Goal: Information Seeking & Learning: Understand process/instructions

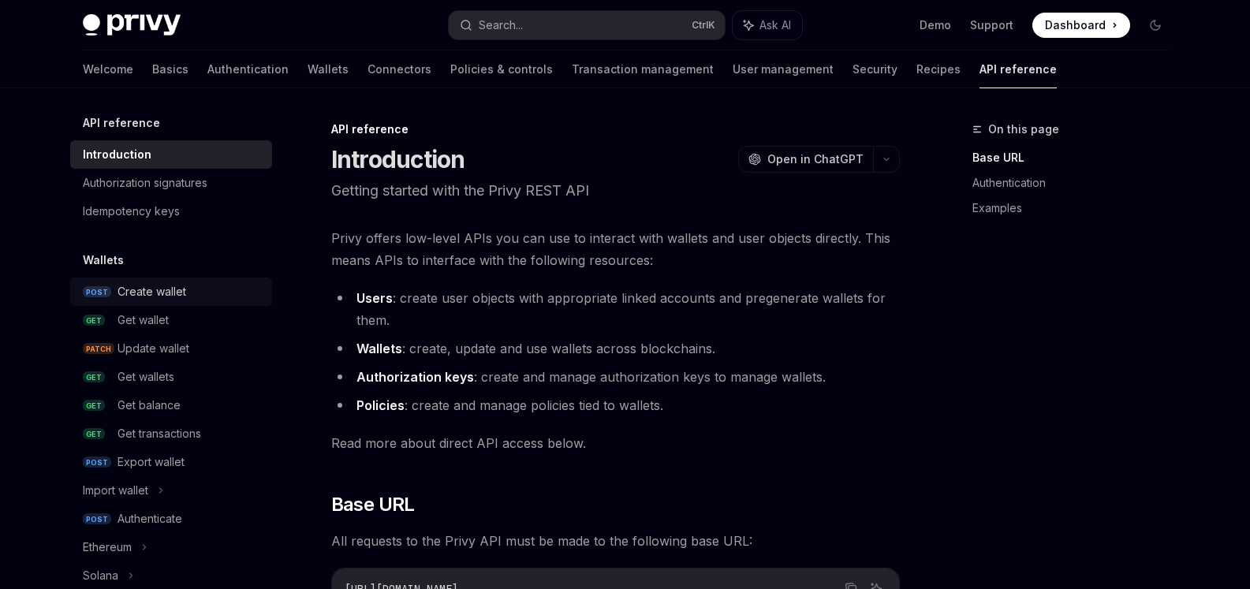
click at [143, 300] on div "Create wallet" at bounding box center [152, 291] width 69 height 19
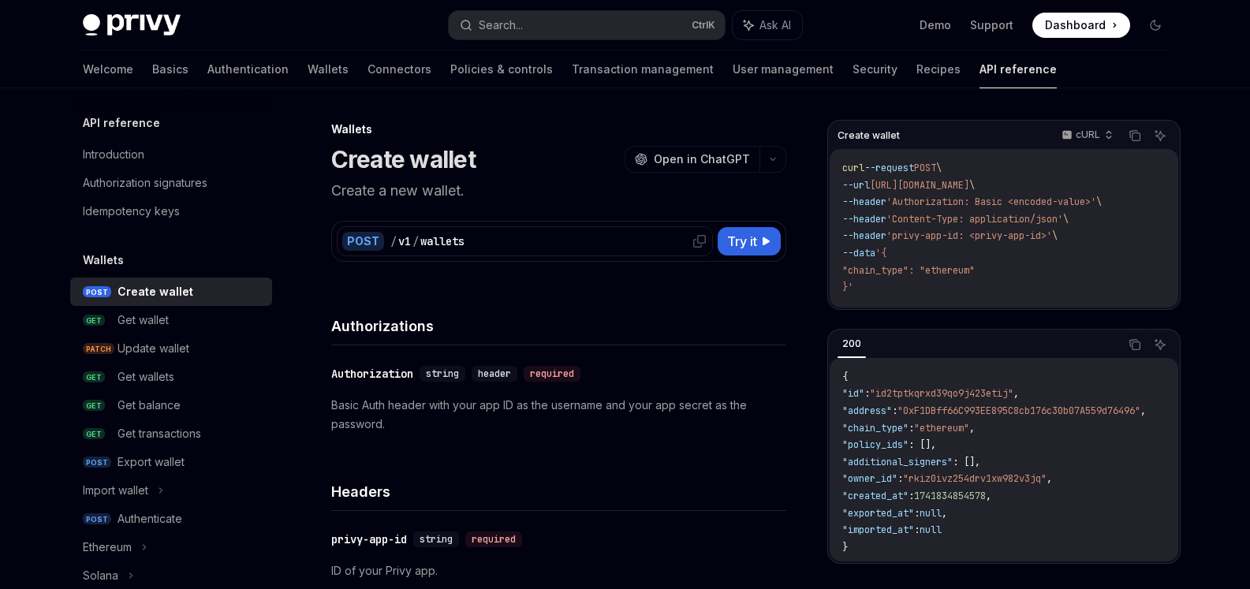
click at [415, 241] on div "/" at bounding box center [415, 241] width 6 height 16
click at [727, 233] on span "Try it" at bounding box center [742, 241] width 30 height 19
type textarea "*"
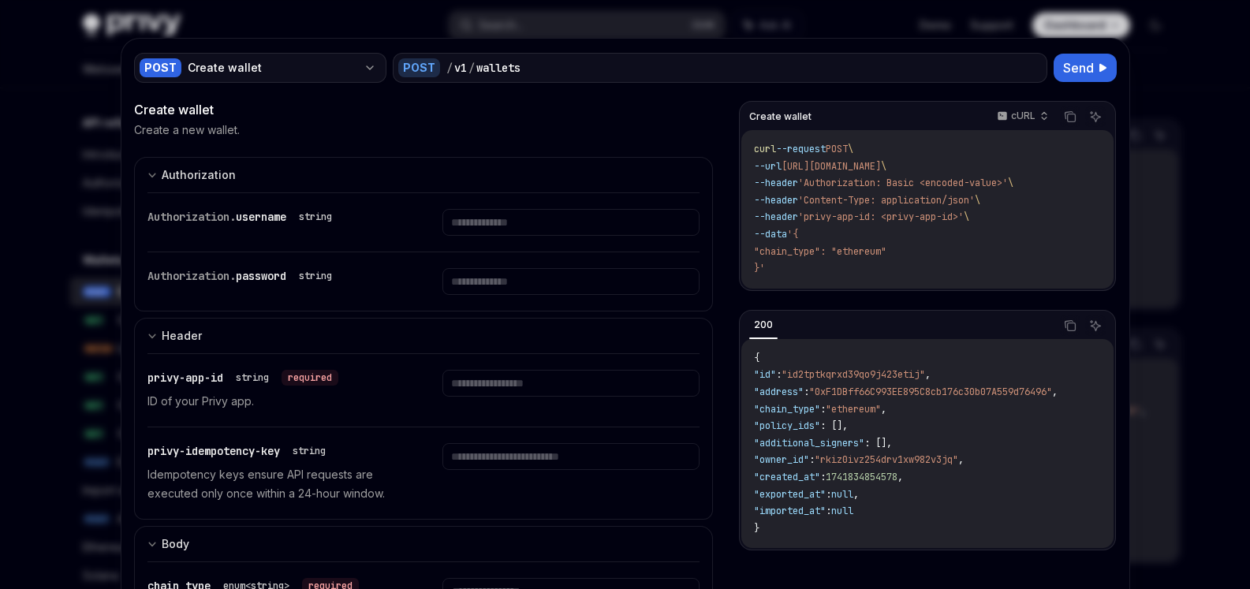
click at [324, 69] on div "Create wallet" at bounding box center [273, 68] width 170 height 16
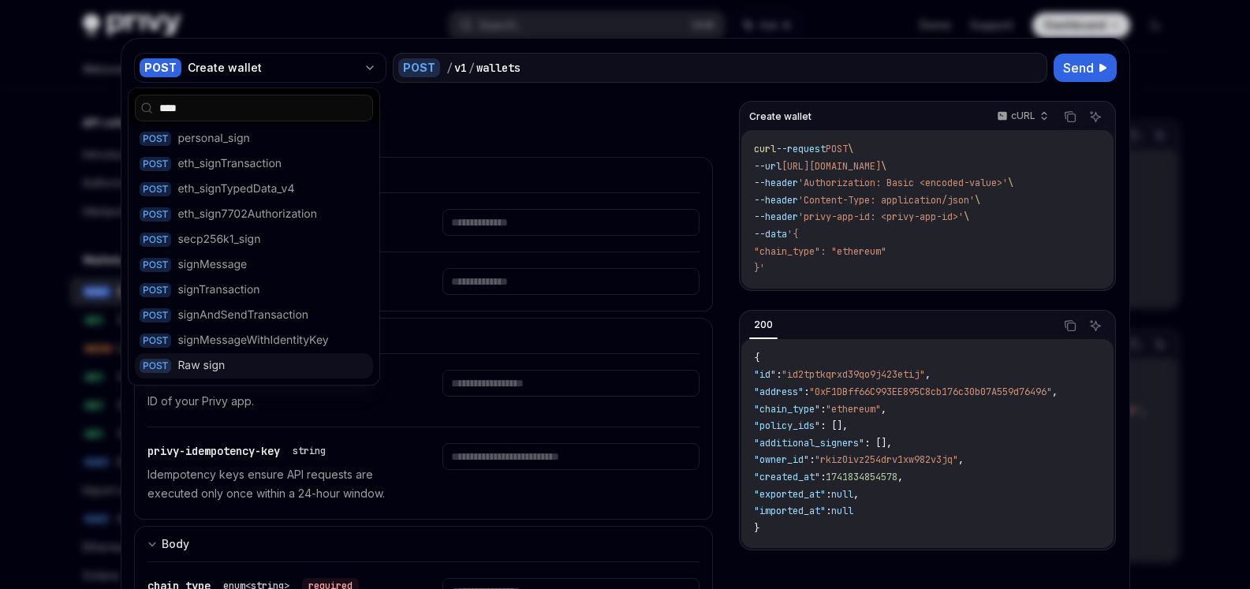
type input "****"
click at [220, 363] on div "Raw sign" at bounding box center [200, 366] width 47 height 16
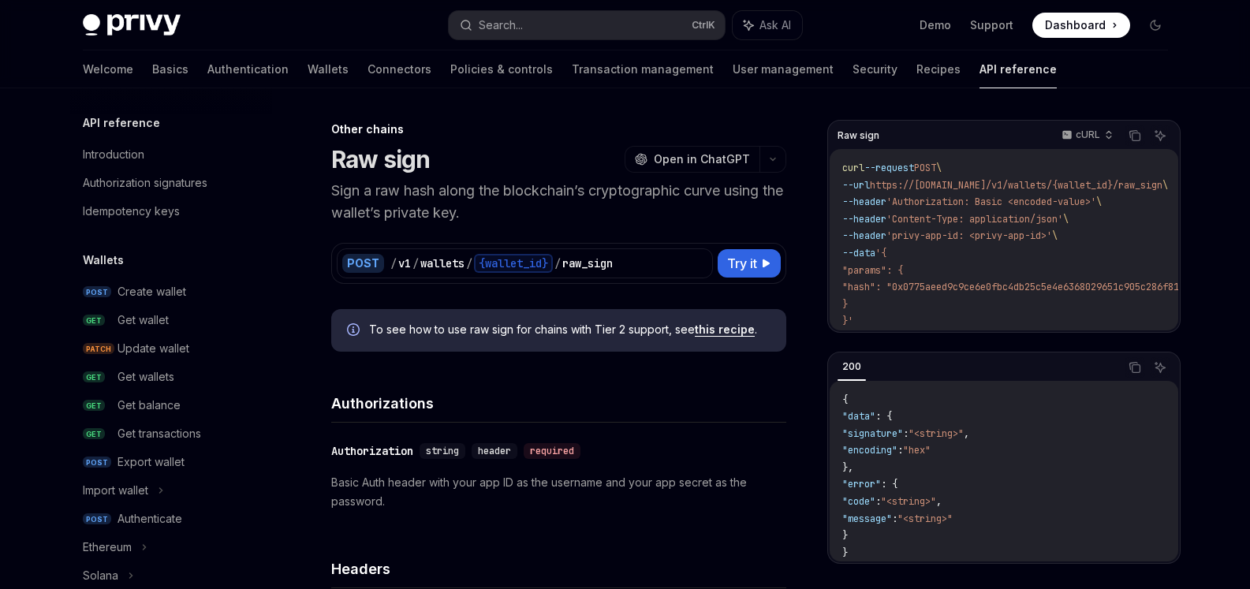
scroll to position [323, 0]
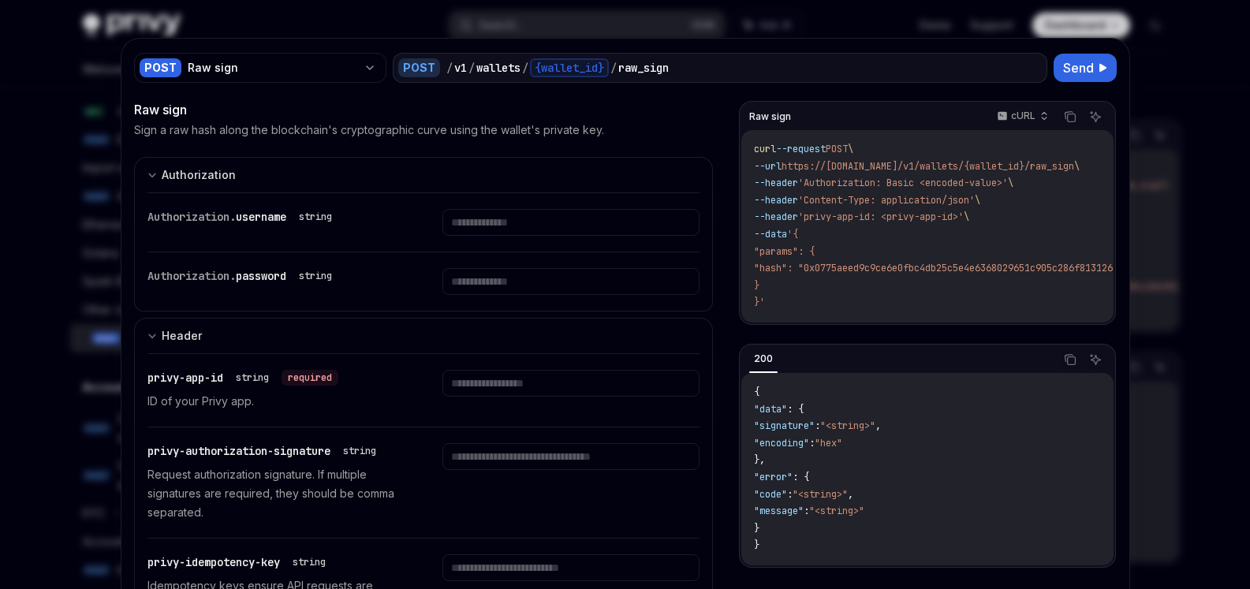
drag, startPoint x: 782, startPoint y: 320, endPoint x: 820, endPoint y: 336, distance: 41.0
click at [820, 336] on div "Raw sign cURL Copy Ask AI curl --request POST \ --url https://[DOMAIN_NAME]/v1/…" at bounding box center [927, 347] width 376 height 493
drag, startPoint x: 855, startPoint y: 332, endPoint x: 925, endPoint y: 330, distance: 70.2
click at [925, 330] on div "Raw sign cURL Copy Ask AI curl --request POST \ --url https://[DOMAIN_NAME]/v1/…" at bounding box center [927, 347] width 376 height 493
drag, startPoint x: 938, startPoint y: 328, endPoint x: 983, endPoint y: 326, distance: 45.0
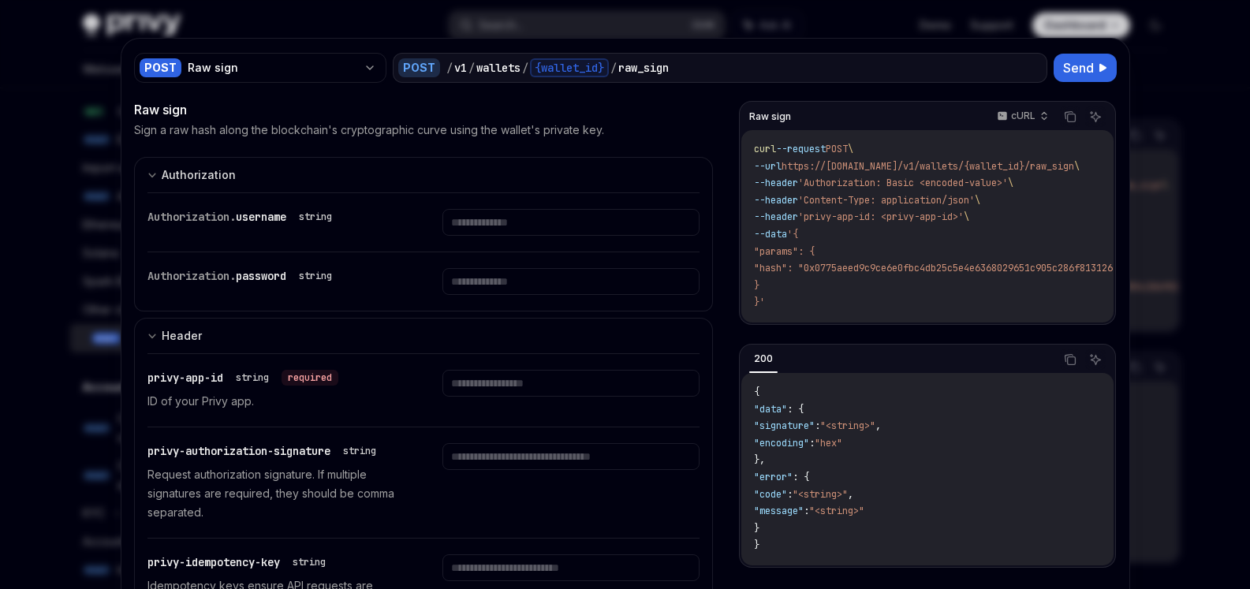
click at [983, 325] on div "Raw sign cURL Copy Ask AI curl --request POST \ --url https://[DOMAIN_NAME]/v1/…" at bounding box center [927, 213] width 376 height 224
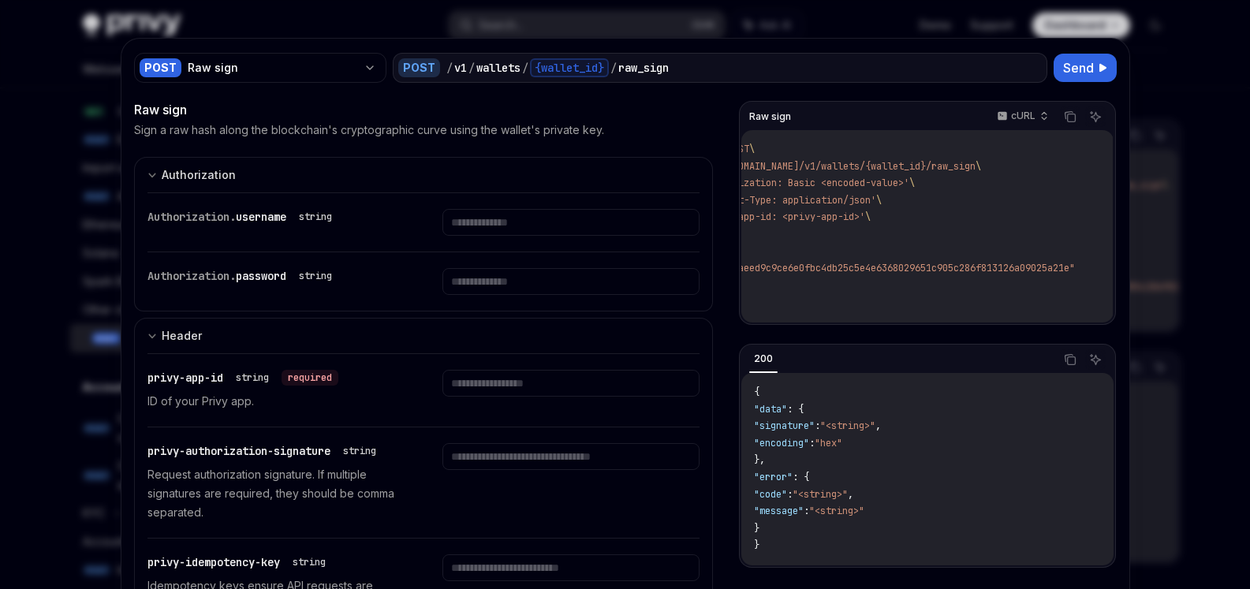
scroll to position [0, 0]
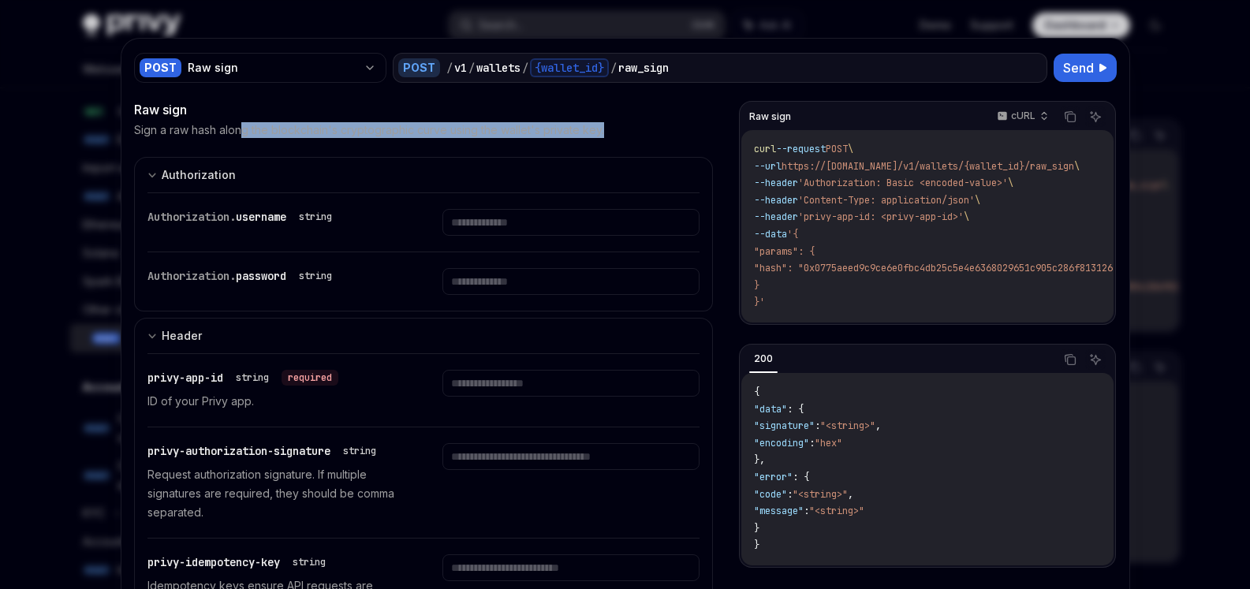
drag, startPoint x: 238, startPoint y: 129, endPoint x: 597, endPoint y: 137, distance: 358.9
click at [597, 137] on div "Sign a raw hash along the blockchain's cryptographic curve using the wallet's p…" at bounding box center [424, 130] width 580 height 16
click at [601, 137] on div "Sign a raw hash along the blockchain's cryptographic curve using the wallet's p…" at bounding box center [424, 130] width 580 height 16
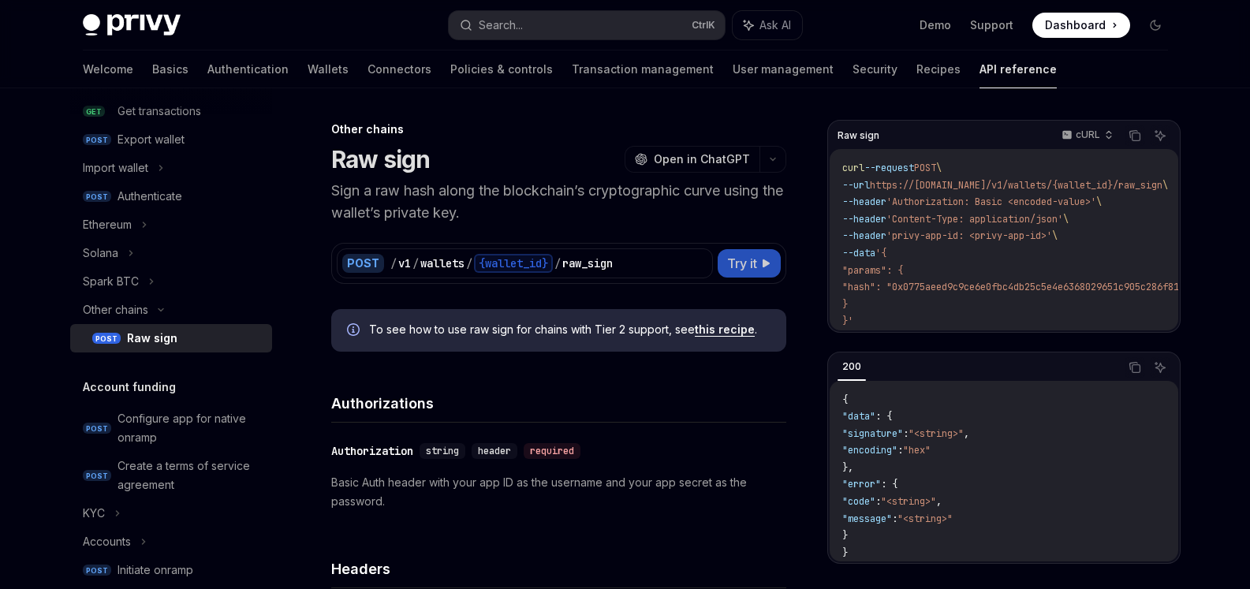
click at [749, 257] on span "Try it" at bounding box center [742, 263] width 30 height 19
type textarea "*"
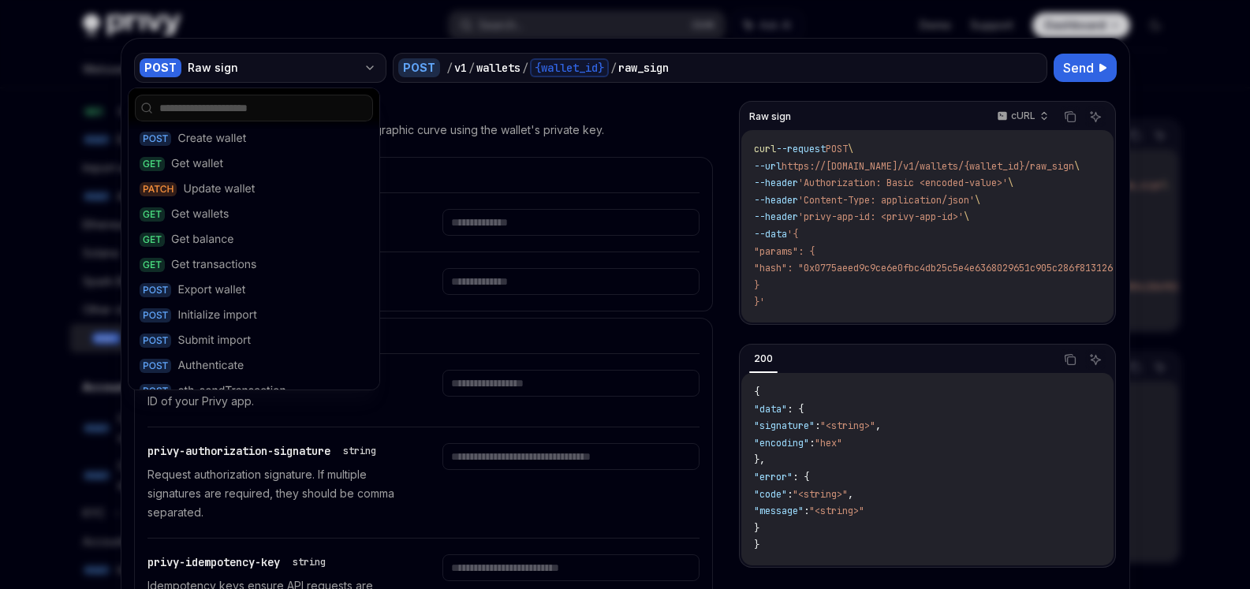
click at [267, 76] on div "POST Raw sign" at bounding box center [260, 68] width 252 height 30
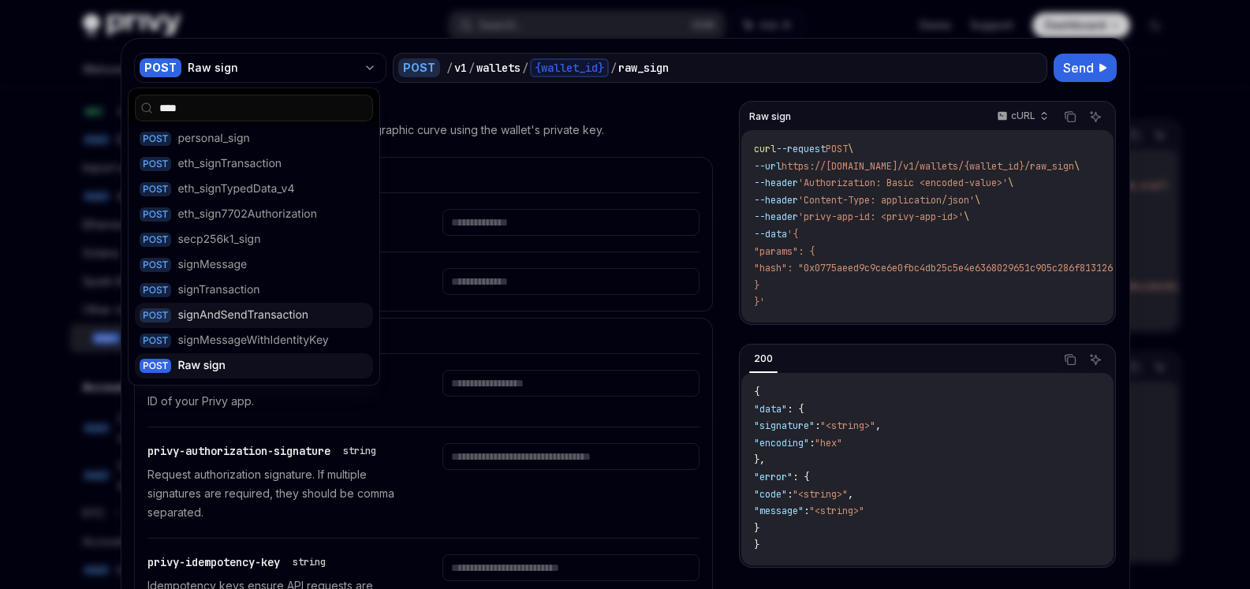
type input "****"
click at [254, 323] on div "POST signAndSendTransaction" at bounding box center [254, 315] width 238 height 25
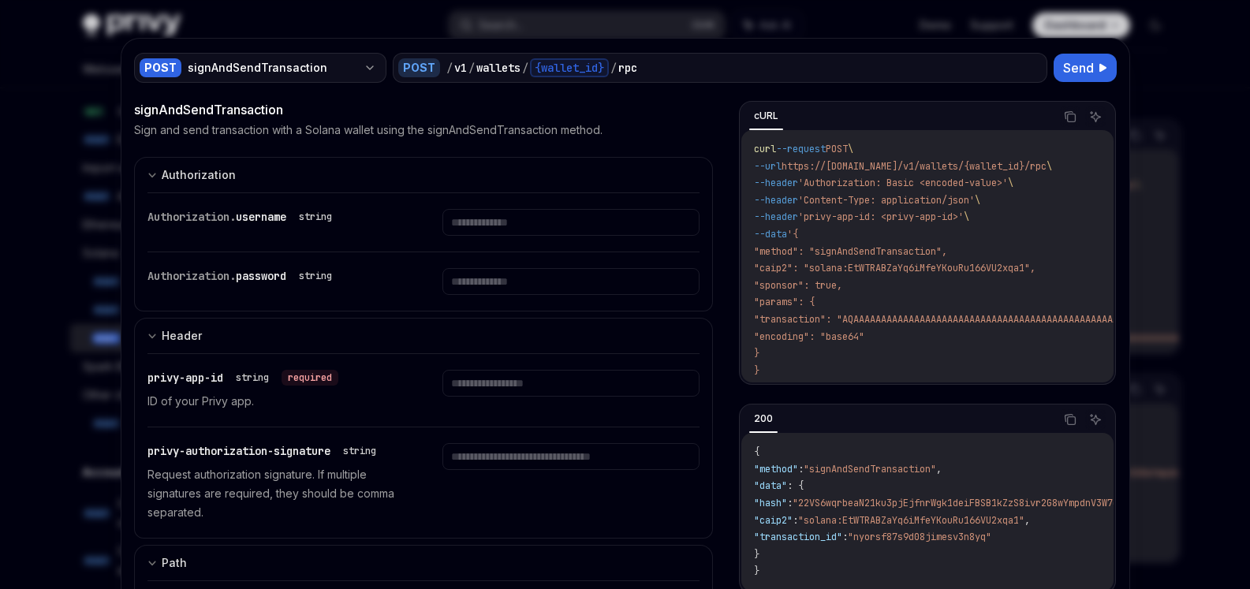
click at [176, 71] on div "POST signAndSendTransaction" at bounding box center [260, 68] width 252 height 30
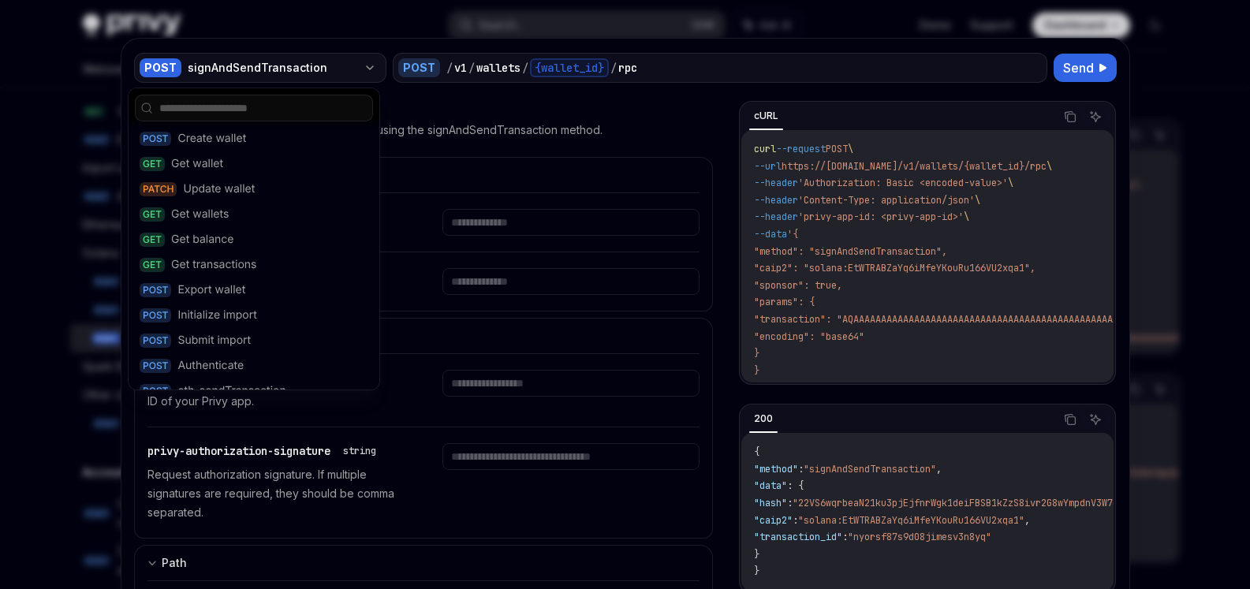
click at [198, 69] on div "signAndSendTransaction" at bounding box center [273, 68] width 170 height 16
click at [251, 104] on input "text" at bounding box center [263, 108] width 208 height 16
click at [619, 28] on div at bounding box center [625, 294] width 1250 height 589
type textarea "*"
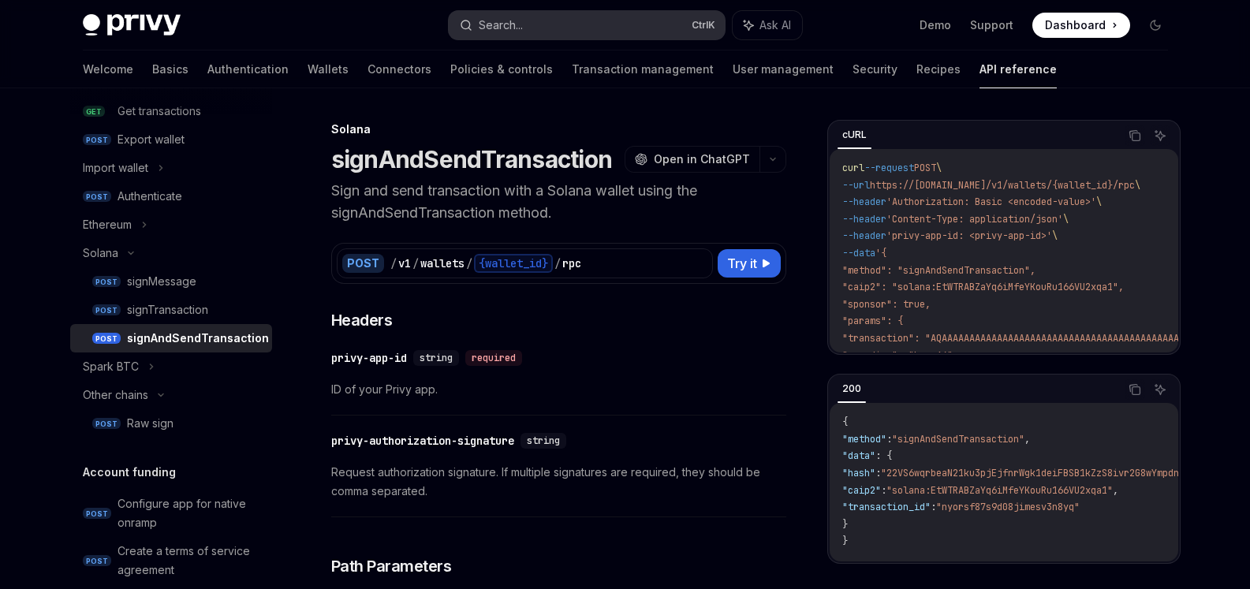
drag, startPoint x: 532, startPoint y: 1, endPoint x: 515, endPoint y: 21, distance: 26.3
click at [532, 5] on div "Privy Docs home page Search... Ctrl K Ask AI Demo Support Dashboard Dashboard S…" at bounding box center [625, 25] width 1085 height 50
click at [523, 22] on div "Search..." at bounding box center [501, 25] width 44 height 19
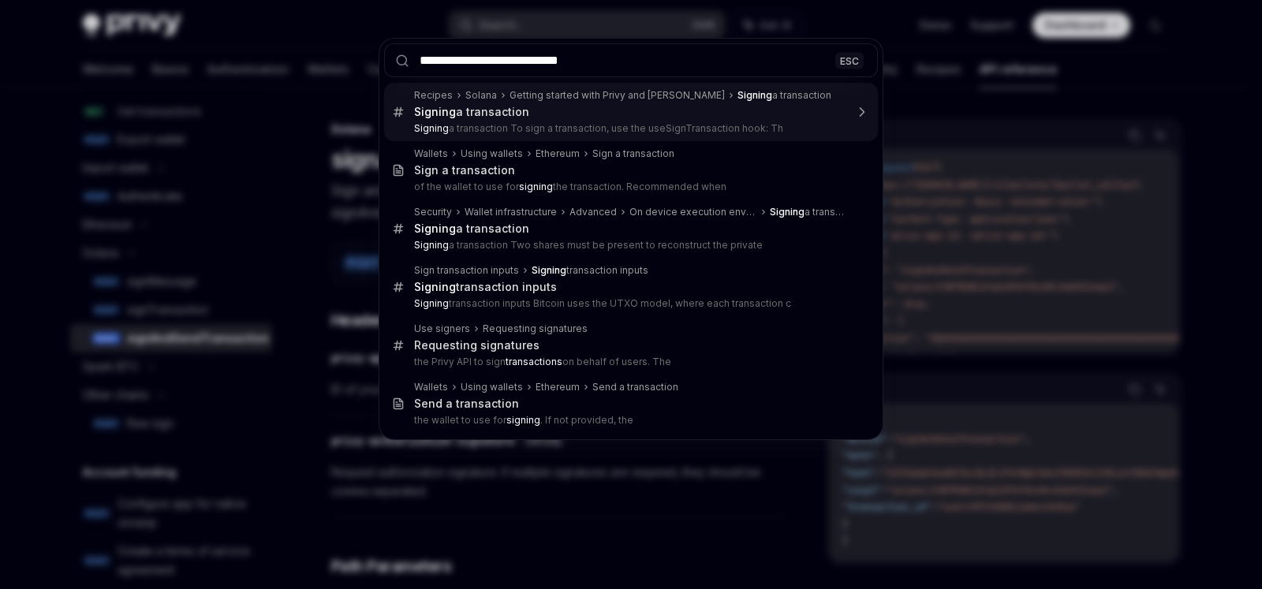
type input "**********"
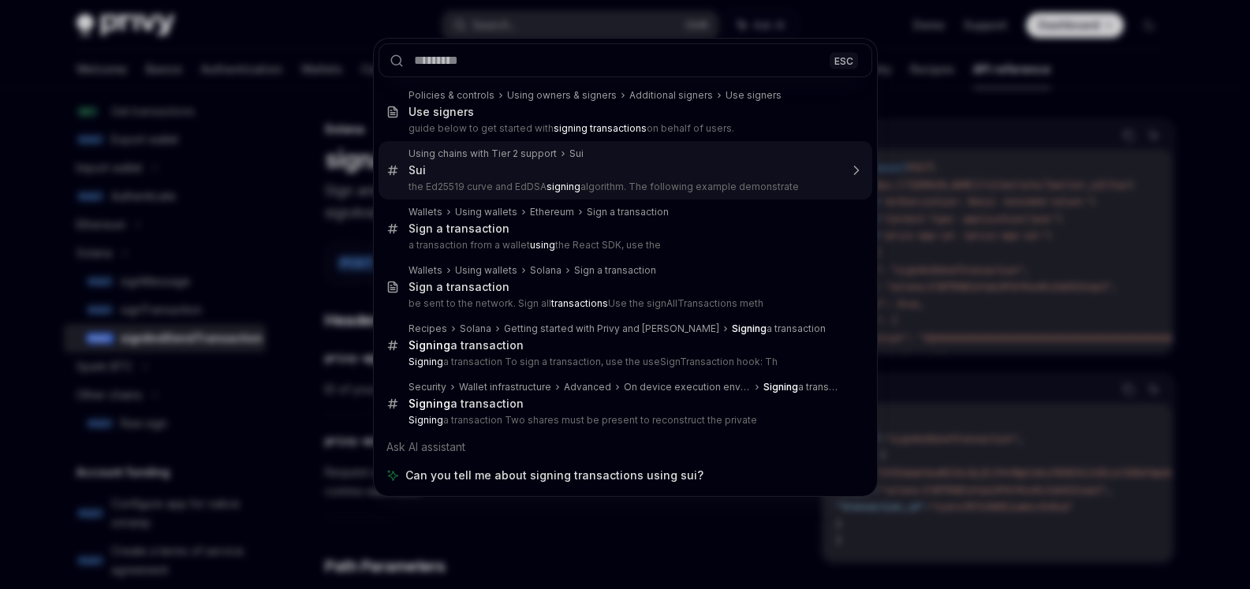
type textarea "*"
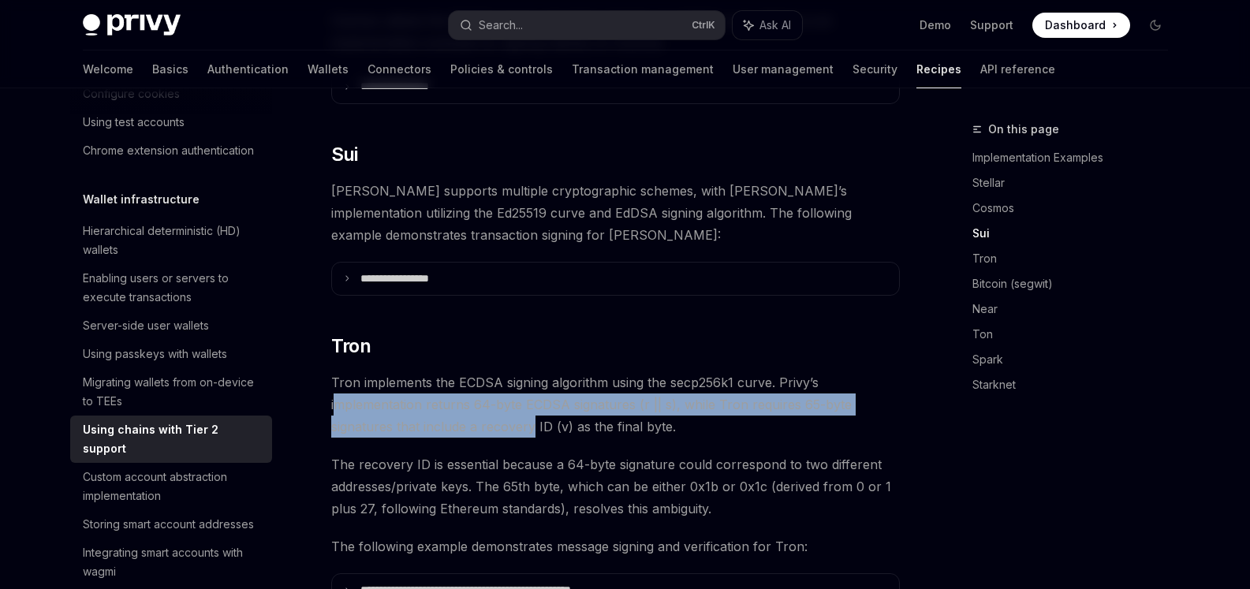
drag, startPoint x: 339, startPoint y: 372, endPoint x: 737, endPoint y: 426, distance: 401.8
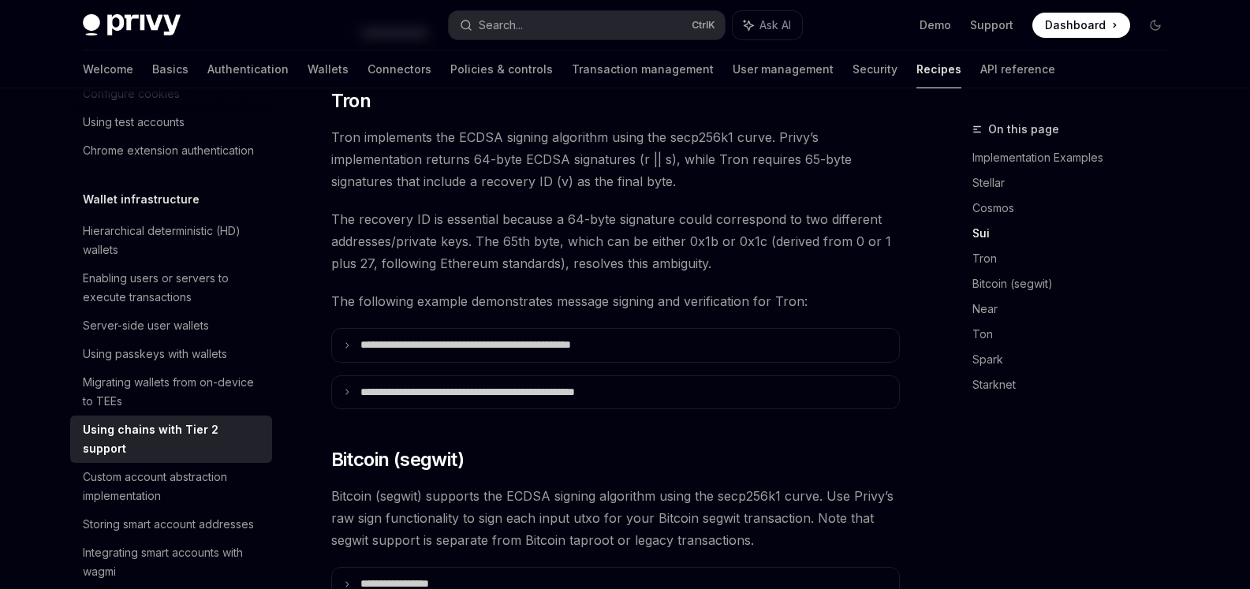
scroll to position [1071, 0]
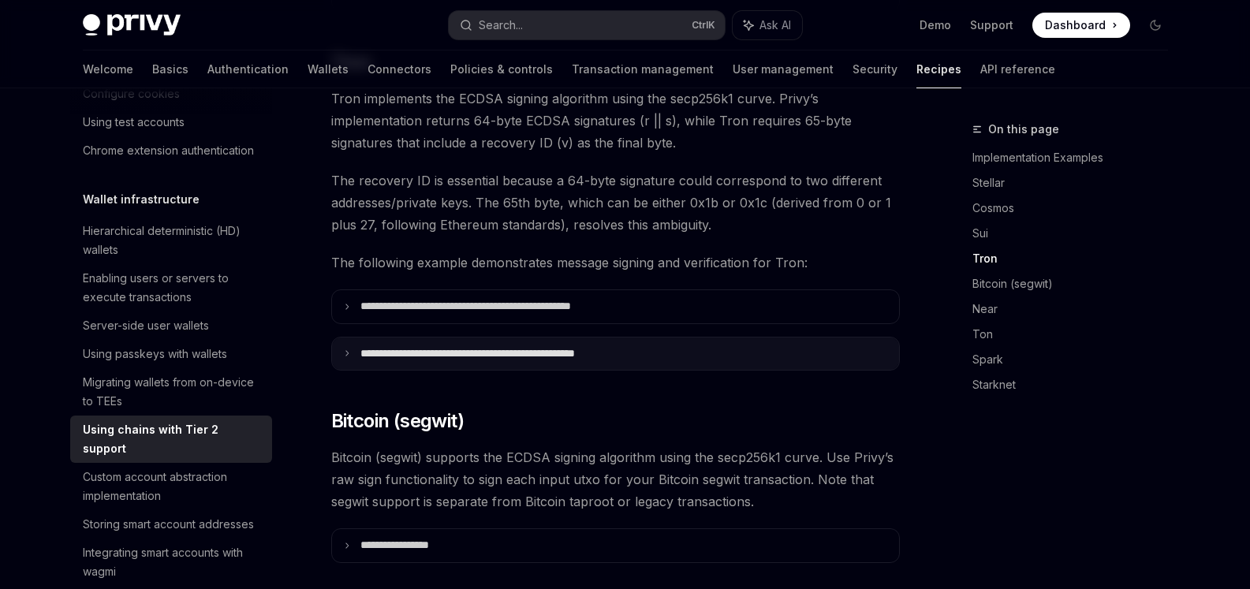
click at [567, 339] on summary "**********" at bounding box center [615, 354] width 567 height 33
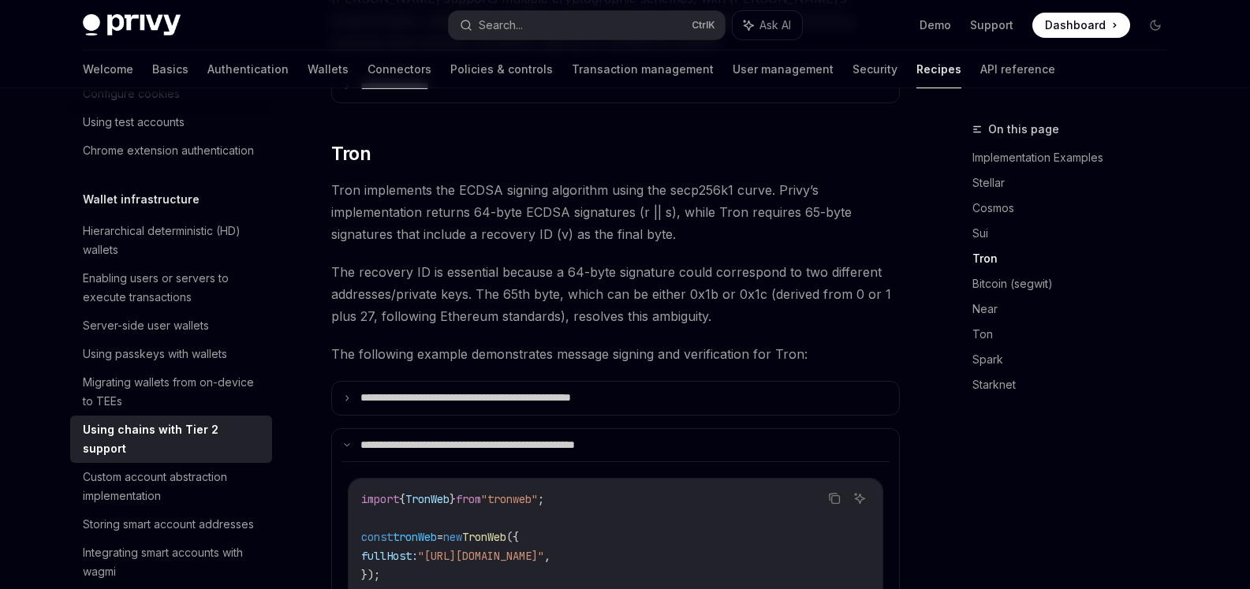
scroll to position [929, 0]
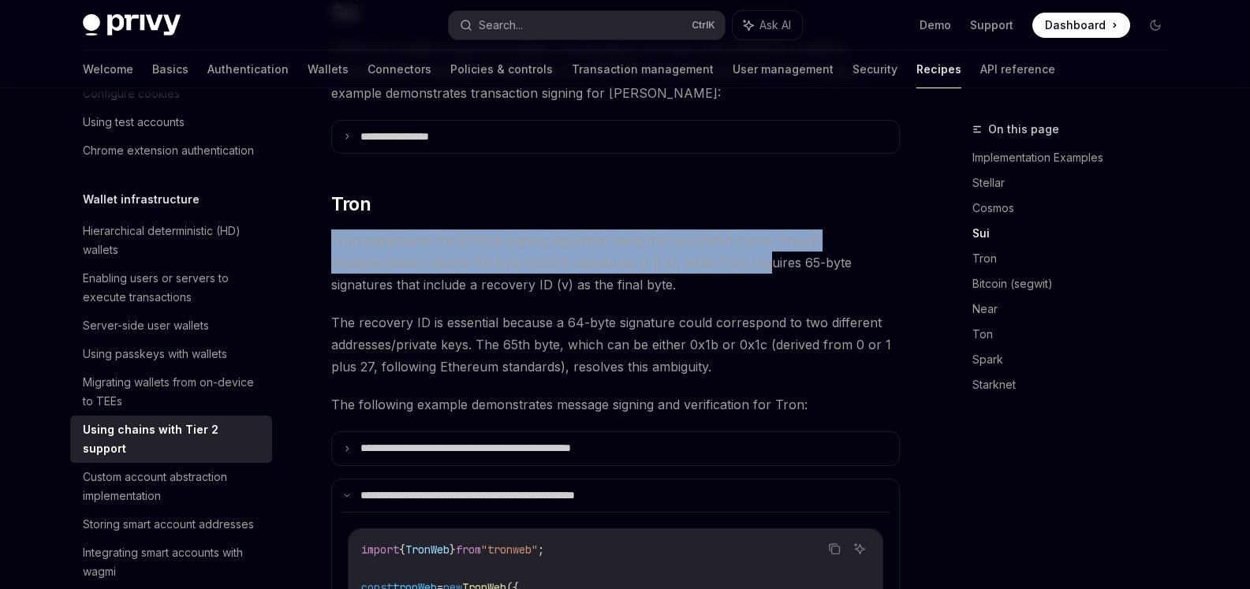
drag, startPoint x: 383, startPoint y: 216, endPoint x: 765, endPoint y: 233, distance: 382.0
click at [765, 233] on span "Tron implements the ECDSA signing algorithm using the secp256k1 curve. Privy’s …" at bounding box center [615, 262] width 569 height 66
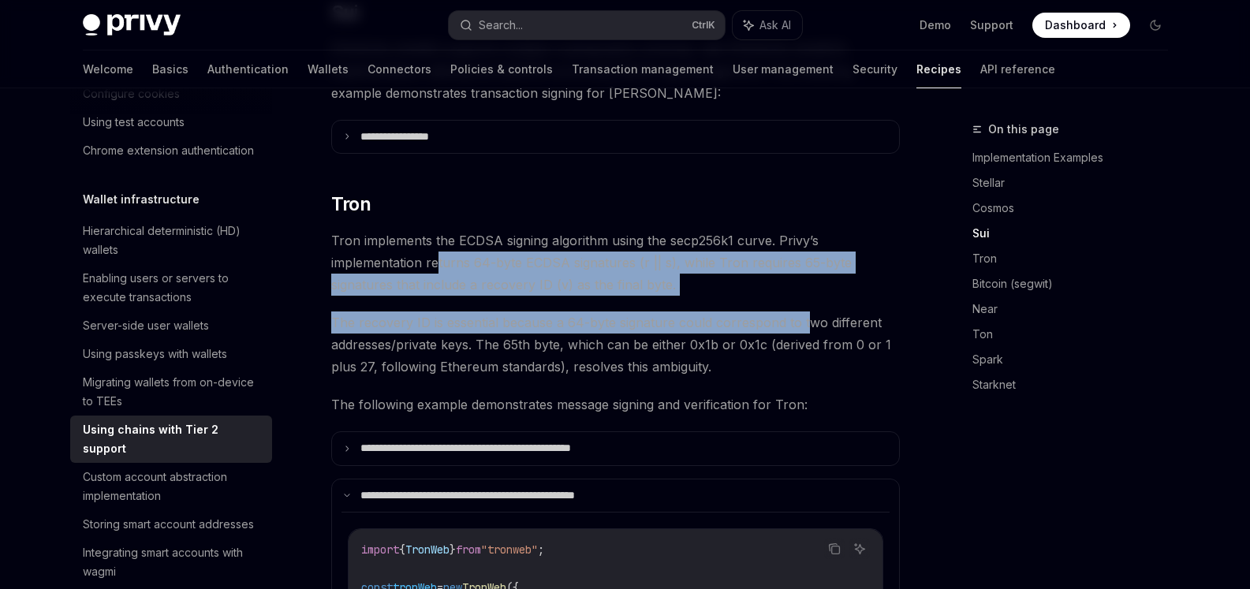
drag, startPoint x: 681, startPoint y: 287, endPoint x: 303, endPoint y: 243, distance: 380.3
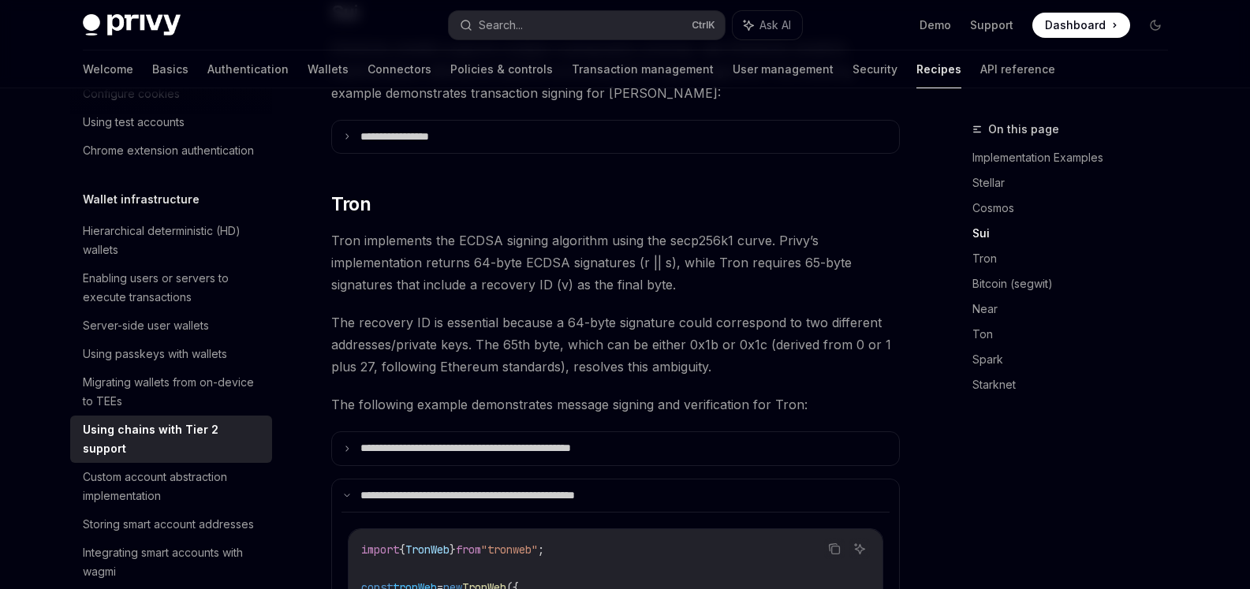
click at [393, 232] on span "Tron implements the ECDSA signing algorithm using the secp256k1 curve. Privy’s …" at bounding box center [615, 262] width 569 height 66
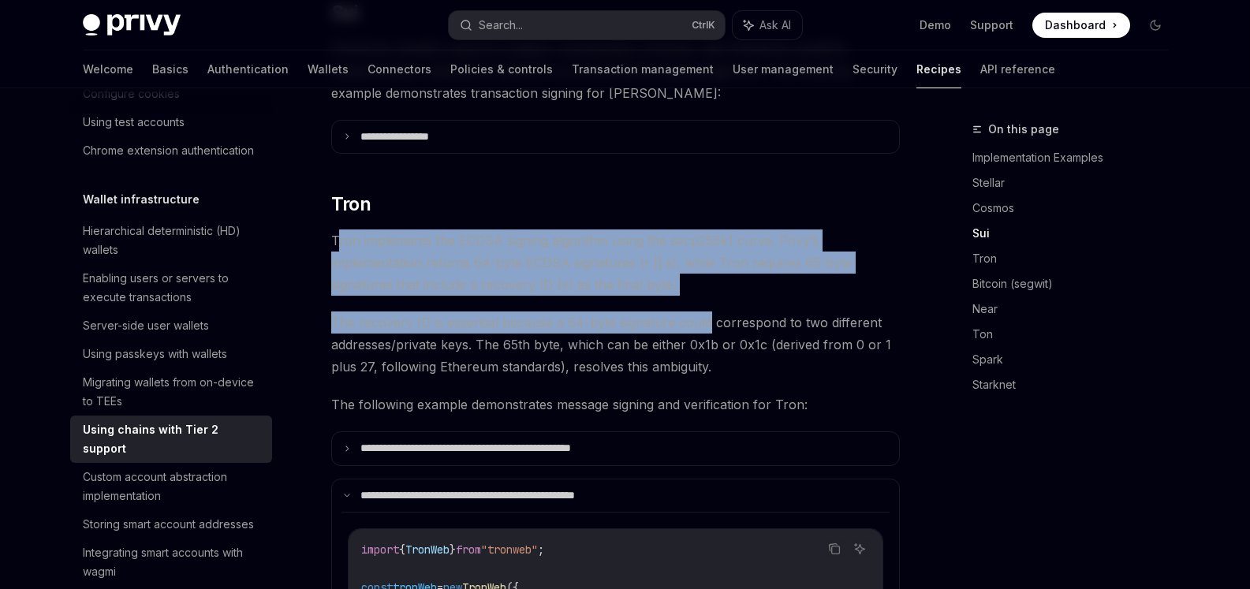
drag, startPoint x: 337, startPoint y: 226, endPoint x: 708, endPoint y: 300, distance: 378.8
click at [708, 311] on span "The recovery ID is essential because a 64-byte signature could correspond to tw…" at bounding box center [615, 344] width 569 height 66
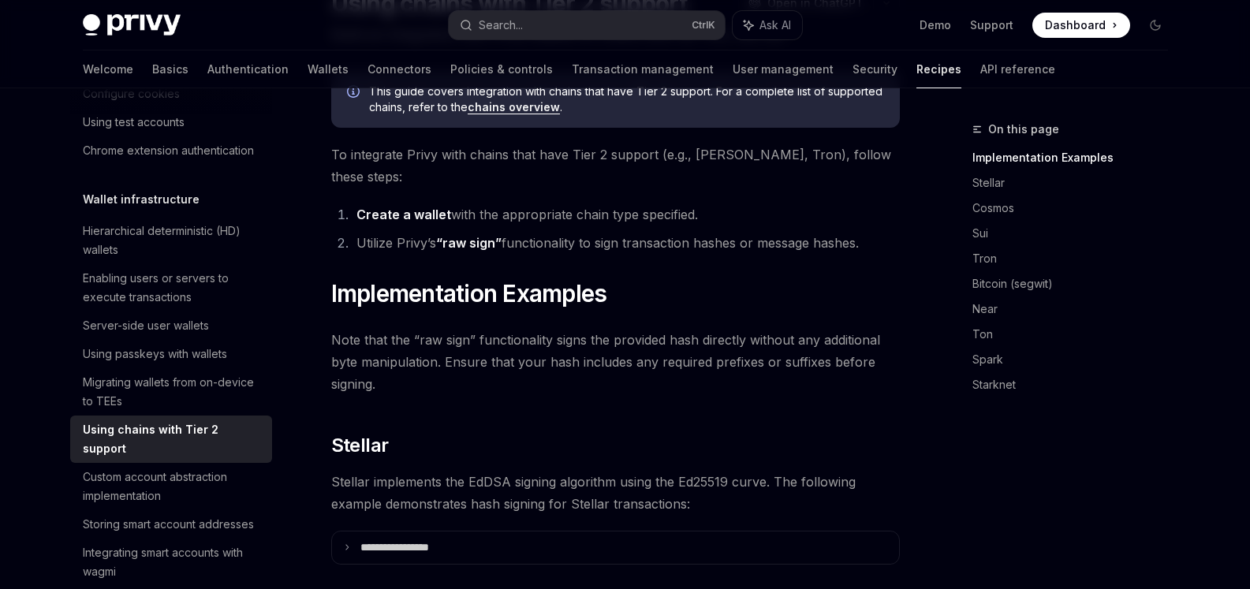
scroll to position [0, 0]
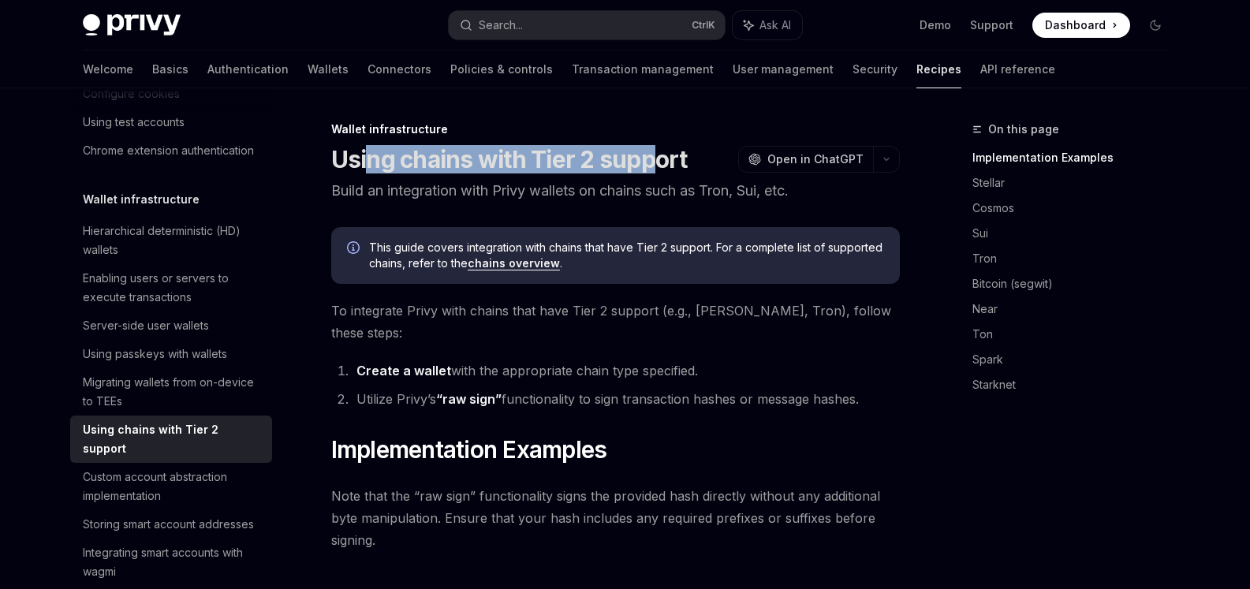
drag, startPoint x: 373, startPoint y: 161, endPoint x: 659, endPoint y: 151, distance: 286.4
click at [659, 151] on h1 "Using chains with Tier 2 support" at bounding box center [509, 159] width 356 height 28
click at [585, 162] on h1 "Using chains with Tier 2 support" at bounding box center [509, 159] width 356 height 28
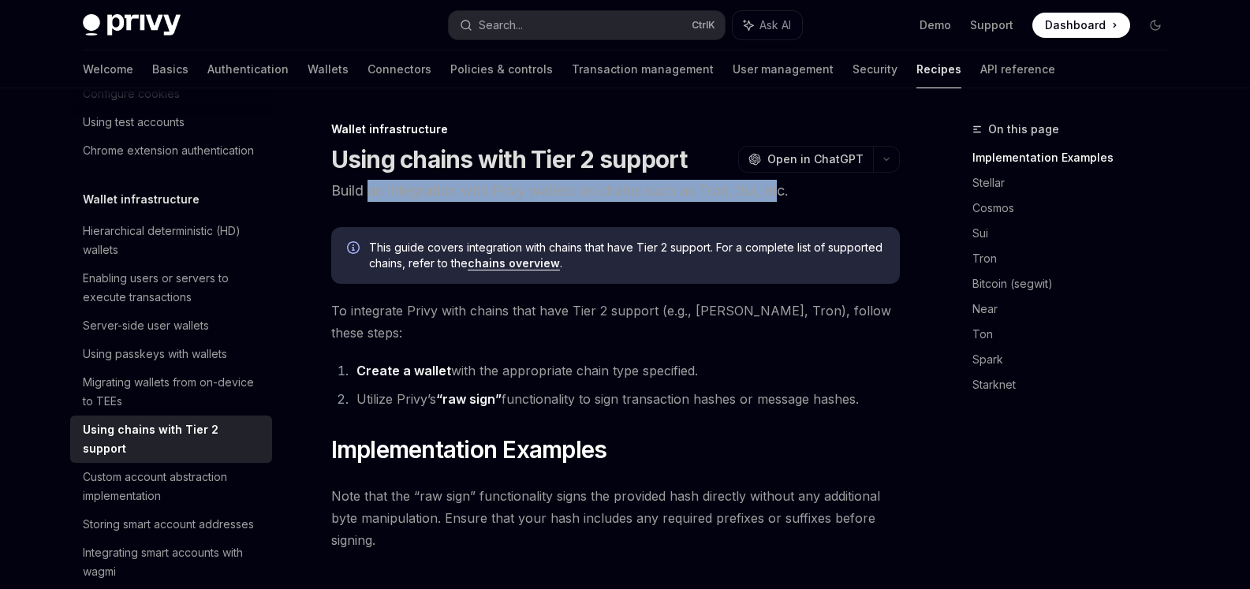
drag, startPoint x: 369, startPoint y: 200, endPoint x: 789, endPoint y: 198, distance: 420.3
click at [789, 198] on p "Build an integration with Privy wallets on chains such as Tron, Sui, etc." at bounding box center [615, 191] width 569 height 22
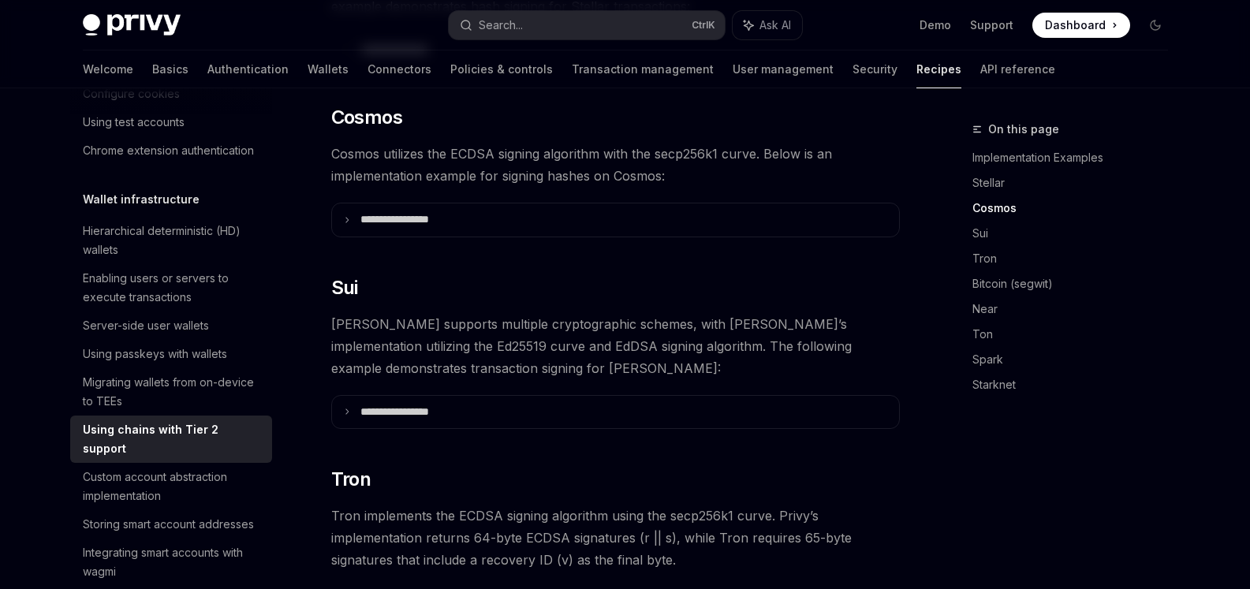
scroll to position [710, 0]
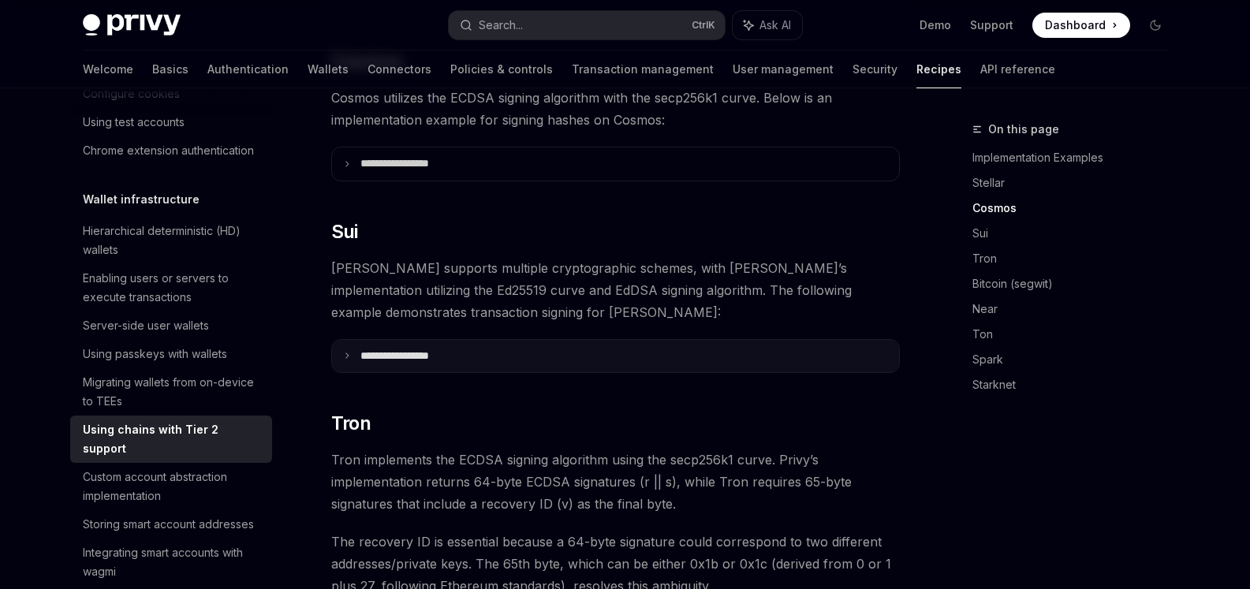
click at [418, 349] on p "**********" at bounding box center [413, 356] width 107 height 14
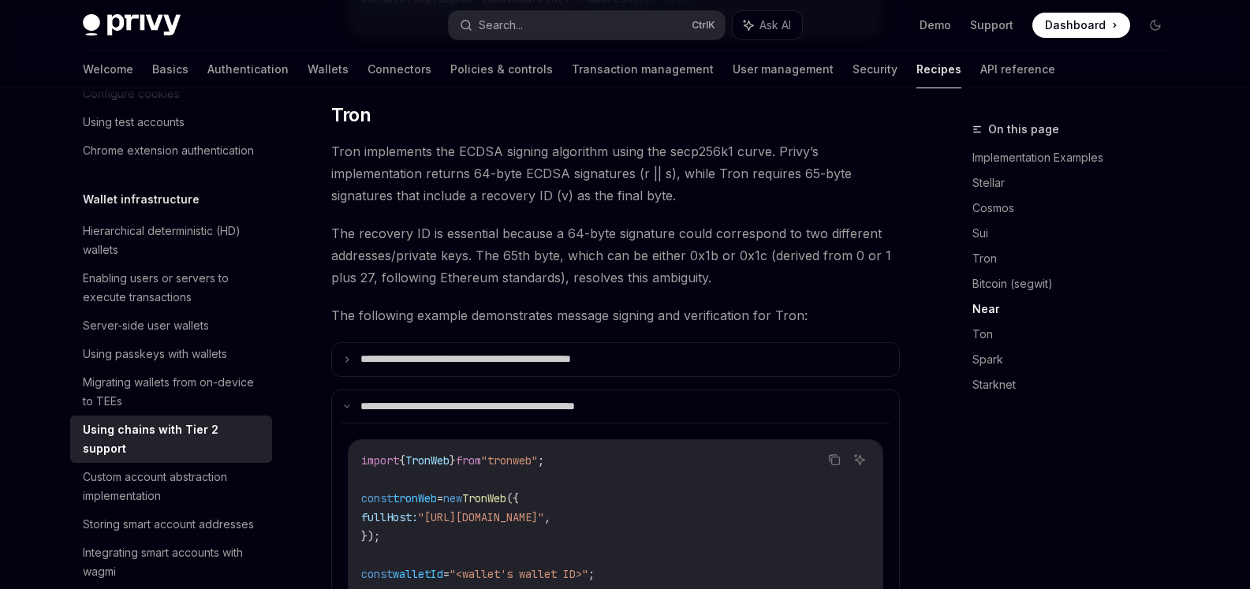
scroll to position [1419, 0]
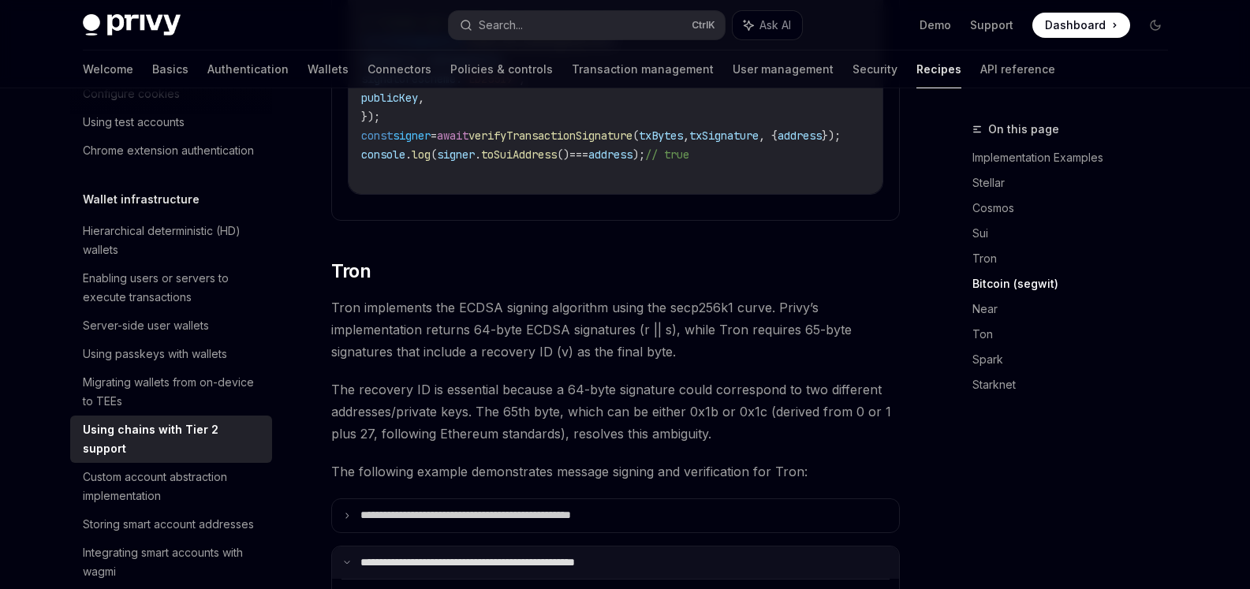
click at [422, 556] on p "**********" at bounding box center [506, 563] width 293 height 14
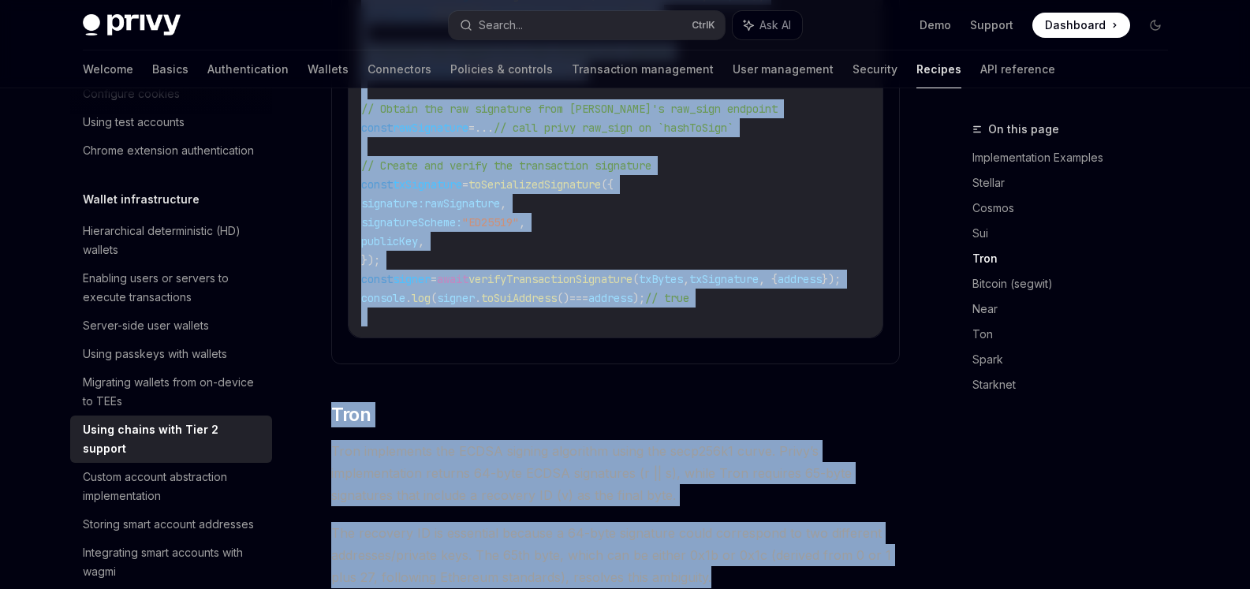
scroll to position [1282, 0]
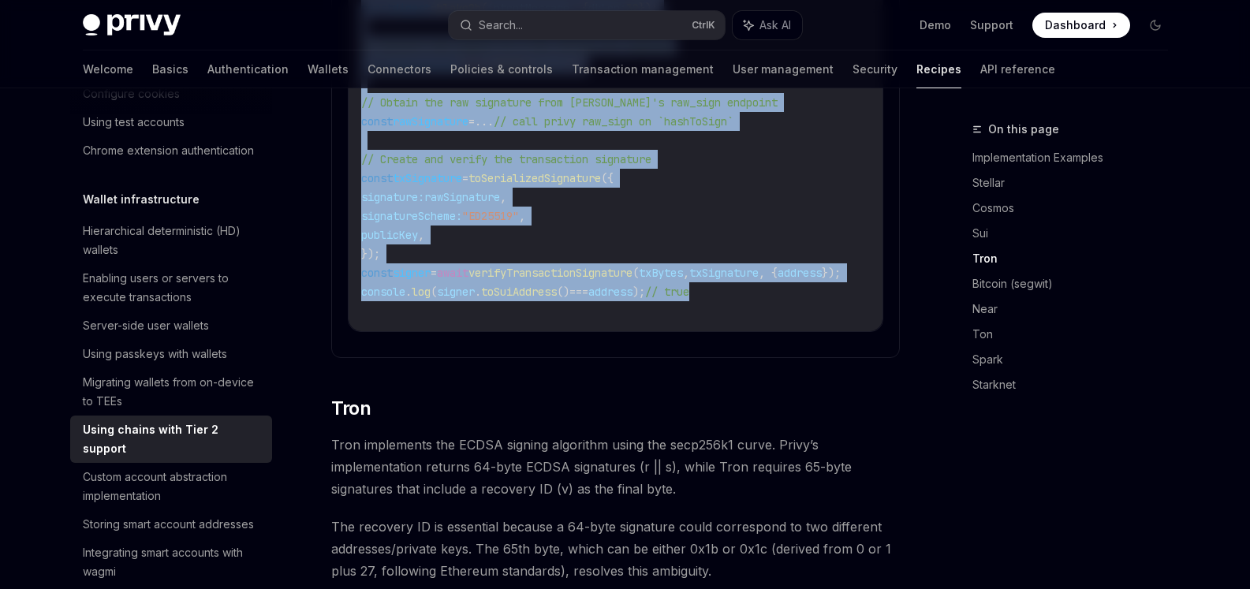
drag, startPoint x: 367, startPoint y: 104, endPoint x: 767, endPoint y: 277, distance: 436.3
copy code "mport { messageWithIntent , toSerializedSignature , } from "@mysten/sui/cryptog…"
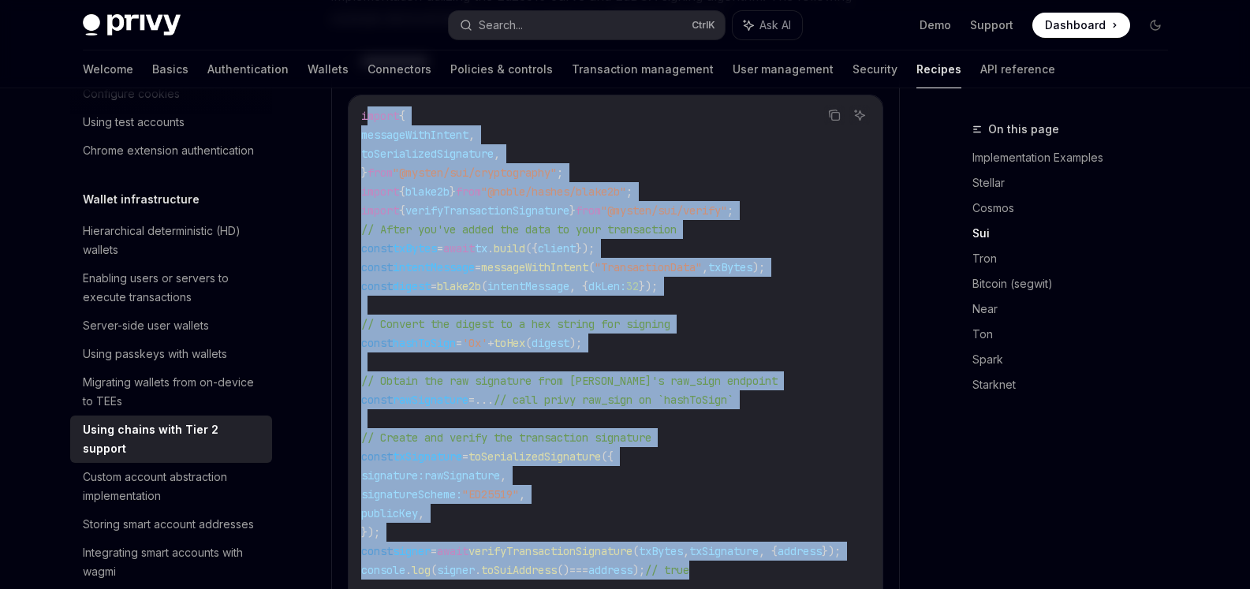
scroll to position [856, 0]
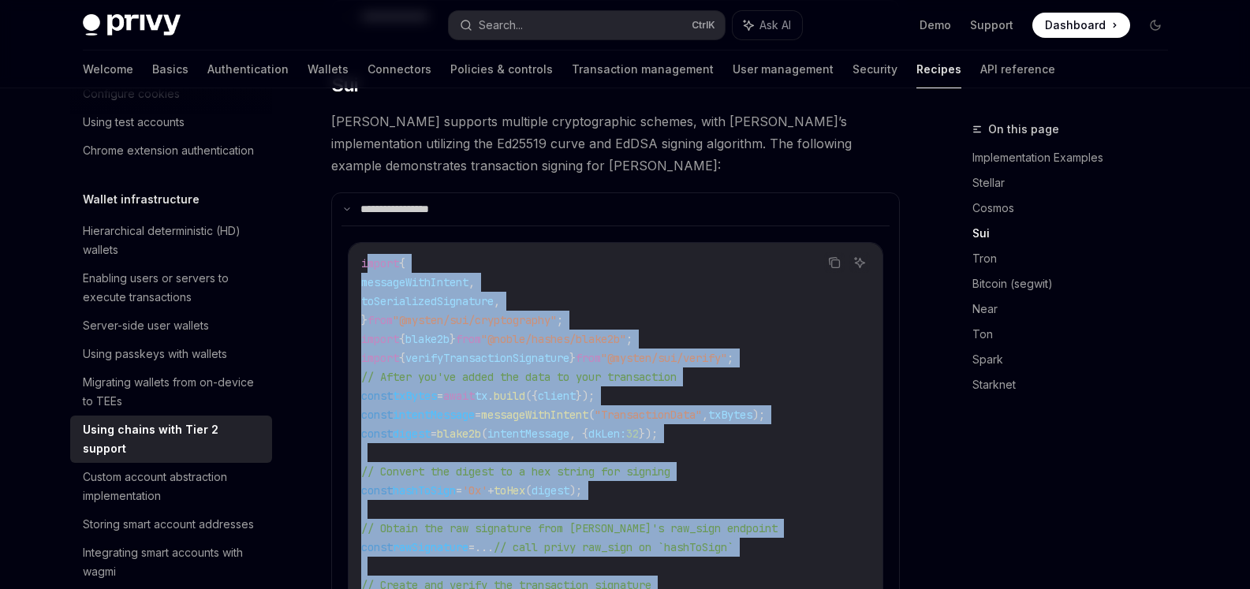
click at [755, 233] on code "import { messageWithIntent , toSerializedSignature , } from "@mysten/sui/crypto…" at bounding box center [629, 62] width 536 height 341
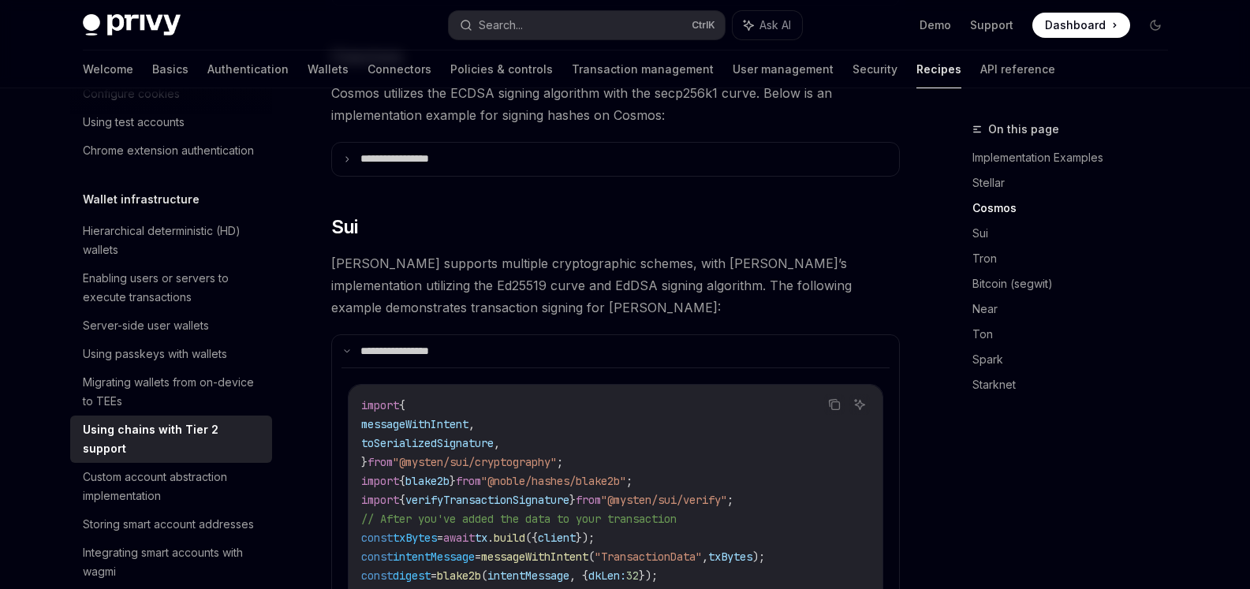
scroll to position [998, 0]
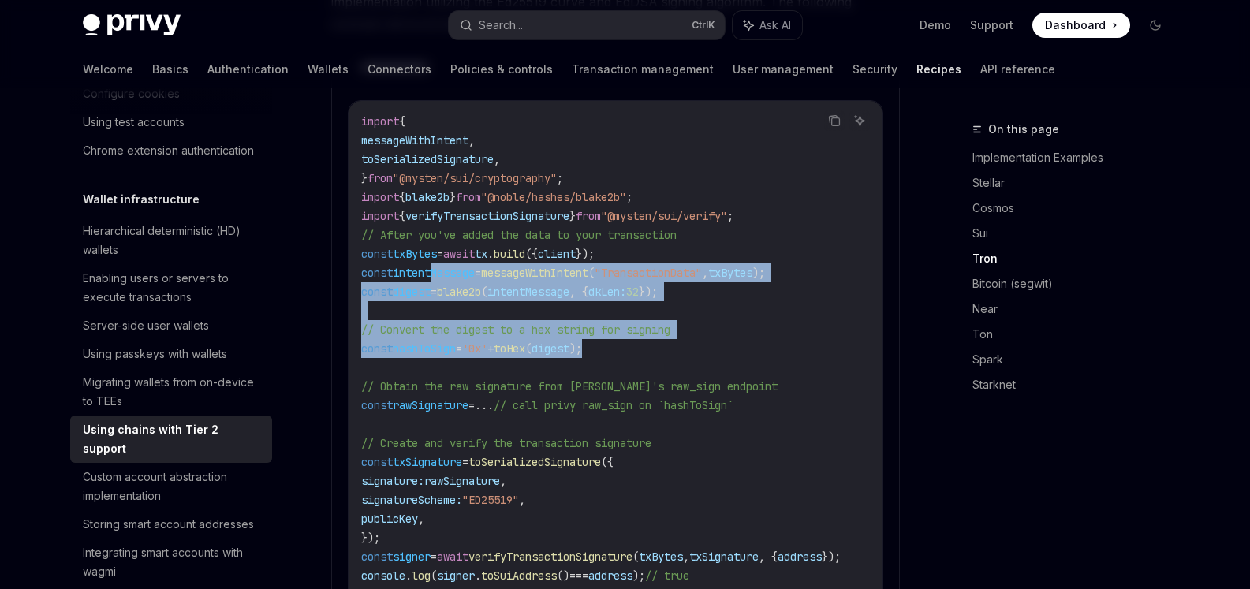
drag, startPoint x: 435, startPoint y: 251, endPoint x: 920, endPoint y: 378, distance: 502.1
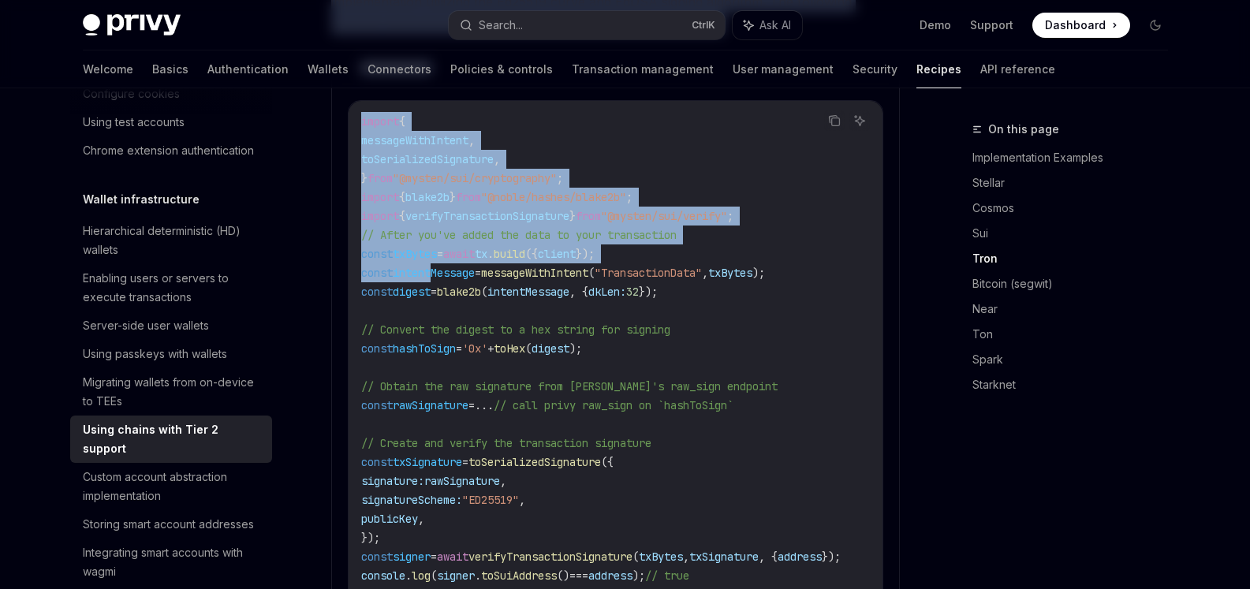
scroll to position [0, 54]
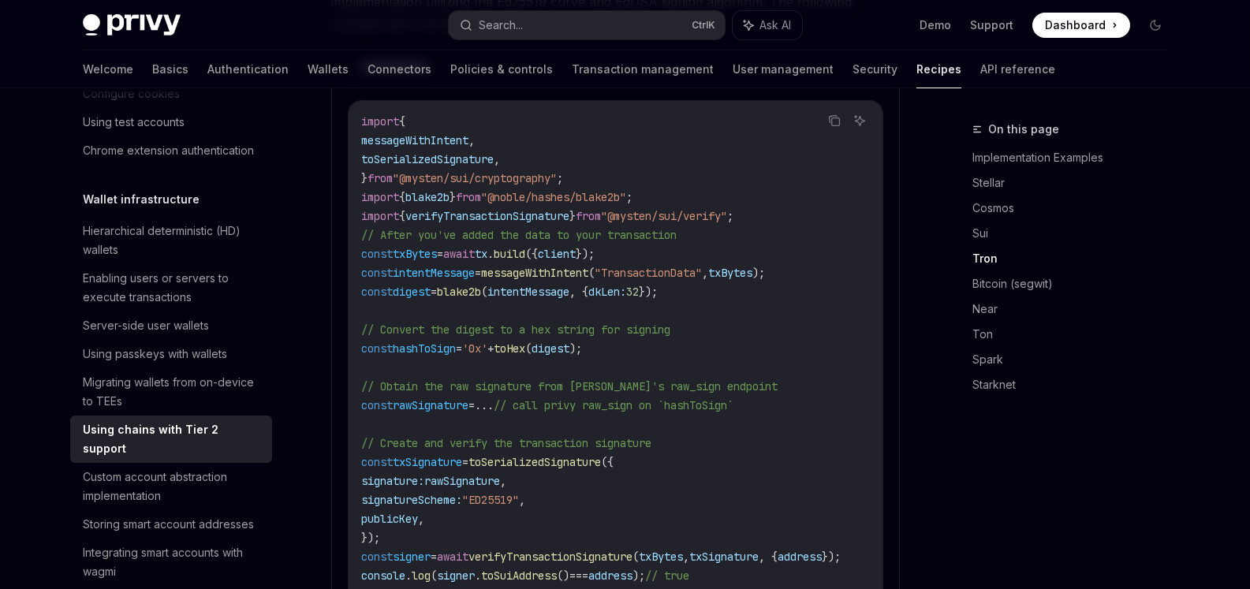
click at [393, 32] on span "// Obtain the raw signature from [PERSON_NAME]'s raw_sign endpoint" at bounding box center [377, 24] width 32 height 14
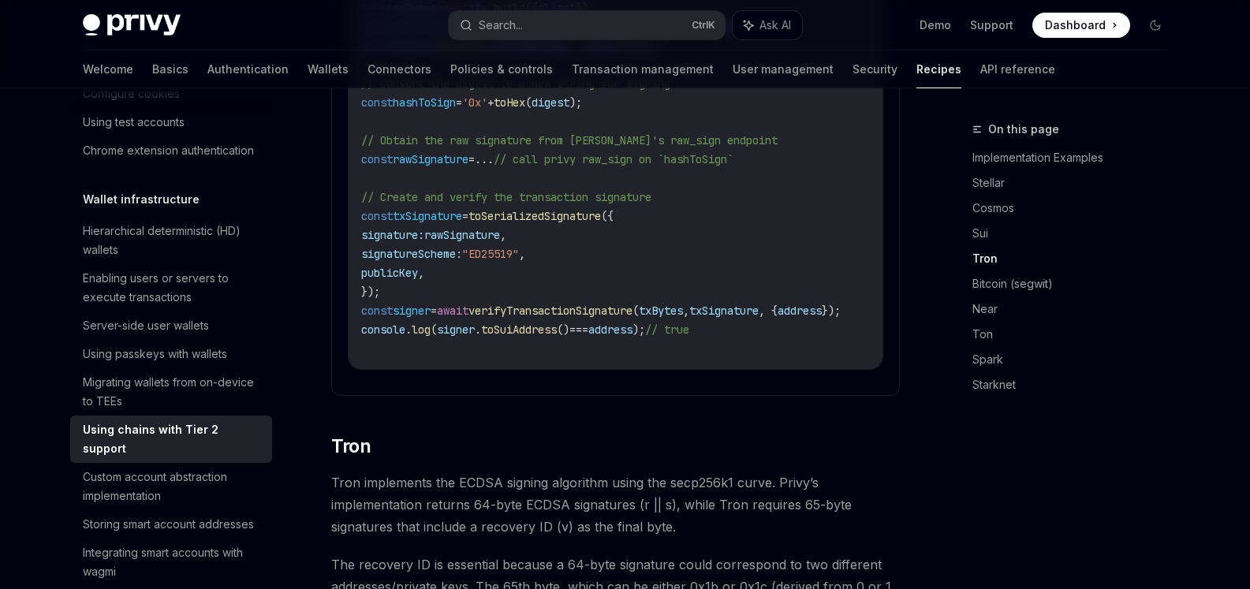
scroll to position [1282, 0]
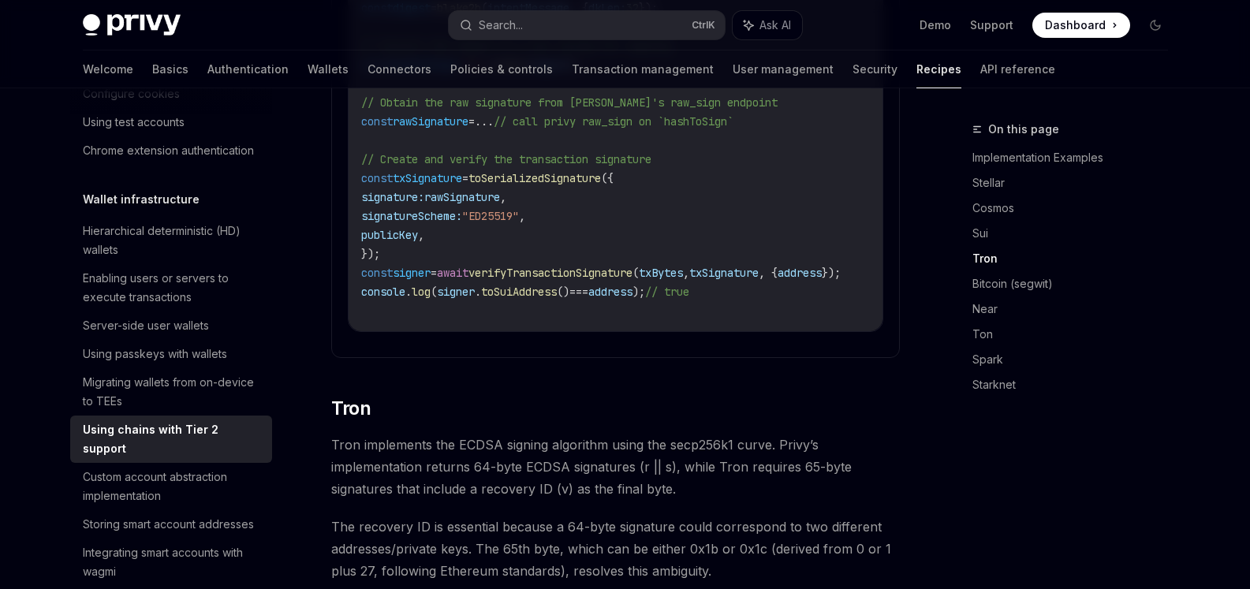
drag, startPoint x: 576, startPoint y: 316, endPoint x: 372, endPoint y: 317, distance: 204.2
click at [372, 317] on details "**********" at bounding box center [615, 63] width 569 height 592
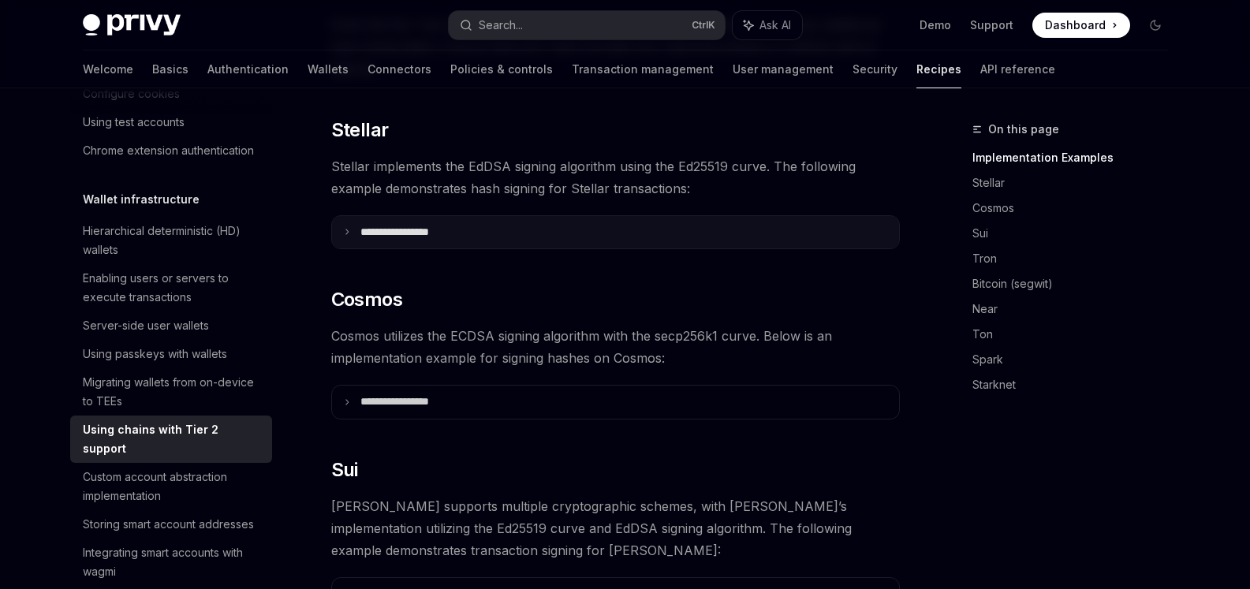
scroll to position [573, 0]
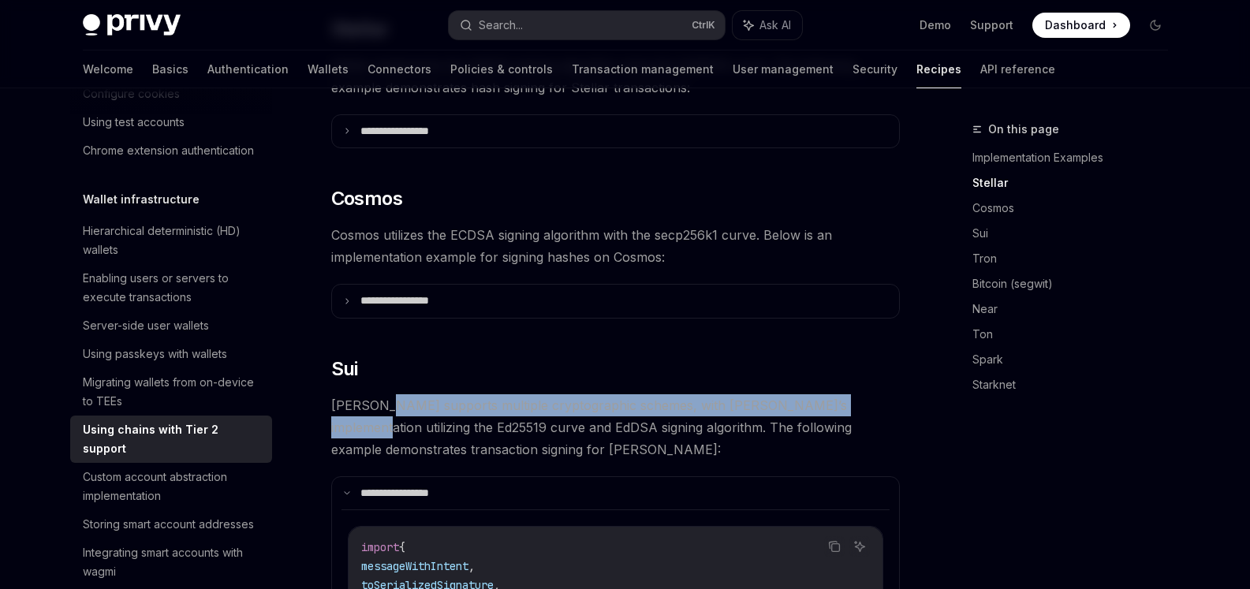
drag, startPoint x: 382, startPoint y: 393, endPoint x: 886, endPoint y: 383, distance: 504.0
click at [846, 394] on span "[PERSON_NAME] supports multiple cryptographic schemes, with [PERSON_NAME]’s imp…" at bounding box center [615, 427] width 569 height 66
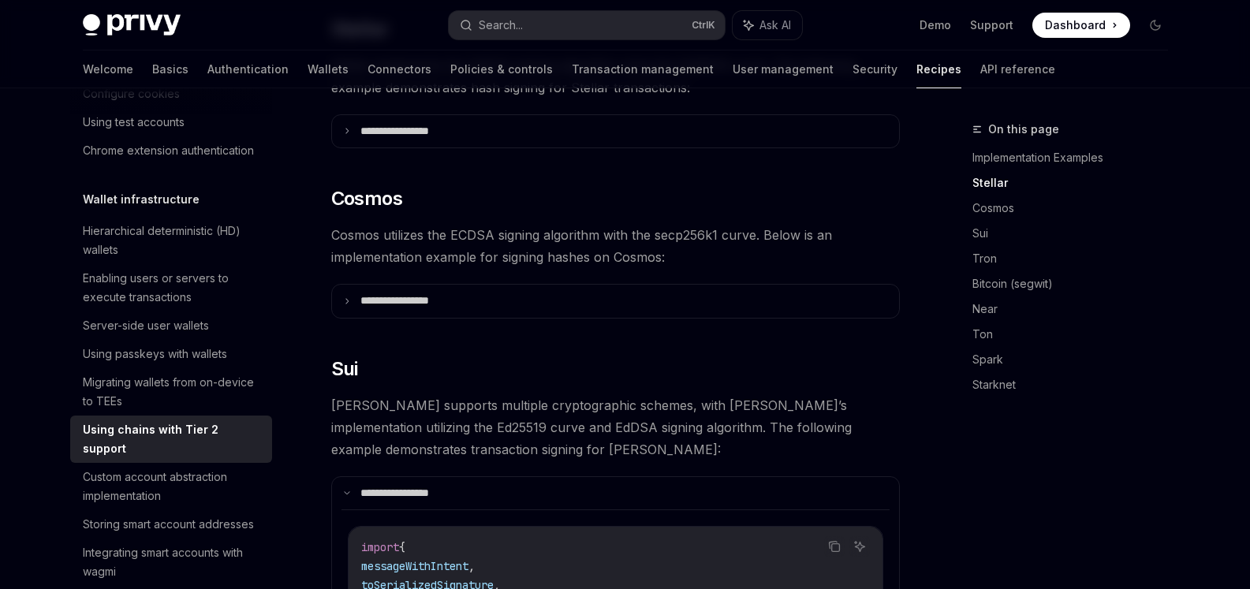
click at [886, 394] on span "[PERSON_NAME] supports multiple cryptographic schemes, with [PERSON_NAME]’s imp…" at bounding box center [615, 427] width 569 height 66
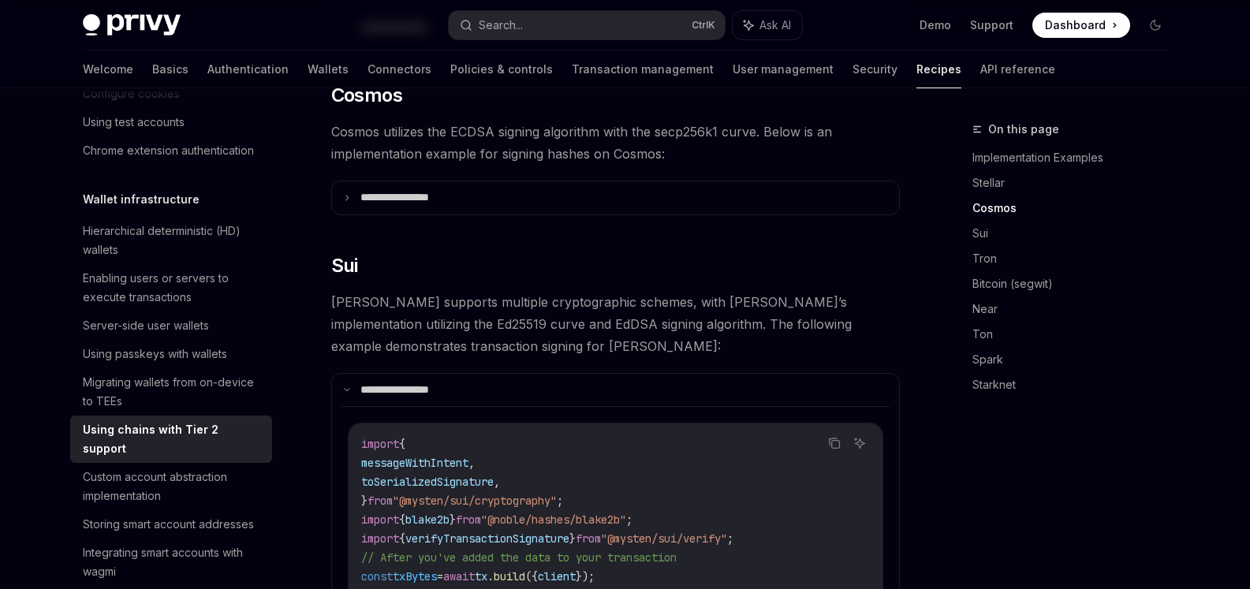
scroll to position [714, 0]
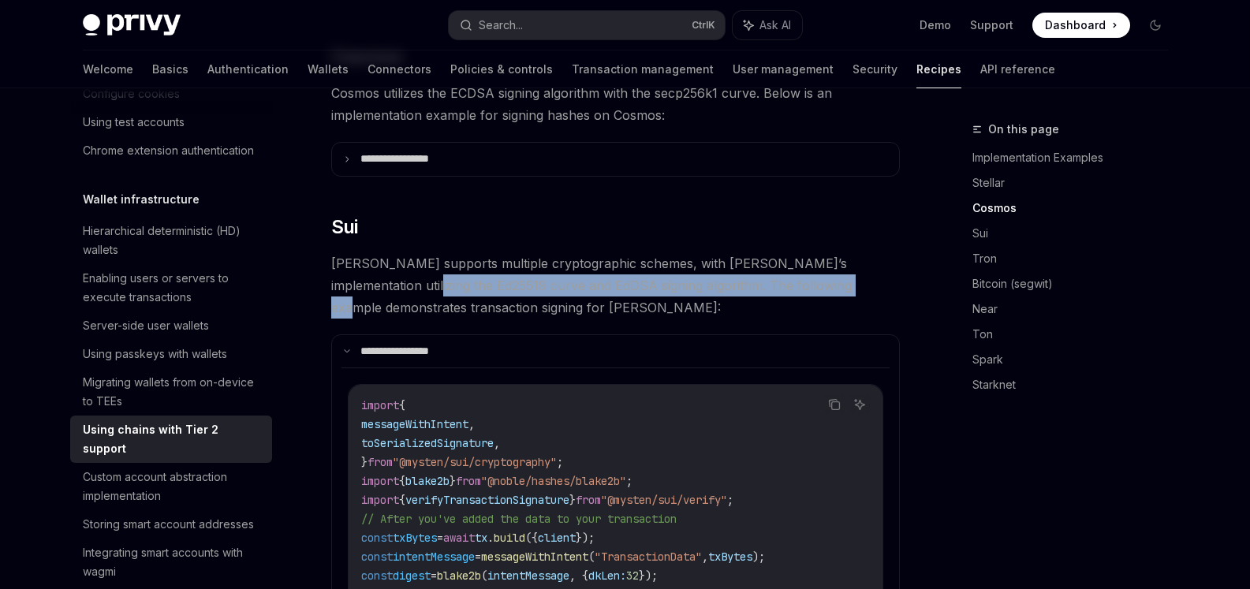
drag, startPoint x: 323, startPoint y: 264, endPoint x: 770, endPoint y: 270, distance: 447.2
click at [770, 270] on span "[PERSON_NAME] supports multiple cryptographic schemes, with [PERSON_NAME]’s imp…" at bounding box center [615, 285] width 569 height 66
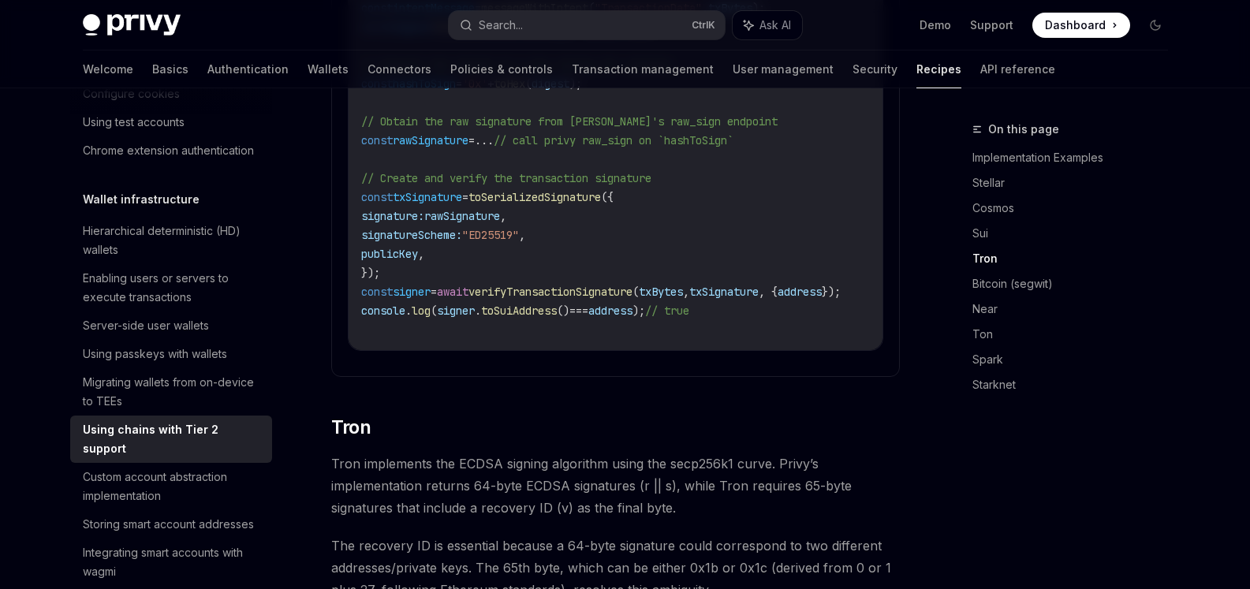
scroll to position [1282, 0]
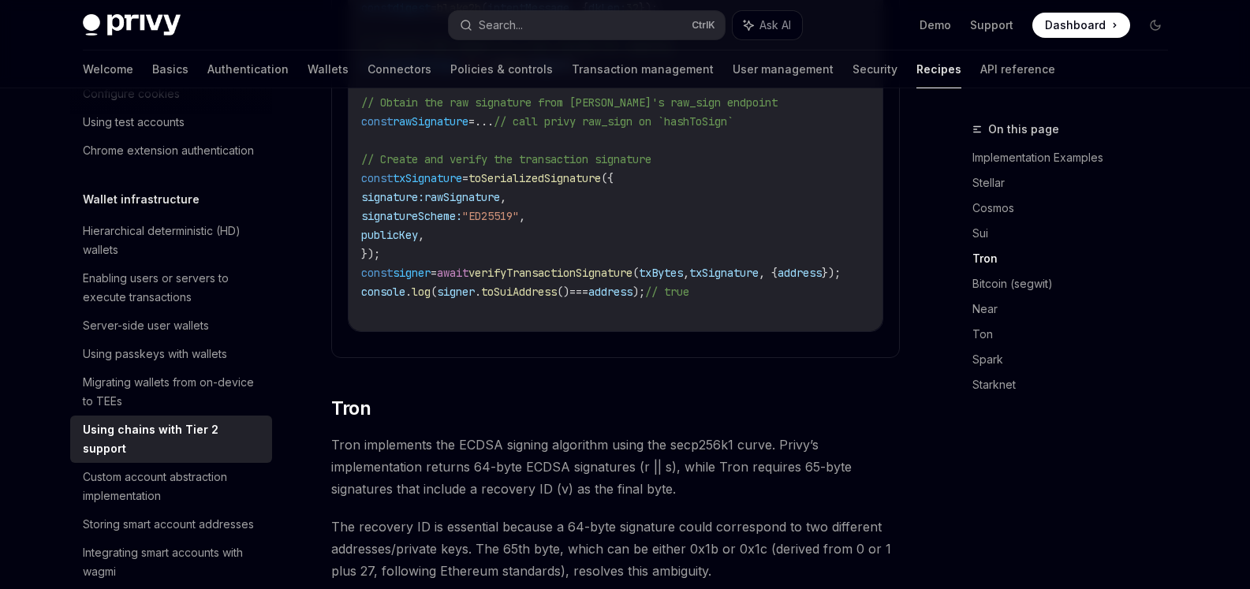
drag, startPoint x: 586, startPoint y: 316, endPoint x: 650, endPoint y: 315, distance: 63.9
click at [650, 315] on details "**********" at bounding box center [615, 63] width 569 height 592
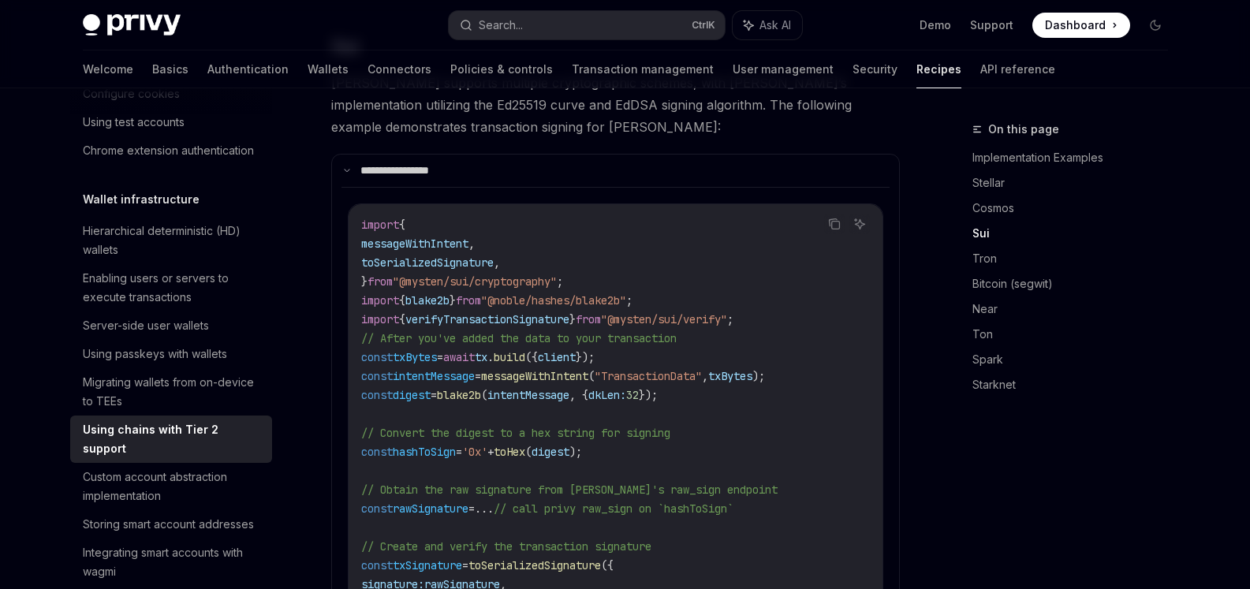
scroll to position [856, 0]
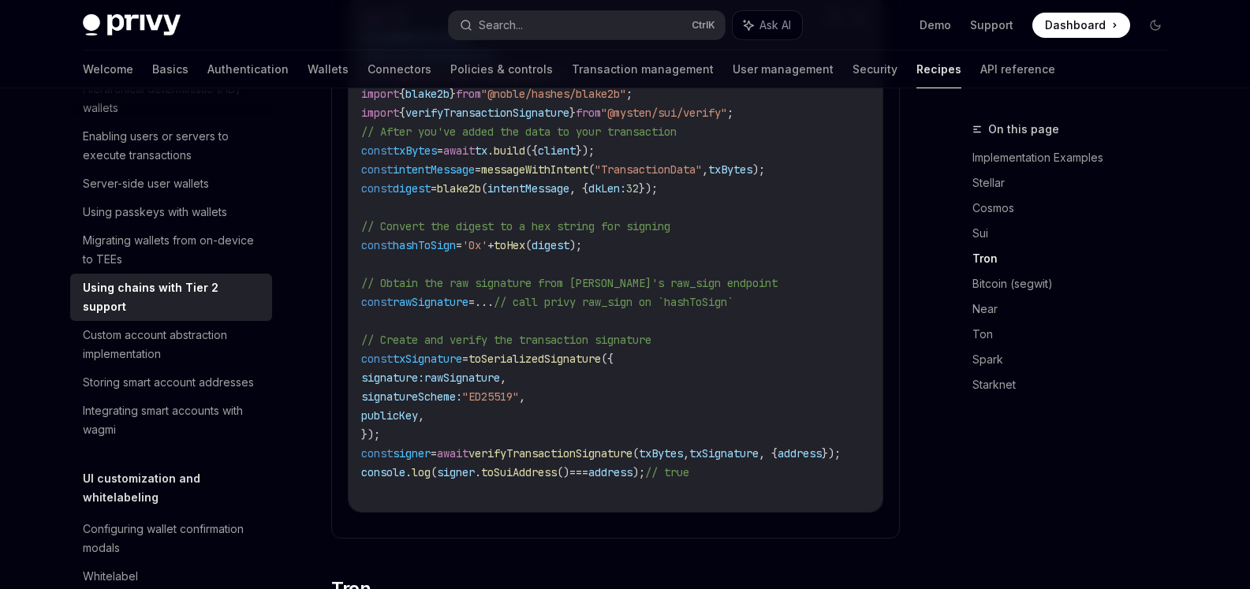
scroll to position [1140, 0]
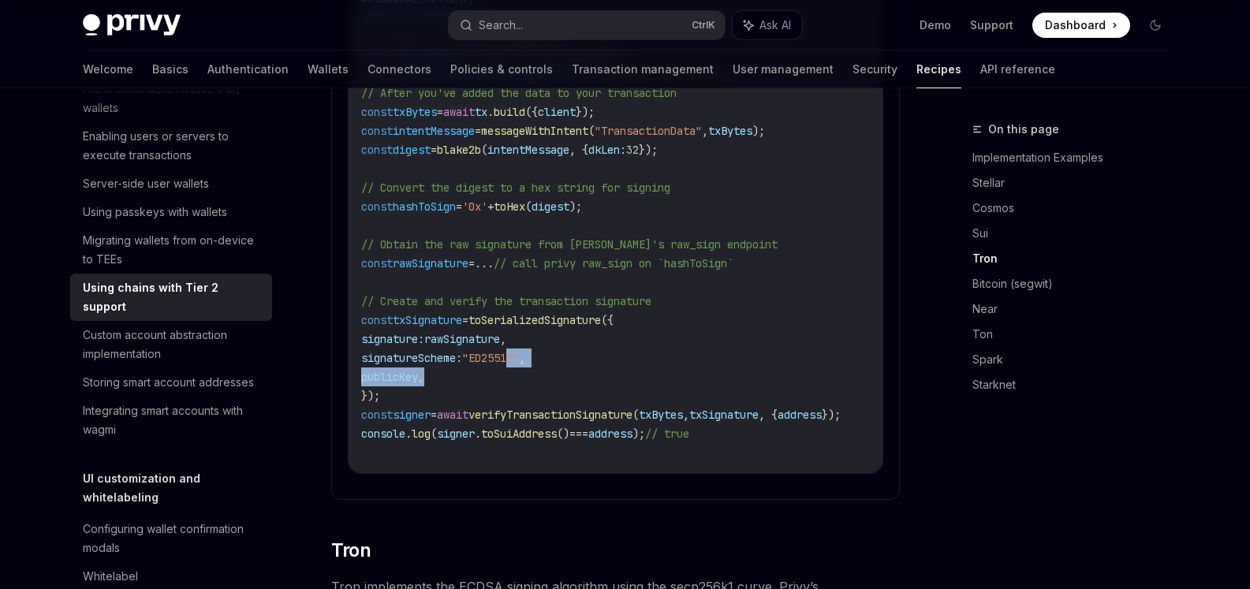
drag, startPoint x: 464, startPoint y: 347, endPoint x: 514, endPoint y: 334, distance: 51.5
click at [478, 351] on span ""ED25519"" at bounding box center [490, 358] width 57 height 14
drag, startPoint x: 478, startPoint y: 334, endPoint x: 556, endPoint y: 336, distance: 78.1
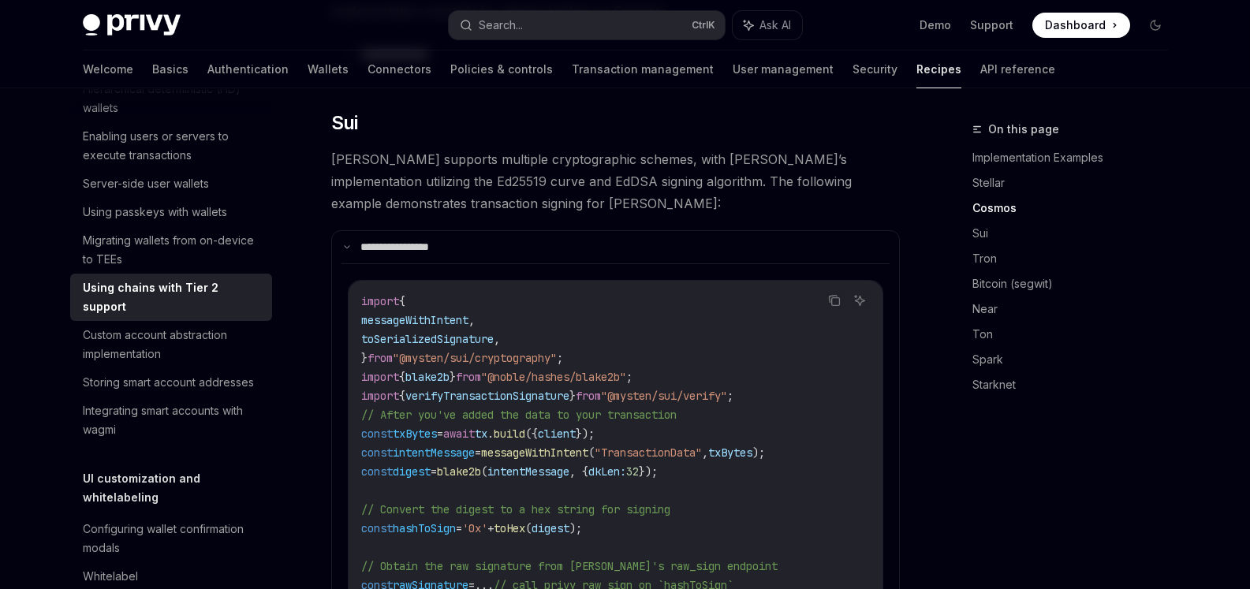
scroll to position [856, 0]
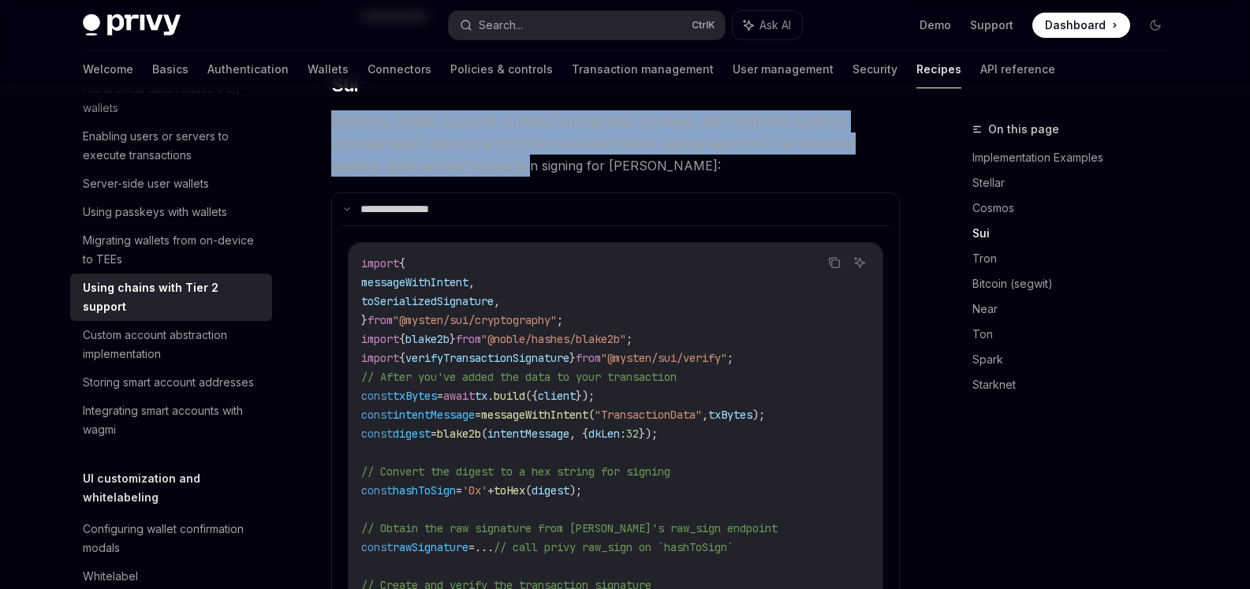
drag, startPoint x: 333, startPoint y: 98, endPoint x: 502, endPoint y: 152, distance: 178.1
click at [502, 152] on span "[PERSON_NAME] supports multiple cryptographic schemes, with [PERSON_NAME]’s imp…" at bounding box center [615, 143] width 569 height 66
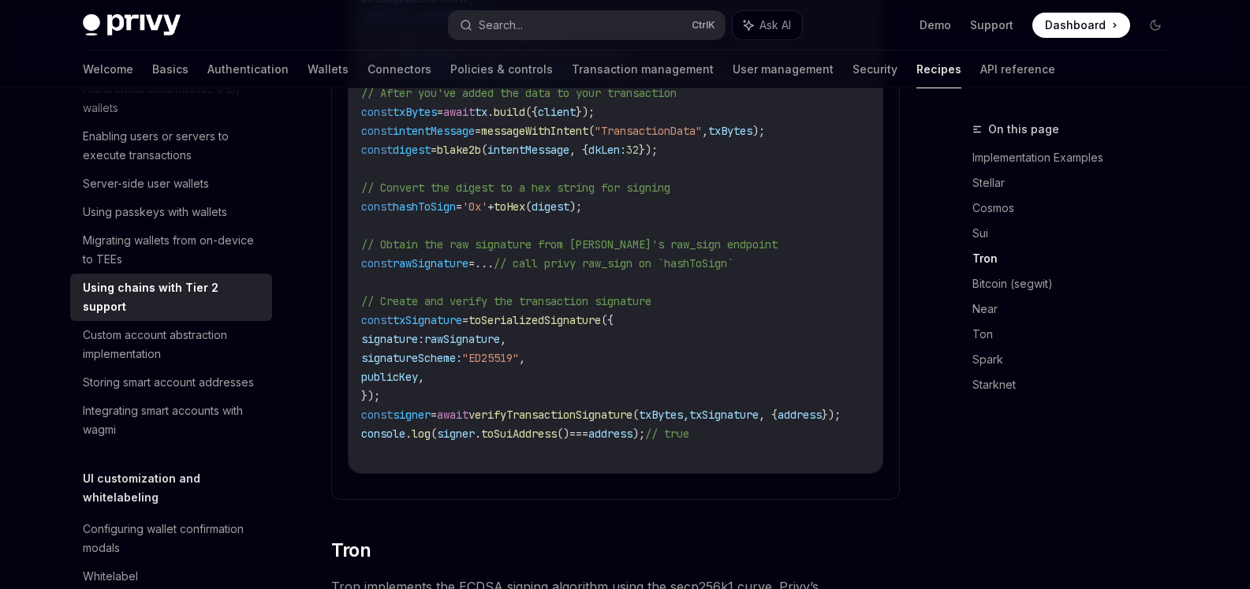
scroll to position [998, 0]
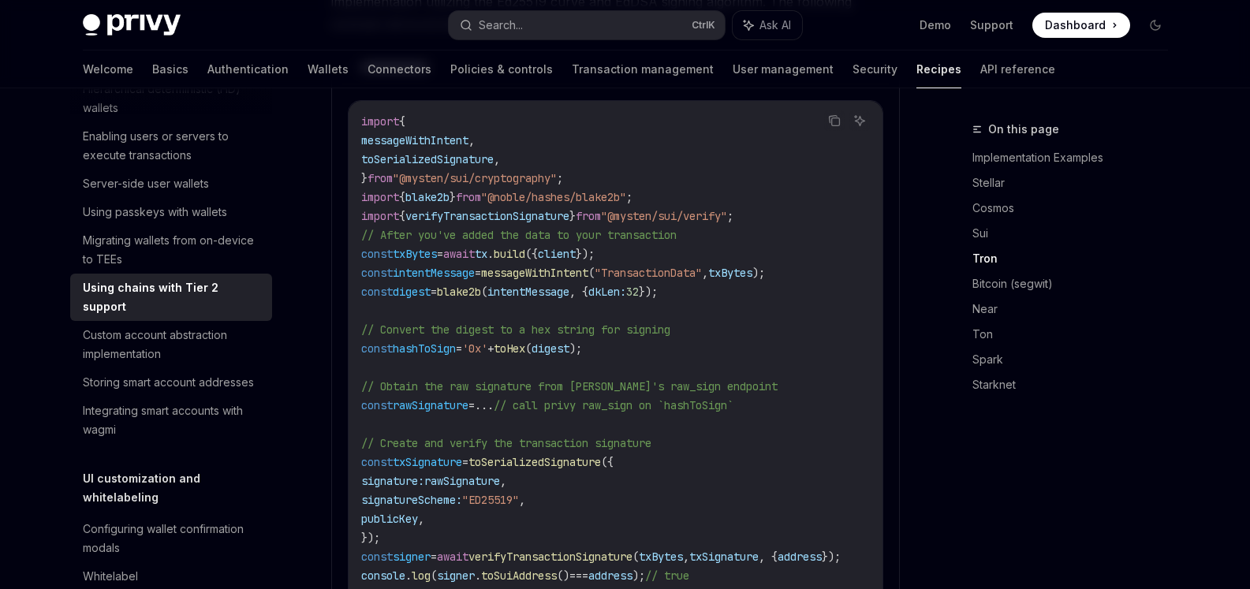
drag, startPoint x: 411, startPoint y: 177, endPoint x: 684, endPoint y: 245, distance: 281.2
click at [682, 266] on span ""TransactionData"" at bounding box center [648, 273] width 107 height 14
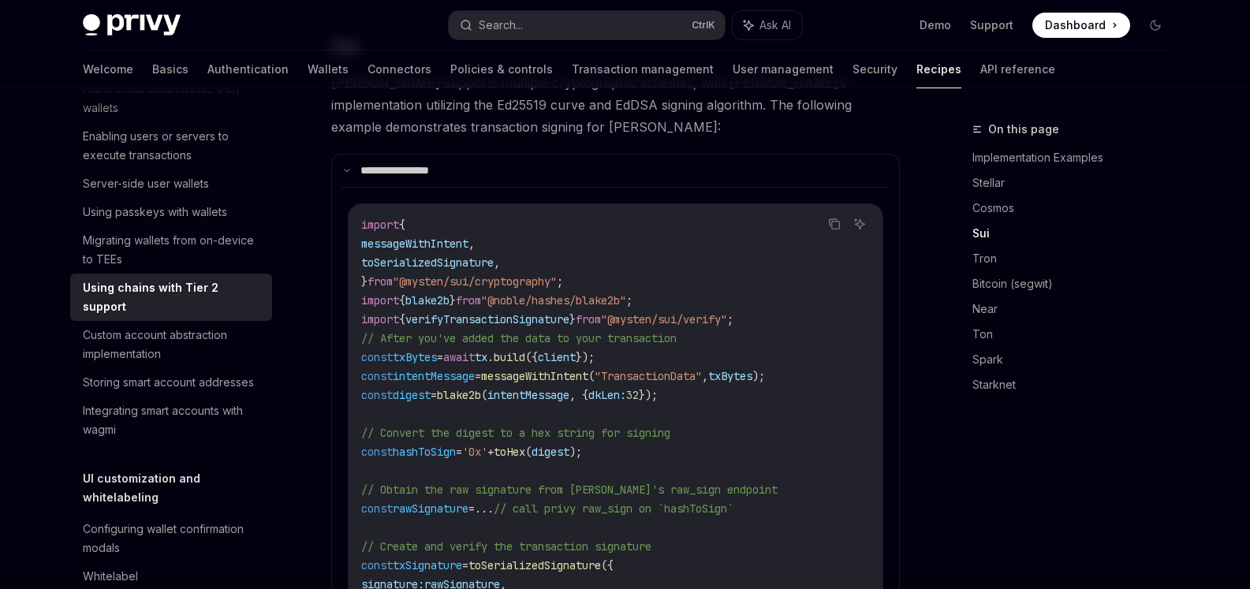
scroll to position [856, 0]
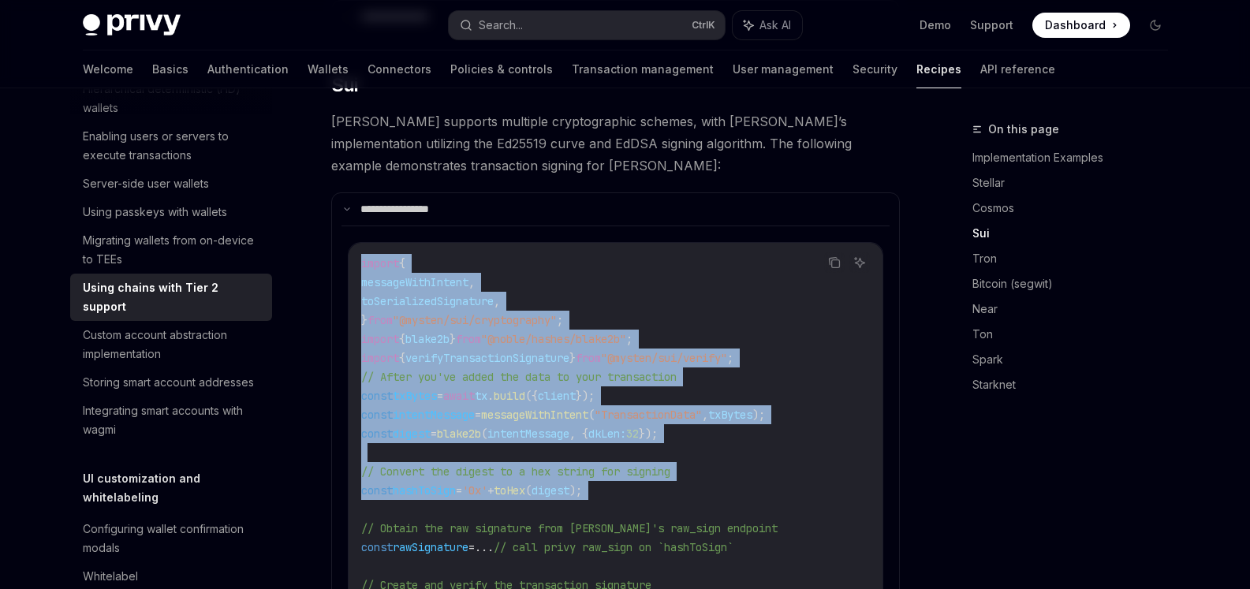
drag, startPoint x: 362, startPoint y: 237, endPoint x: 658, endPoint y: 424, distance: 350.5
click at [658, 233] on code "import { messageWithIntent , toSerializedSignature , } from "@mysten/sui/crypto…" at bounding box center [629, 62] width 536 height 341
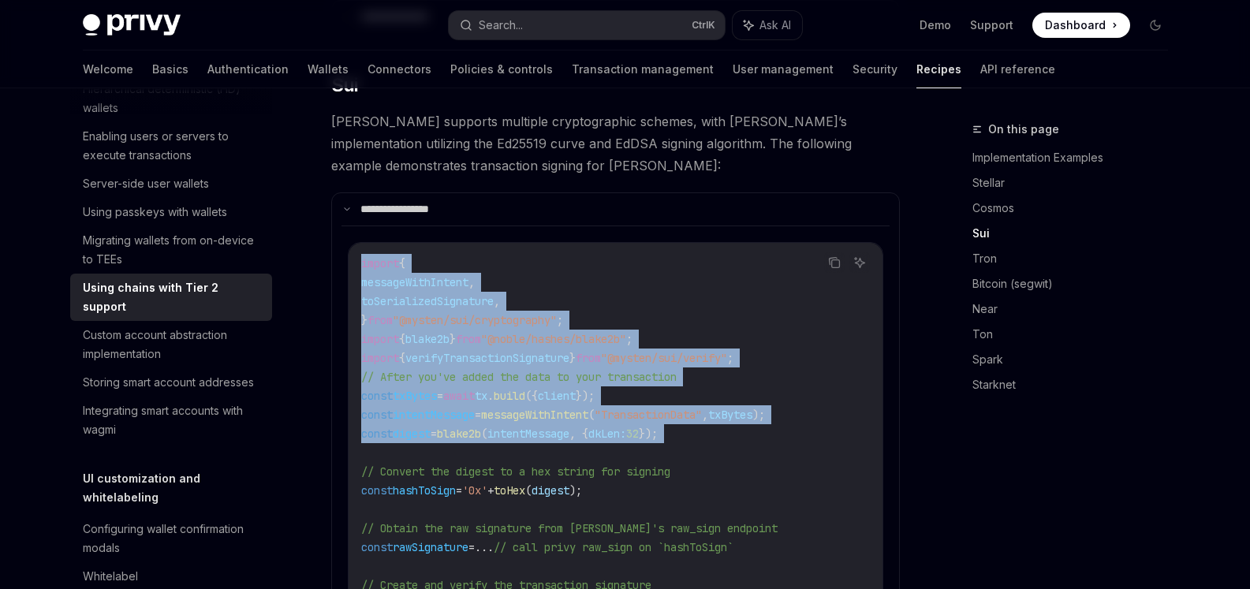
click at [657, 427] on span "});" at bounding box center [648, 434] width 19 height 14
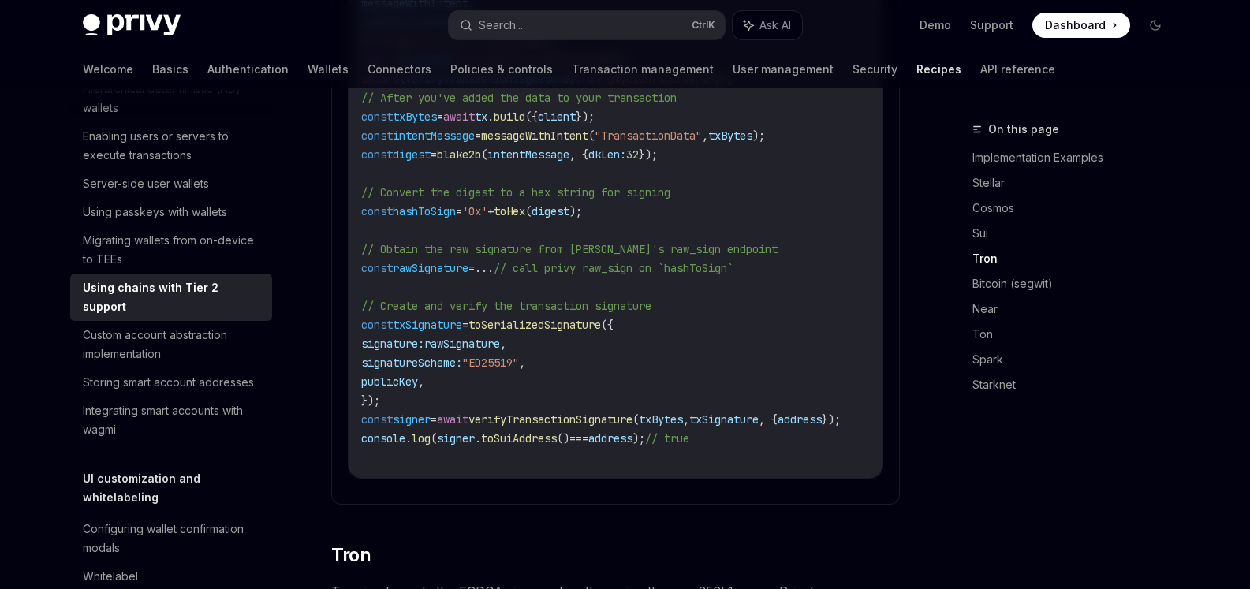
scroll to position [852, 0]
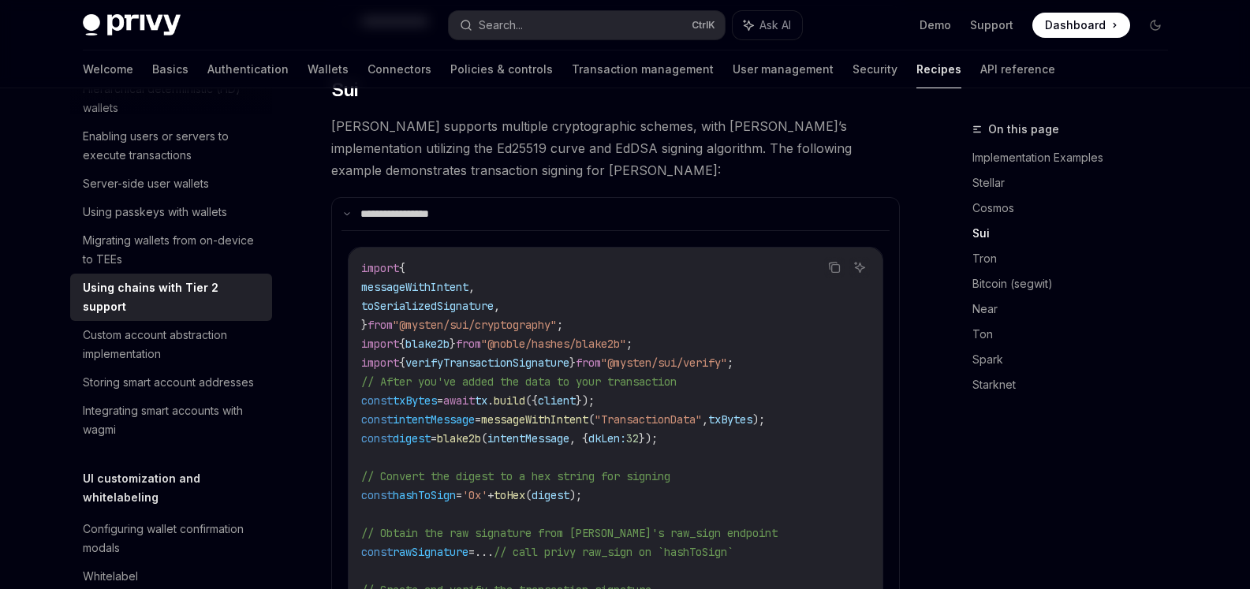
click at [401, 237] on code "import { messageWithIntent , toSerializedSignature , } from "@mysten/sui/crypto…" at bounding box center [629, 67] width 536 height 341
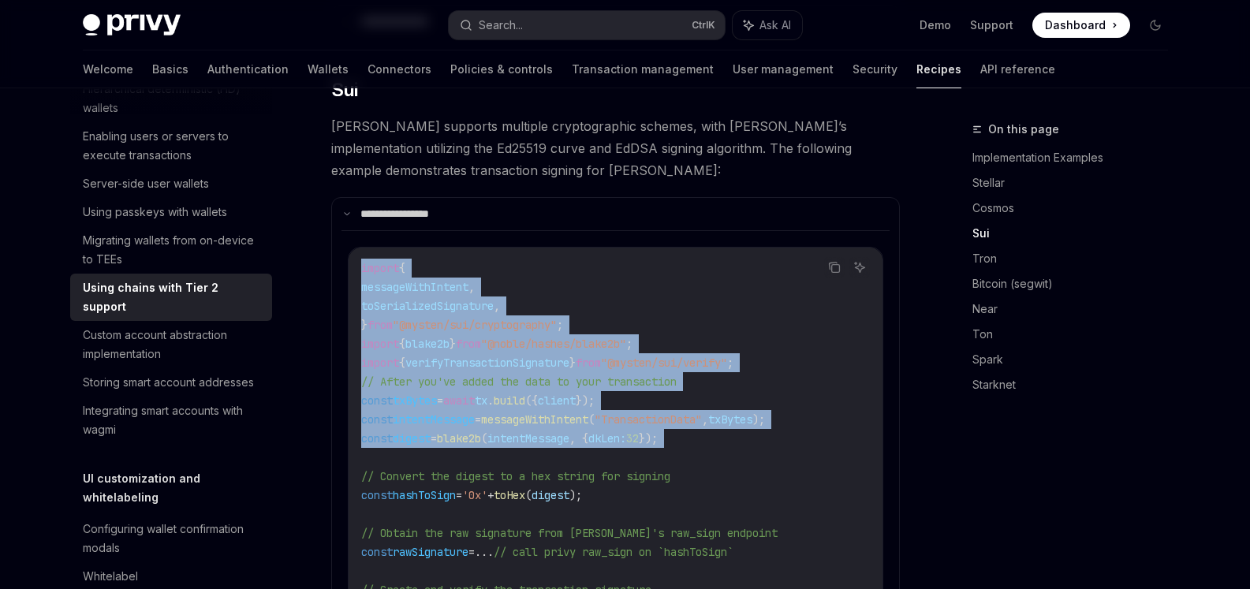
drag, startPoint x: 338, startPoint y: 252, endPoint x: 661, endPoint y: 466, distance: 386.9
click at [661, 457] on details "**********" at bounding box center [615, 493] width 569 height 592
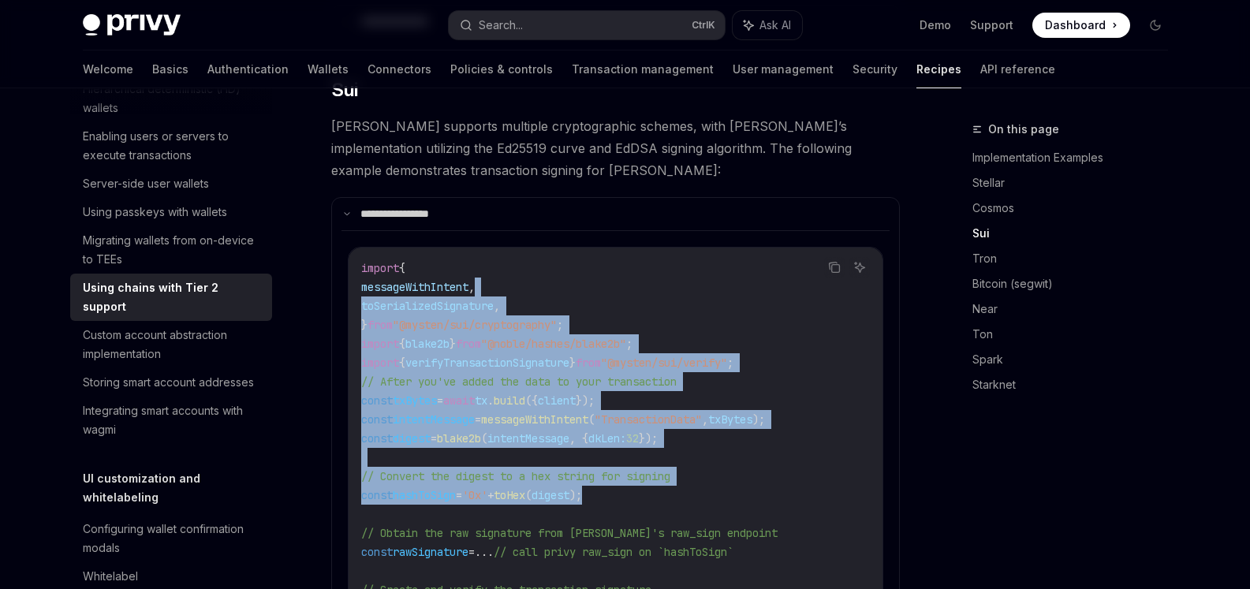
drag, startPoint x: 710, startPoint y: 478, endPoint x: 565, endPoint y: 270, distance: 253.8
click at [561, 237] on code "import { messageWithIntent , toSerializedSignature , } from "@mysten/sui/crypto…" at bounding box center [629, 67] width 536 height 341
click at [891, 408] on details "**********" at bounding box center [615, 493] width 569 height 592
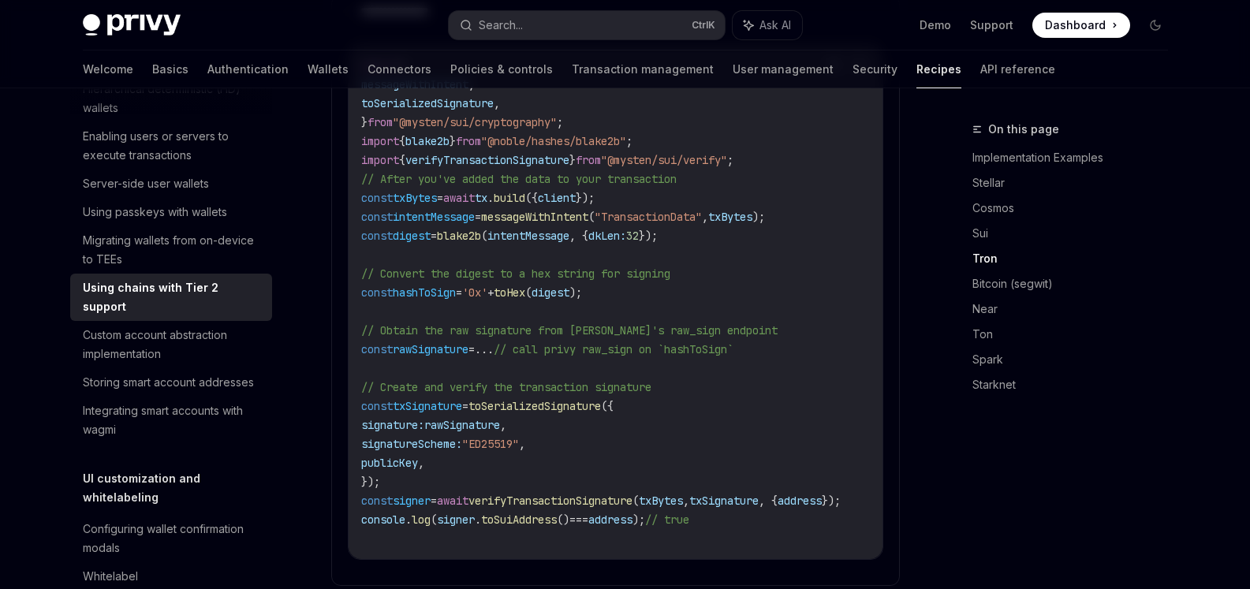
scroll to position [1136, 0]
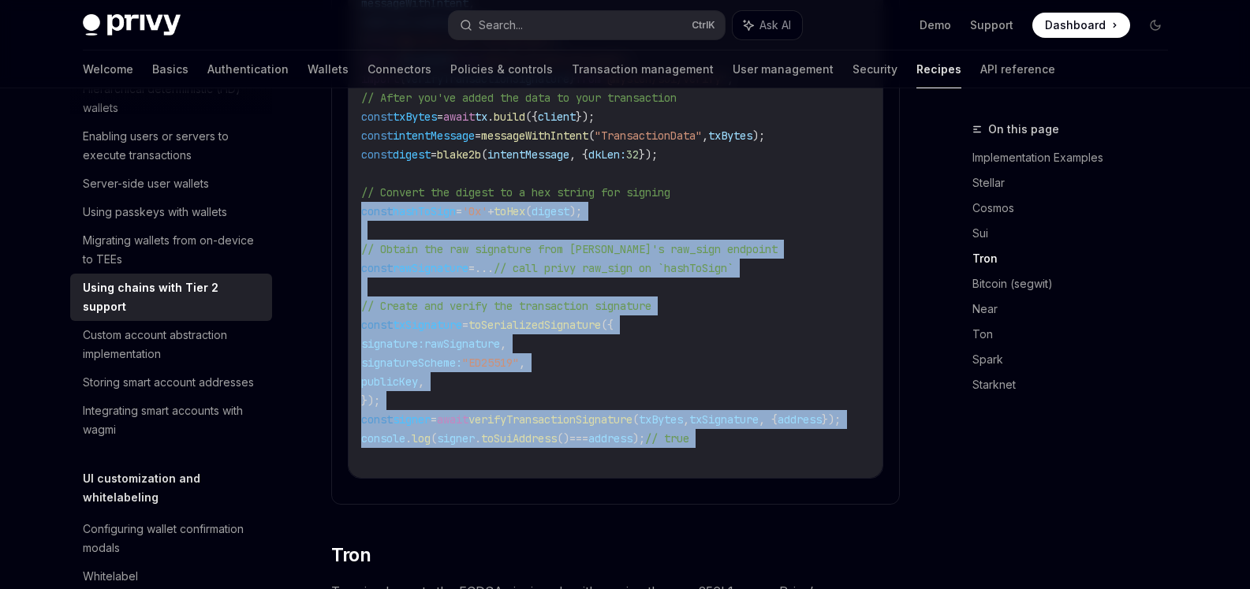
drag, startPoint x: 778, startPoint y: 446, endPoint x: 342, endPoint y: 189, distance: 506.2
click at [450, 121] on span "// Create and verify the transaction signature" at bounding box center [405, 114] width 88 height 14
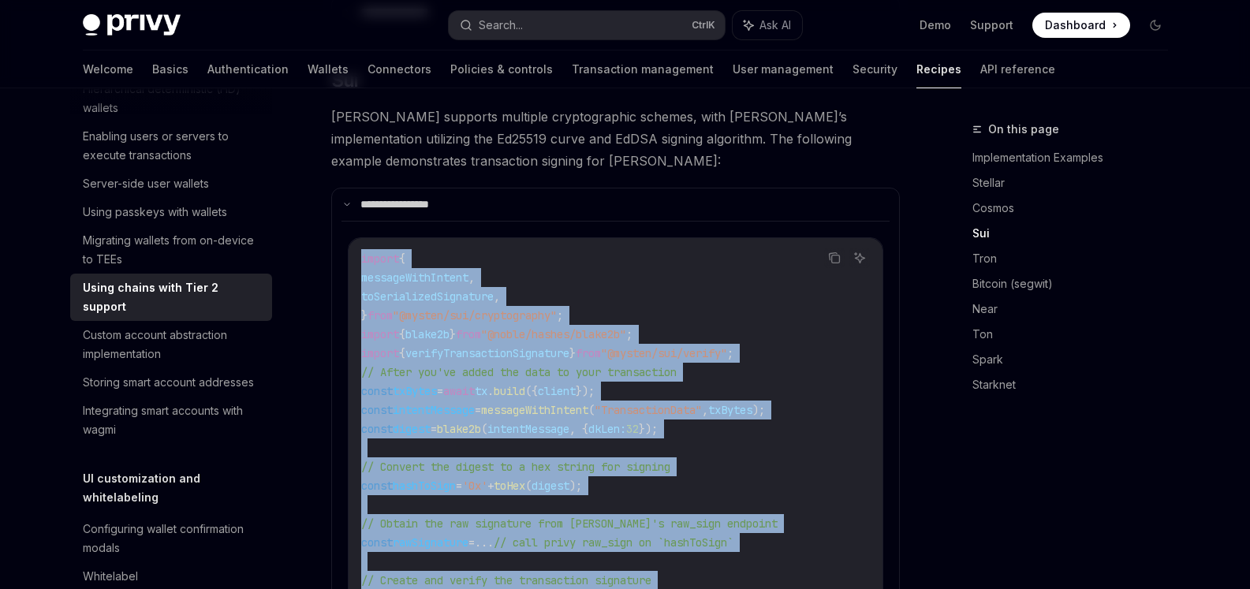
scroll to position [863, 0]
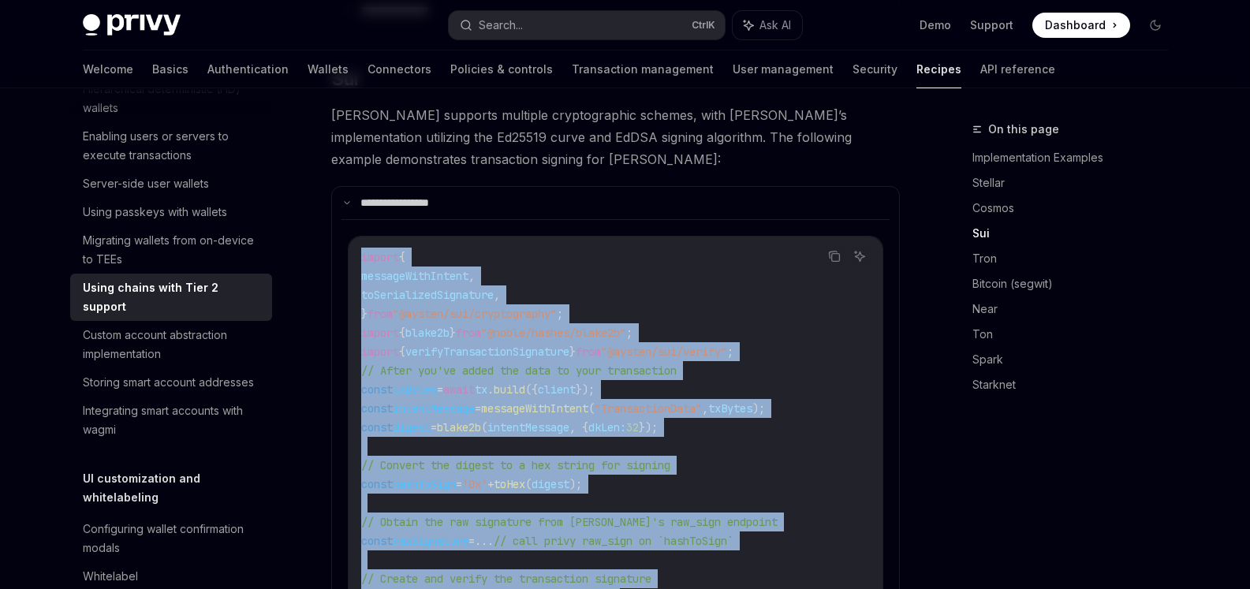
drag, startPoint x: 356, startPoint y: 241, endPoint x: 770, endPoint y: 509, distance: 493.9
click at [788, 237] on div "import { messageWithIntent , toSerializedSignature , } from "@mysten/sui/crypto…" at bounding box center [616, 56] width 534 height 363
click at [770, 226] on code "import { messageWithIntent , toSerializedSignature , } from "@mysten/sui/crypto…" at bounding box center [629, 56] width 536 height 341
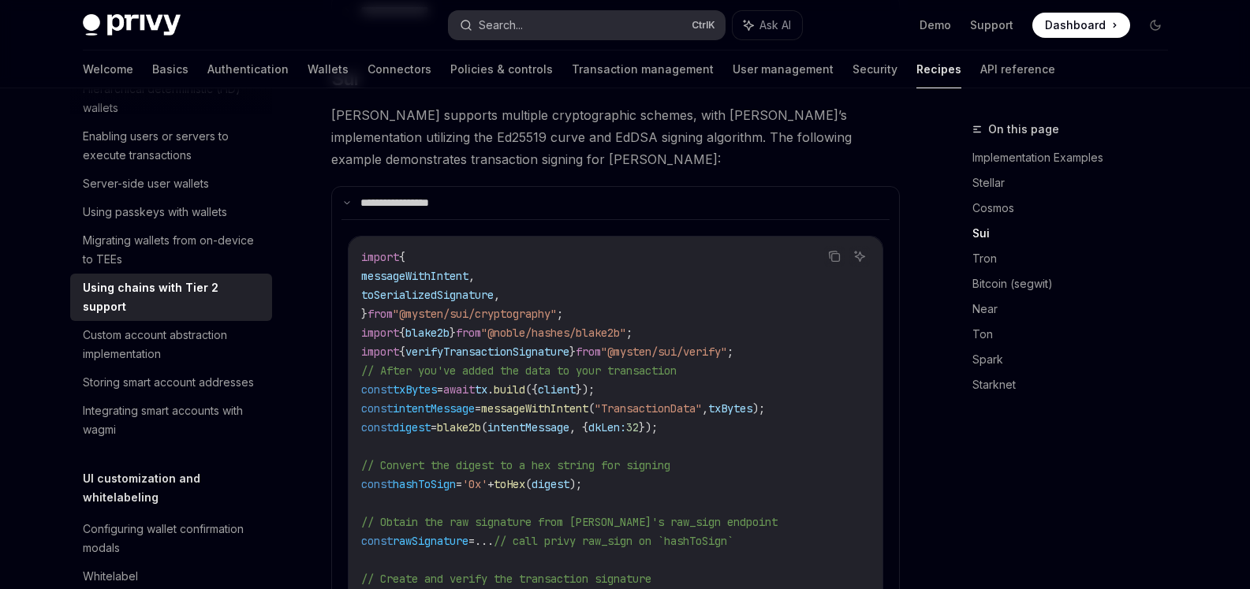
click at [563, 28] on button "Search... Ctrl K" at bounding box center [587, 25] width 276 height 28
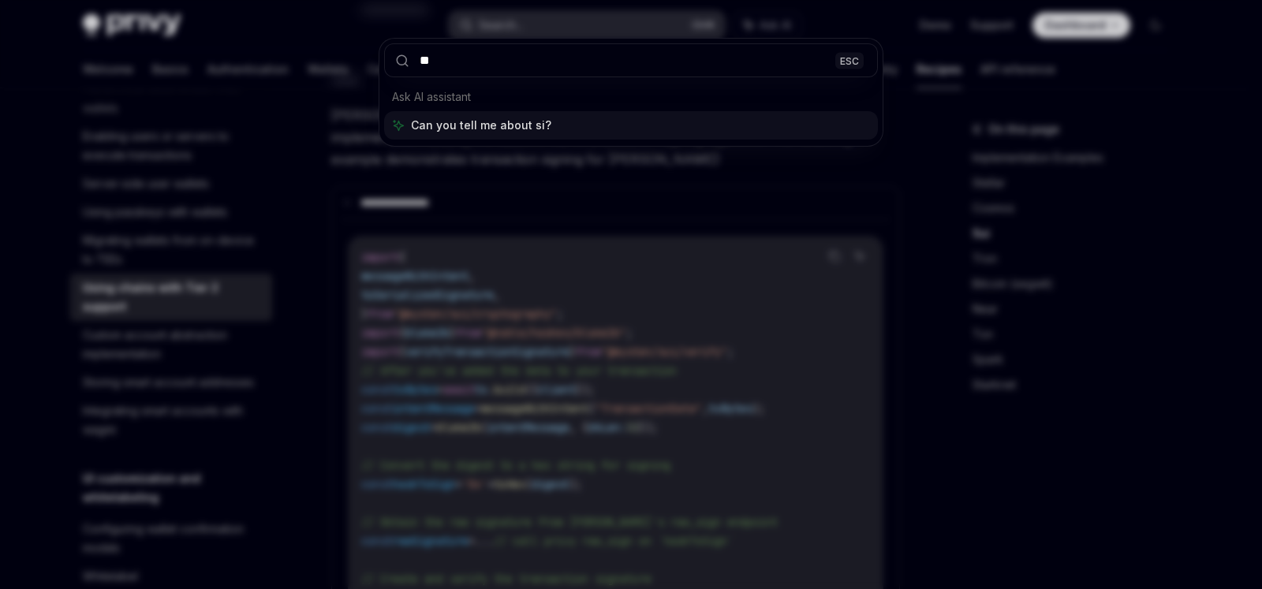
type input "*"
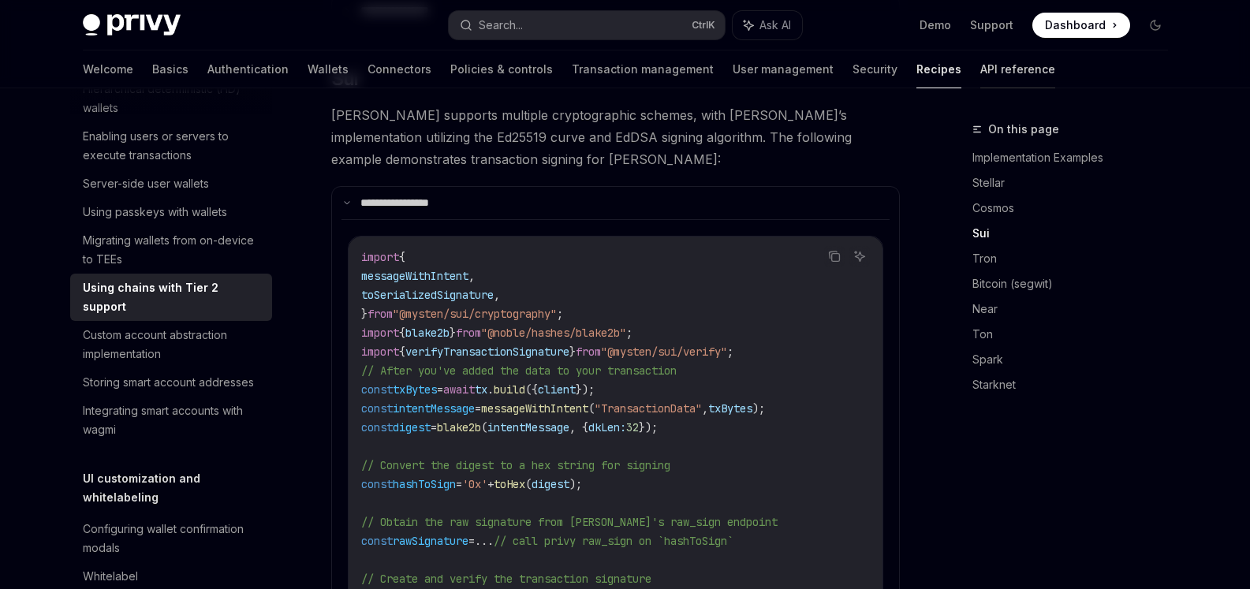
click at [980, 68] on link "API reference" at bounding box center [1017, 69] width 75 height 38
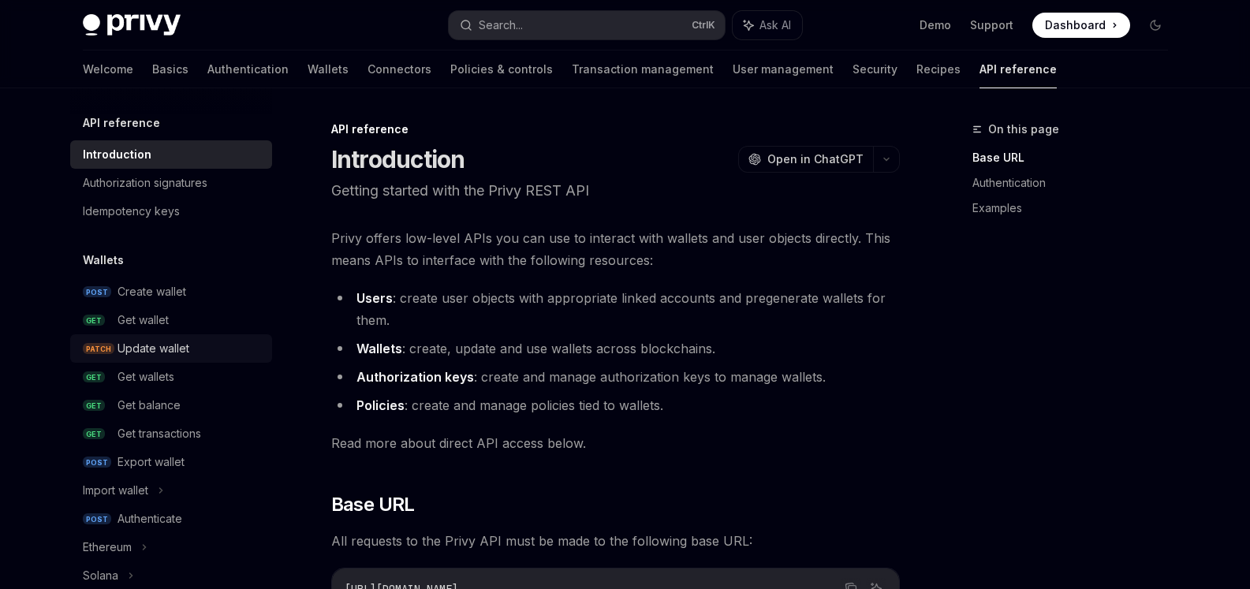
click at [179, 349] on div "Update wallet" at bounding box center [154, 348] width 72 height 19
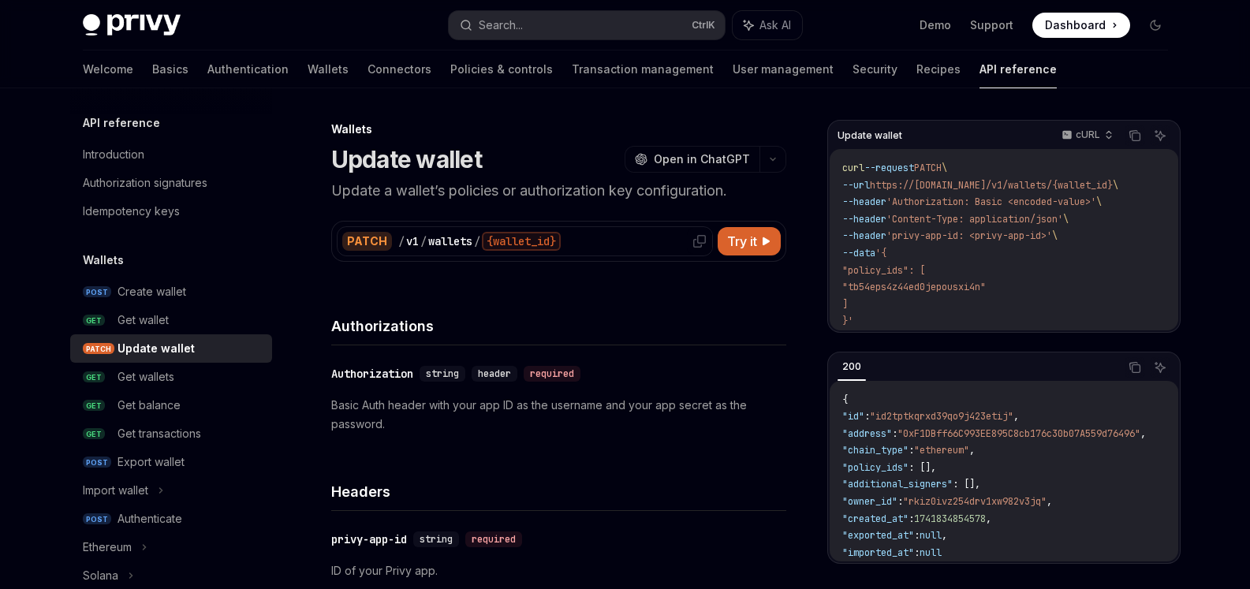
click at [621, 232] on div "/ v1 / wallets / {wallet_id}" at bounding box center [552, 241] width 309 height 19
drag, startPoint x: 371, startPoint y: 240, endPoint x: 330, endPoint y: 240, distance: 41.0
click at [355, 240] on div "PATCH" at bounding box center [367, 241] width 50 height 19
click at [612, 223] on div "PATCH / v1 / wallets / {wallet_id} Try it" at bounding box center [558, 241] width 455 height 41
click at [741, 238] on span "Try it" at bounding box center [742, 241] width 30 height 19
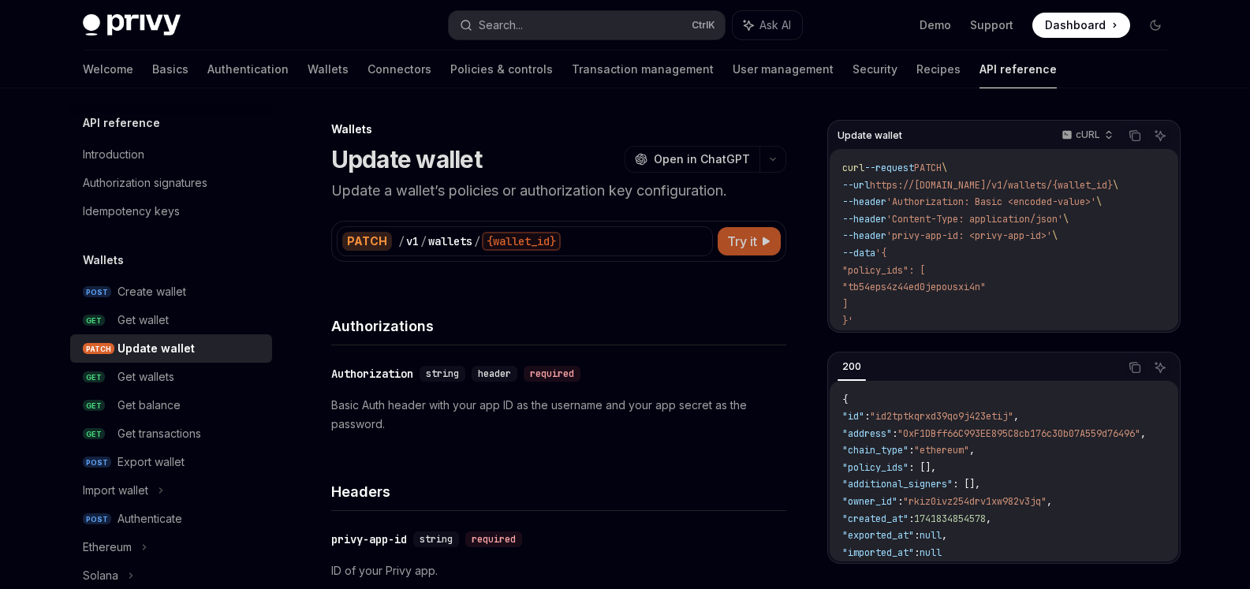
type textarea "*"
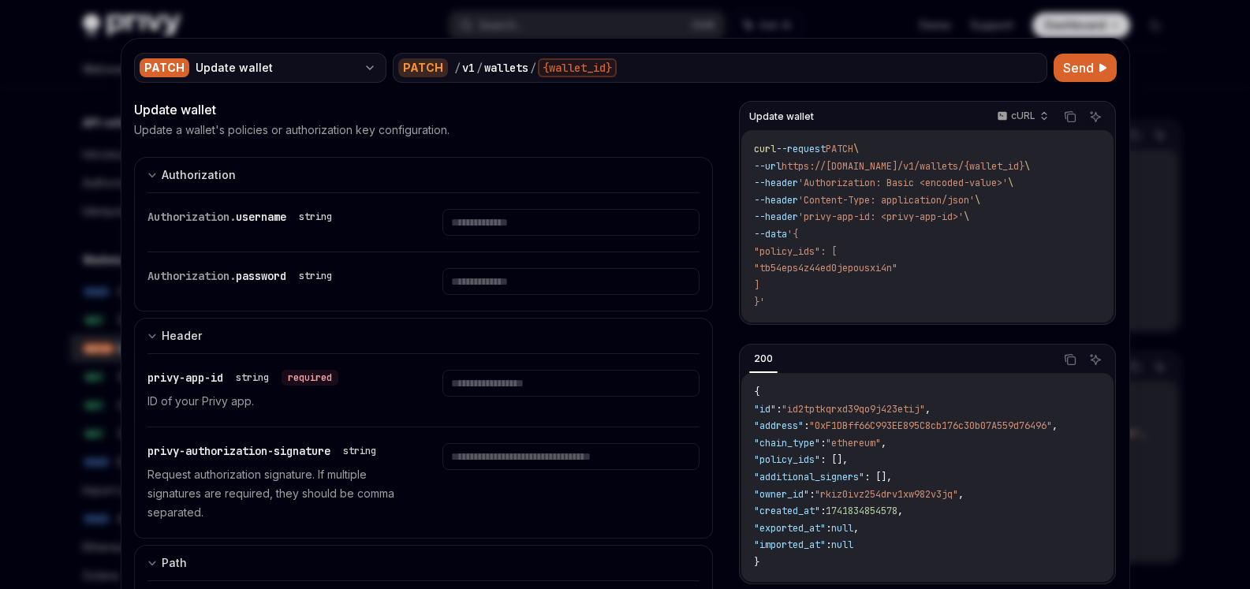
click at [284, 66] on div "Update wallet" at bounding box center [277, 68] width 162 height 16
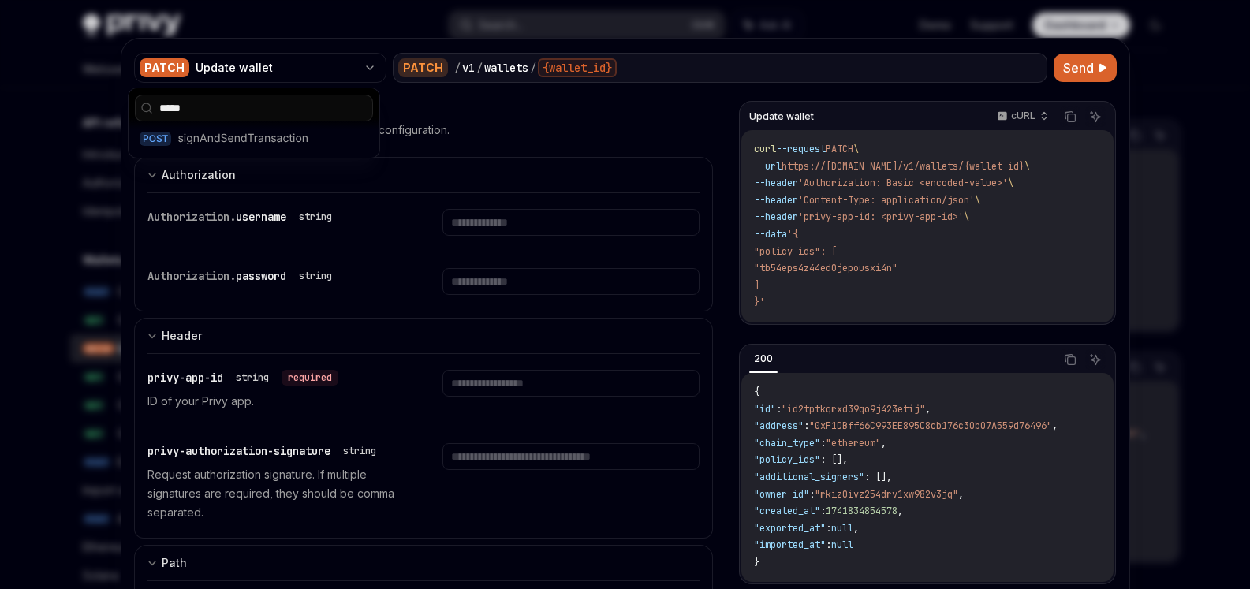
type input "****"
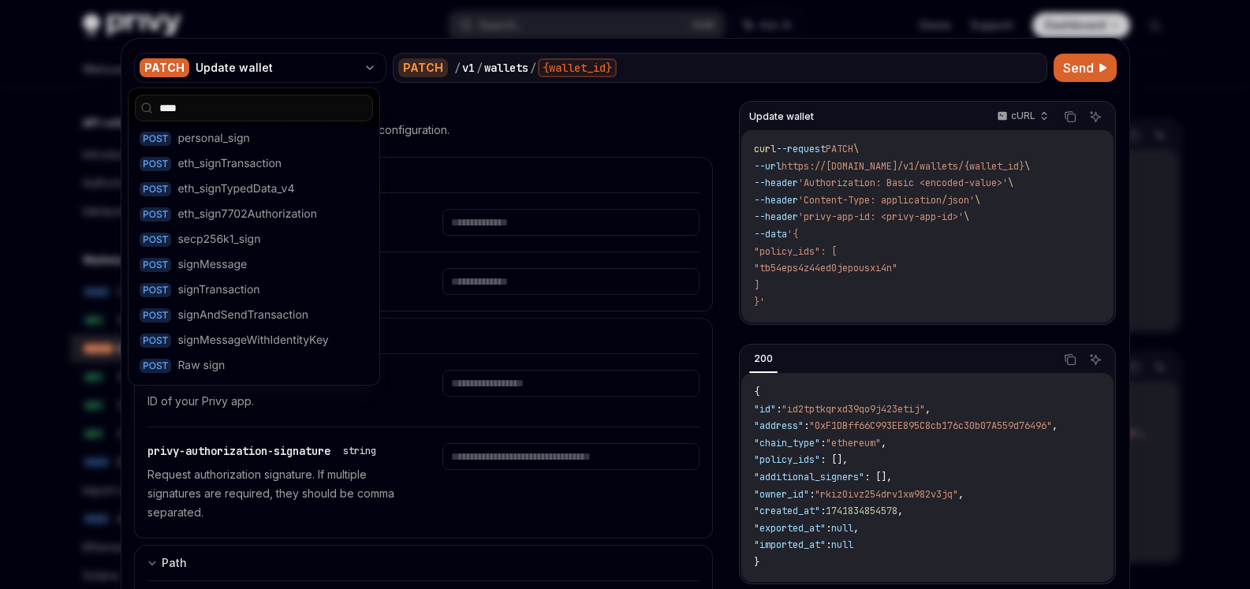
type textarea "*"
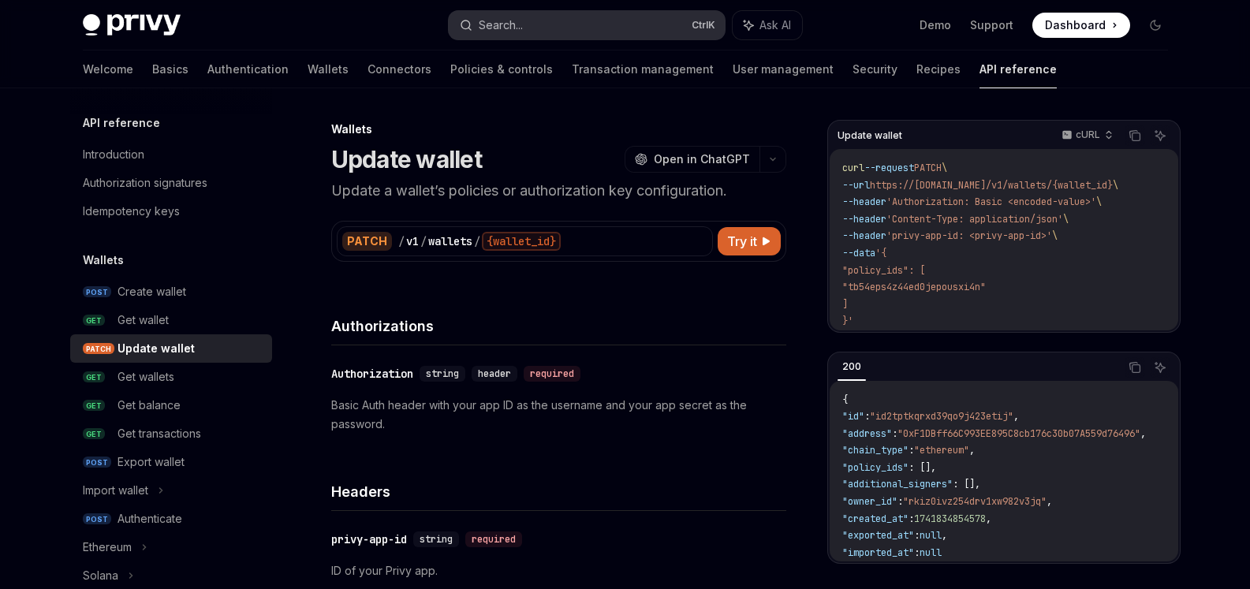
click at [536, 27] on button "Search... Ctrl K" at bounding box center [587, 25] width 276 height 28
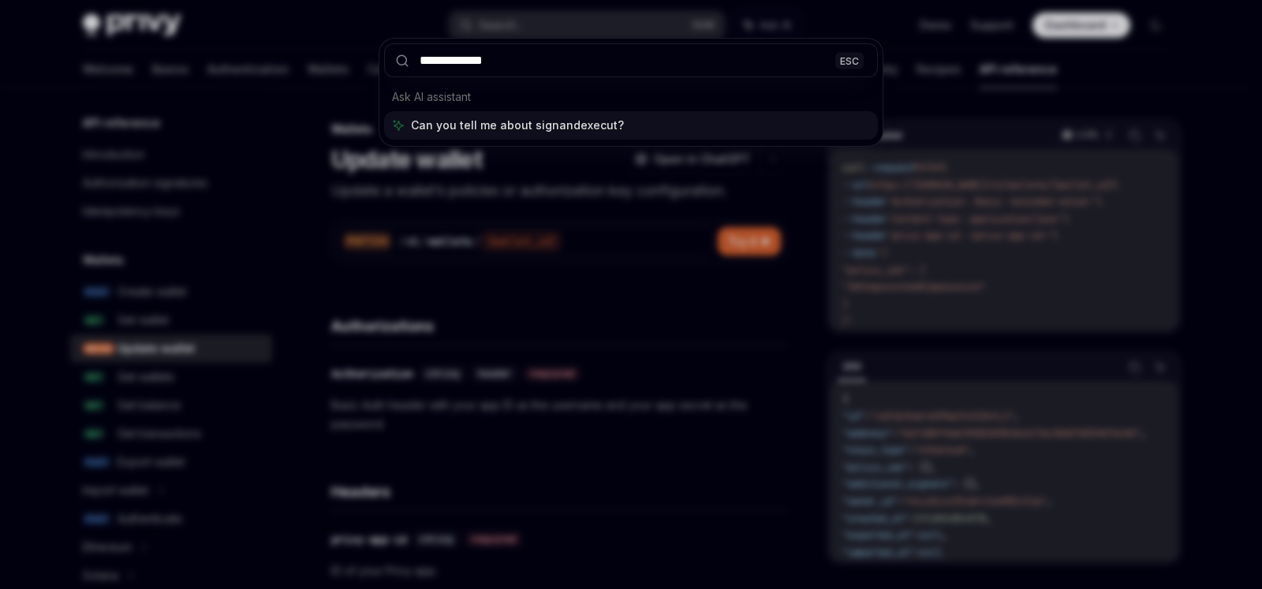
type input "**********"
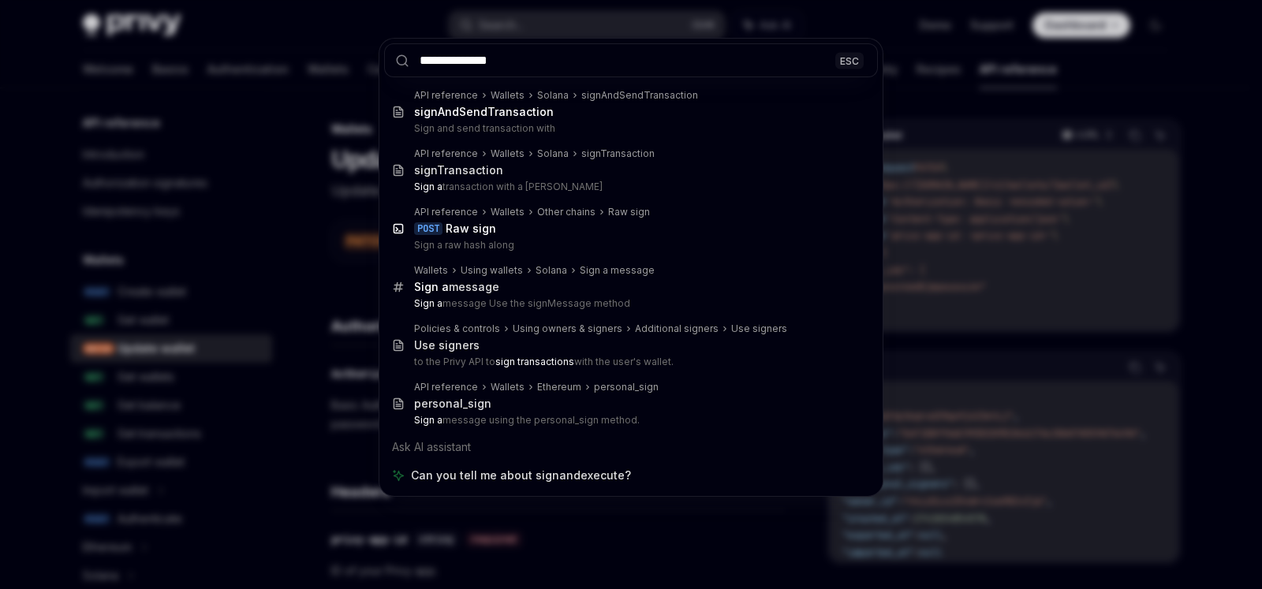
click at [576, 54] on input "**********" at bounding box center [631, 60] width 494 height 34
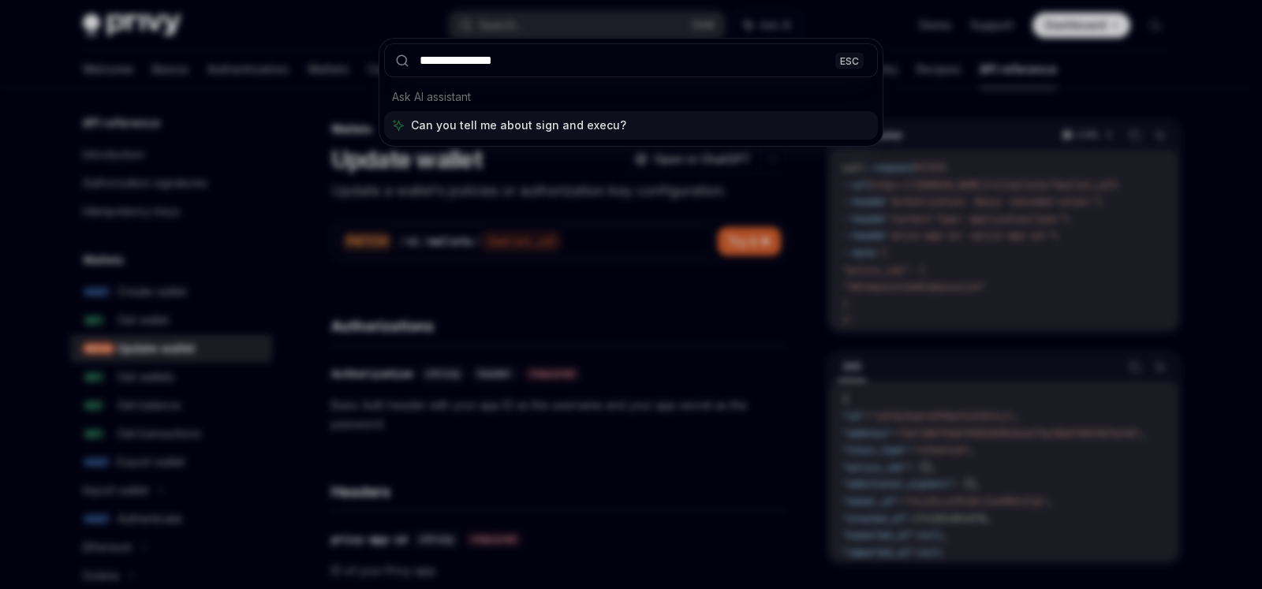
type input "**********"
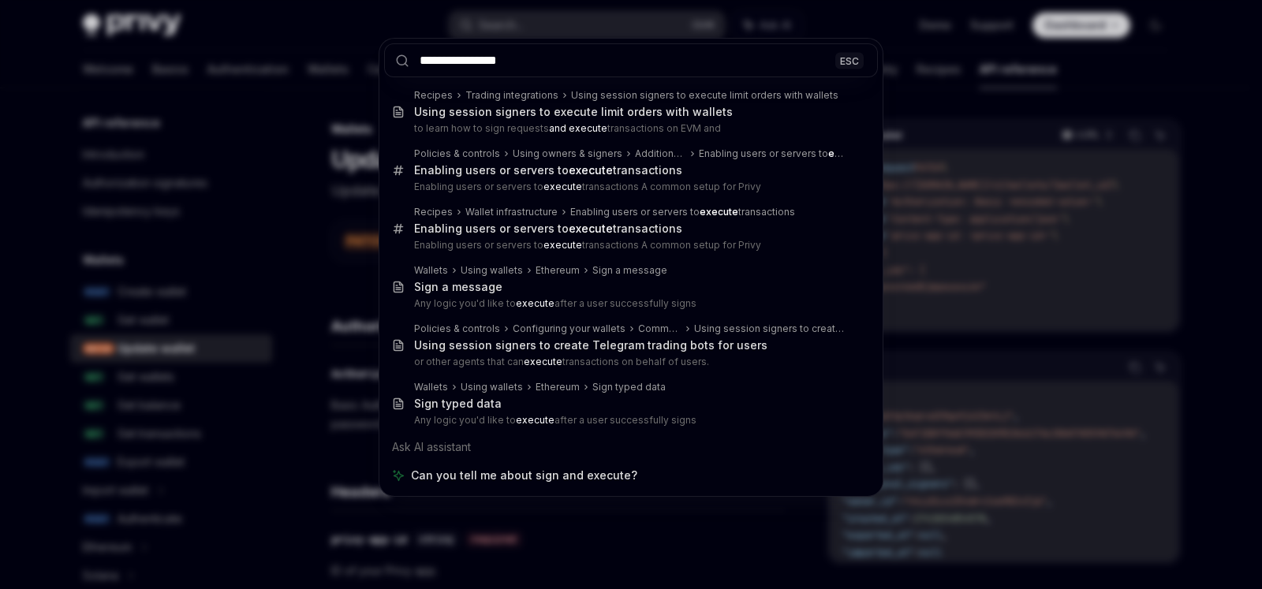
click at [578, 63] on input "**********" at bounding box center [631, 60] width 494 height 34
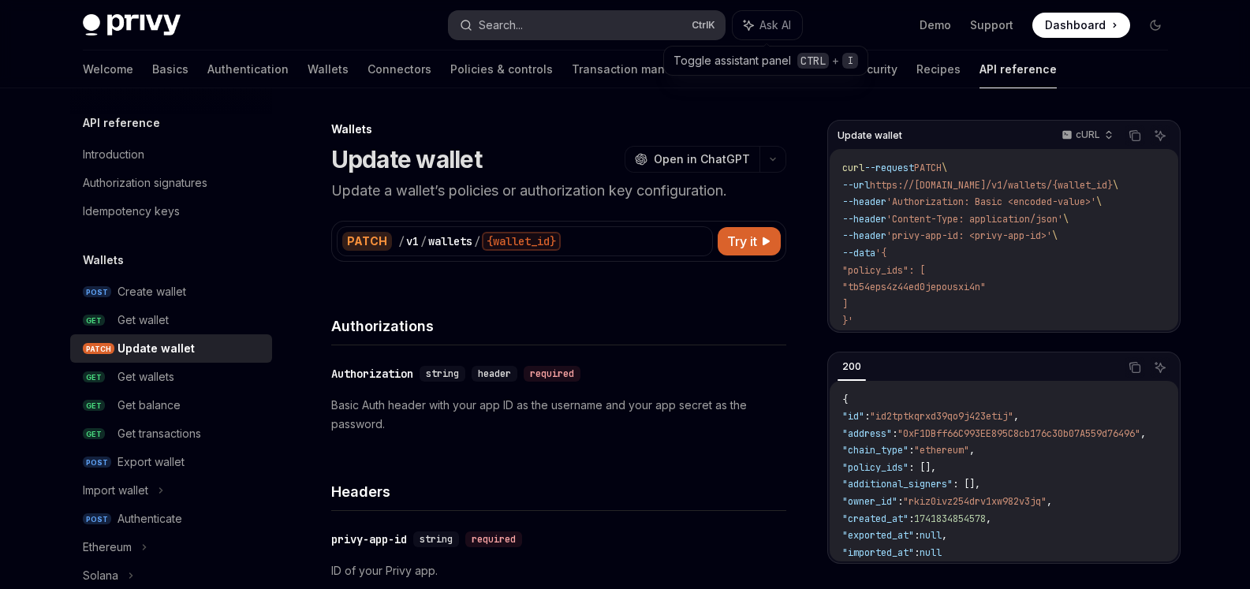
click at [535, 27] on button "Search... Ctrl K" at bounding box center [587, 25] width 276 height 28
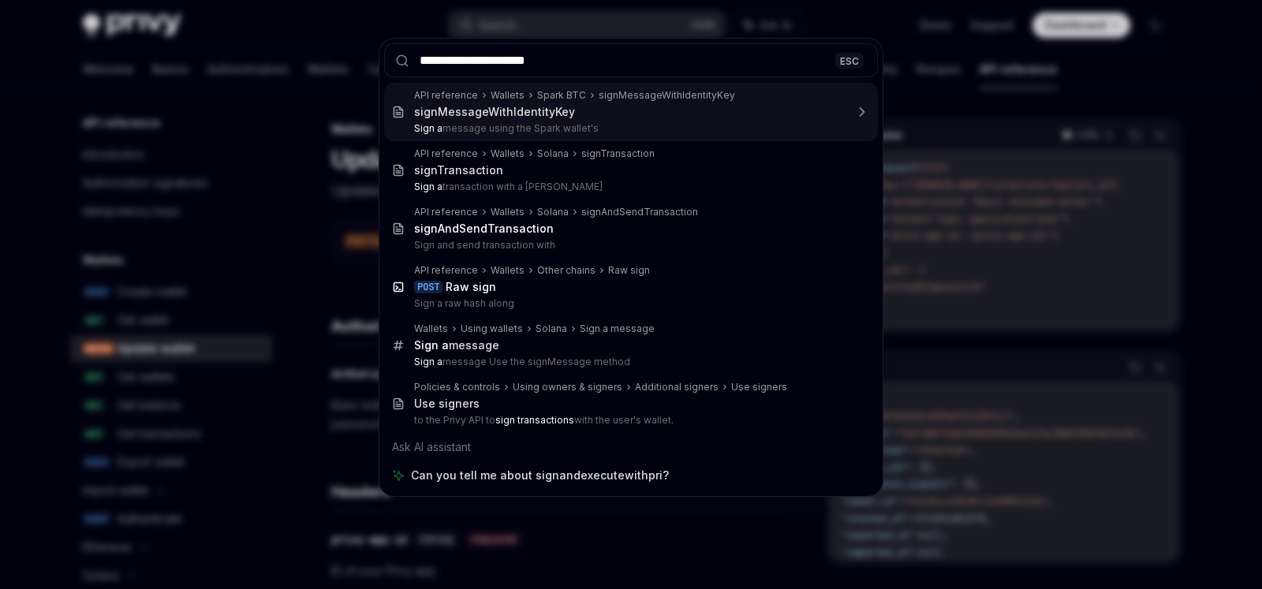
type input "**********"
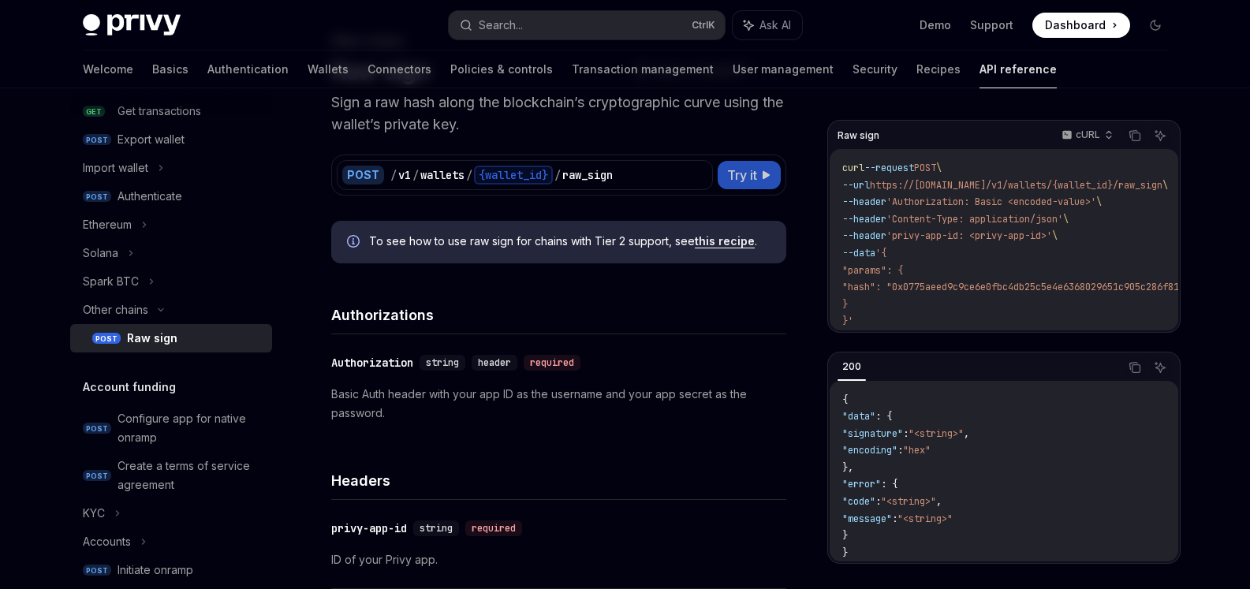
click at [766, 166] on button "Try it" at bounding box center [749, 175] width 63 height 28
type textarea "*"
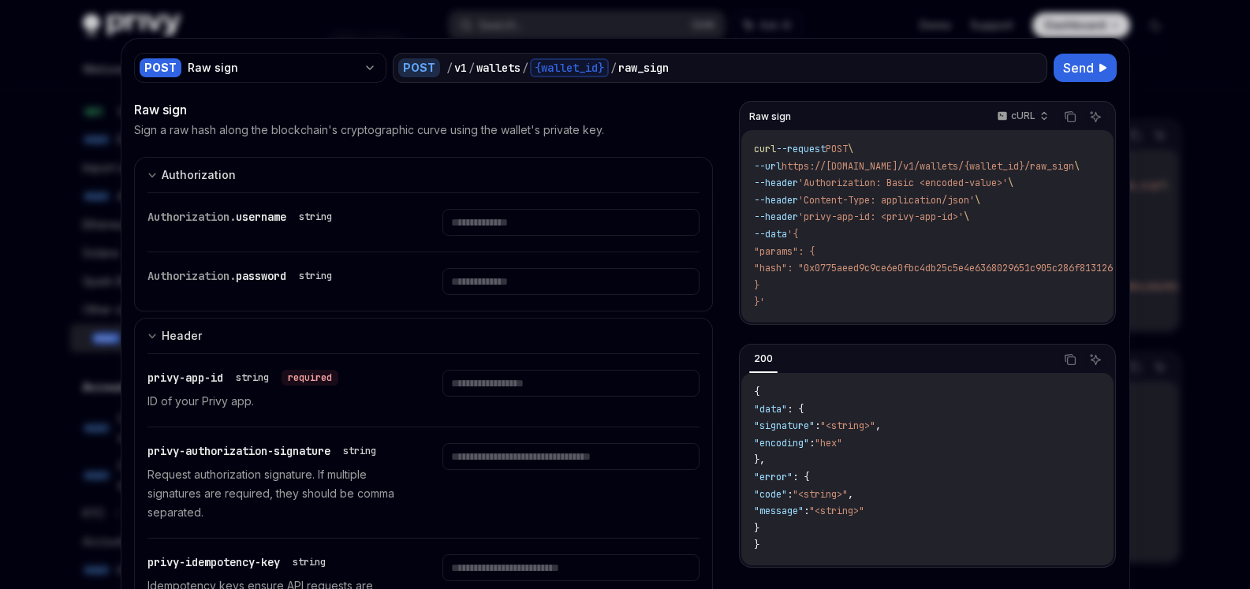
click at [61, 97] on div at bounding box center [625, 294] width 1250 height 589
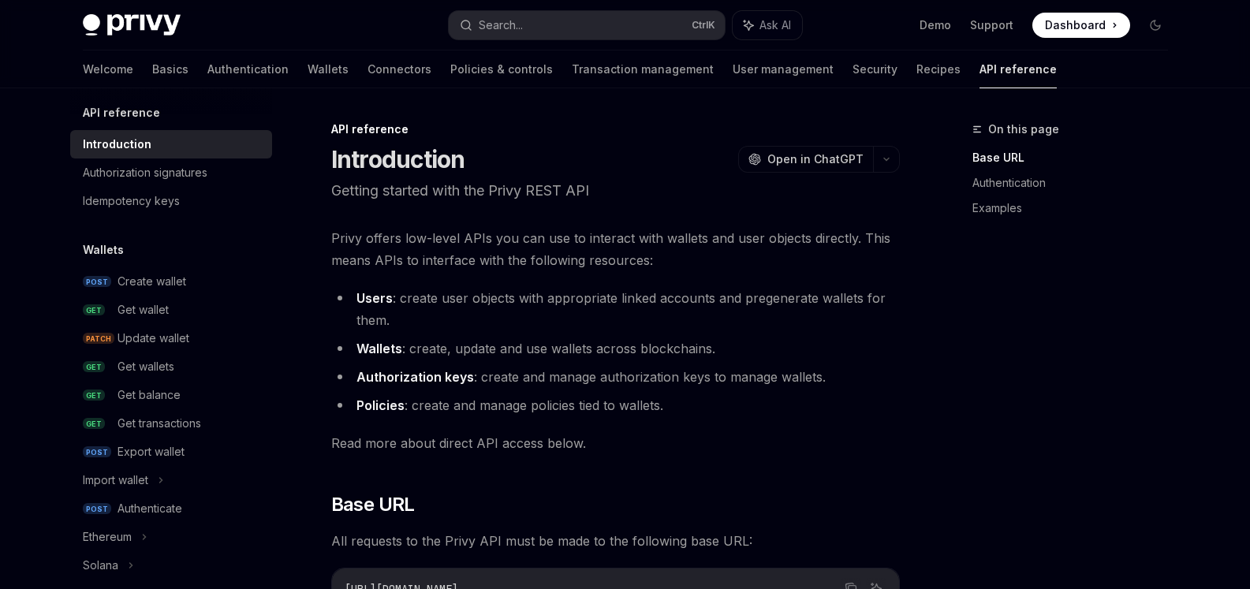
type textarea "*"
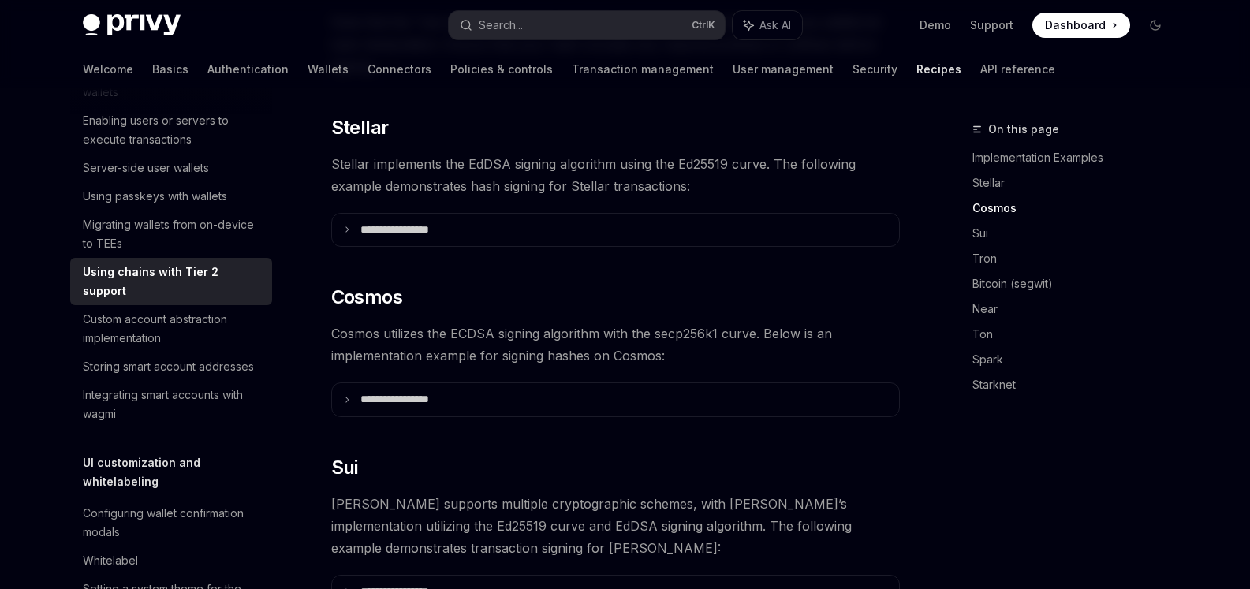
scroll to position [710, 0]
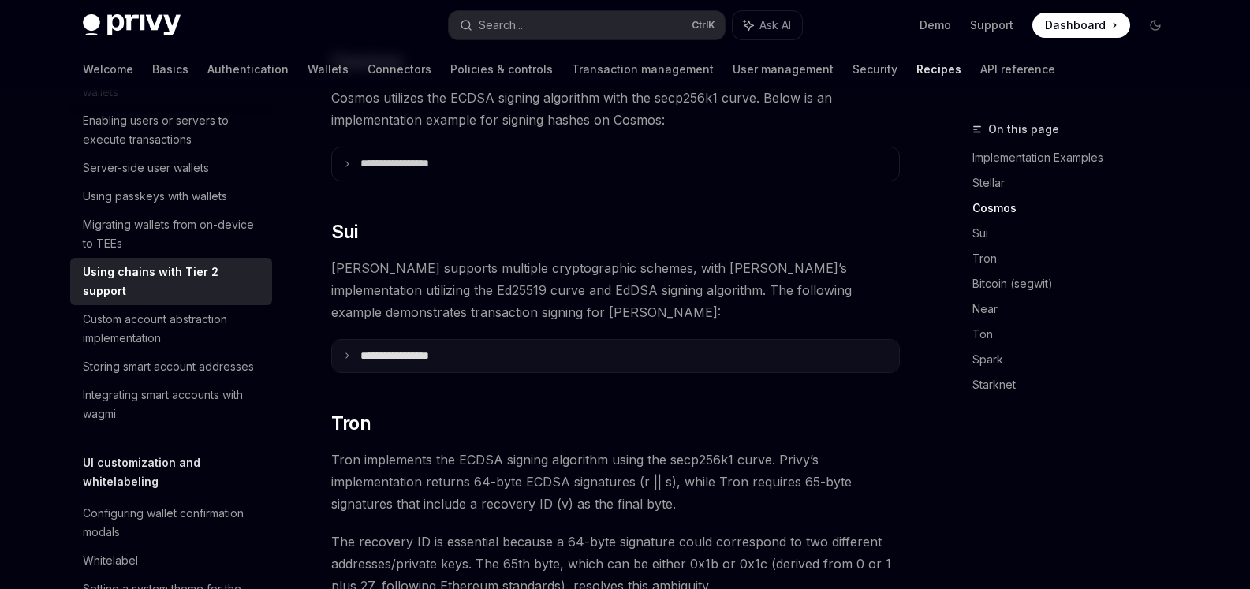
click at [482, 340] on summary "**********" at bounding box center [615, 356] width 567 height 33
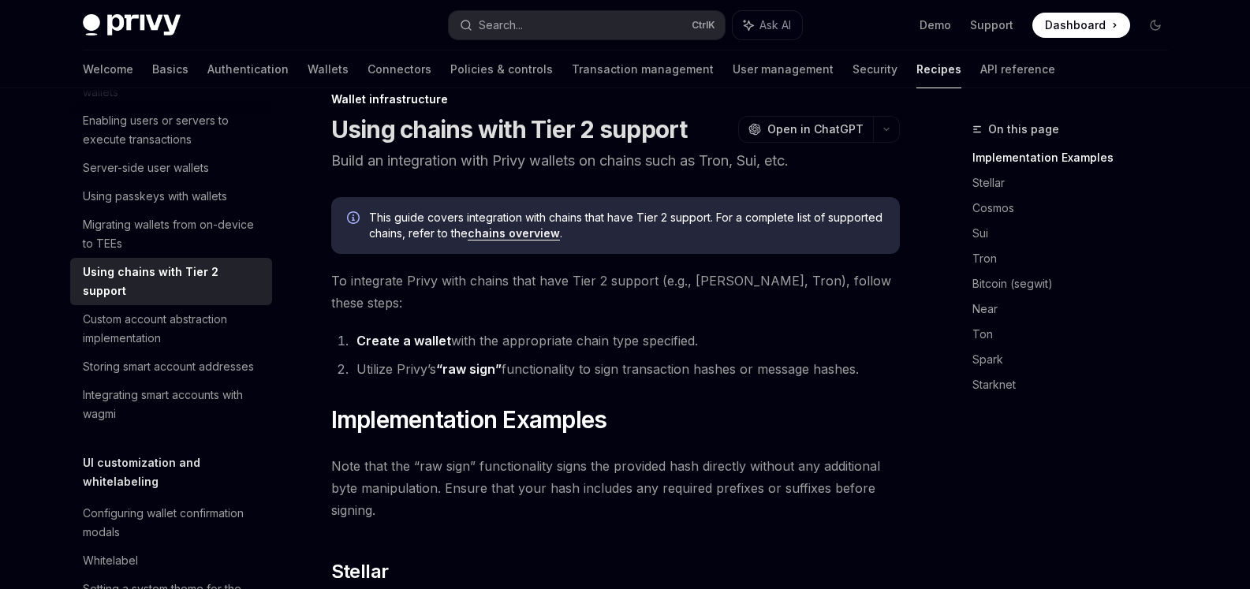
scroll to position [0, 0]
